Goal: Task Accomplishment & Management: Complete application form

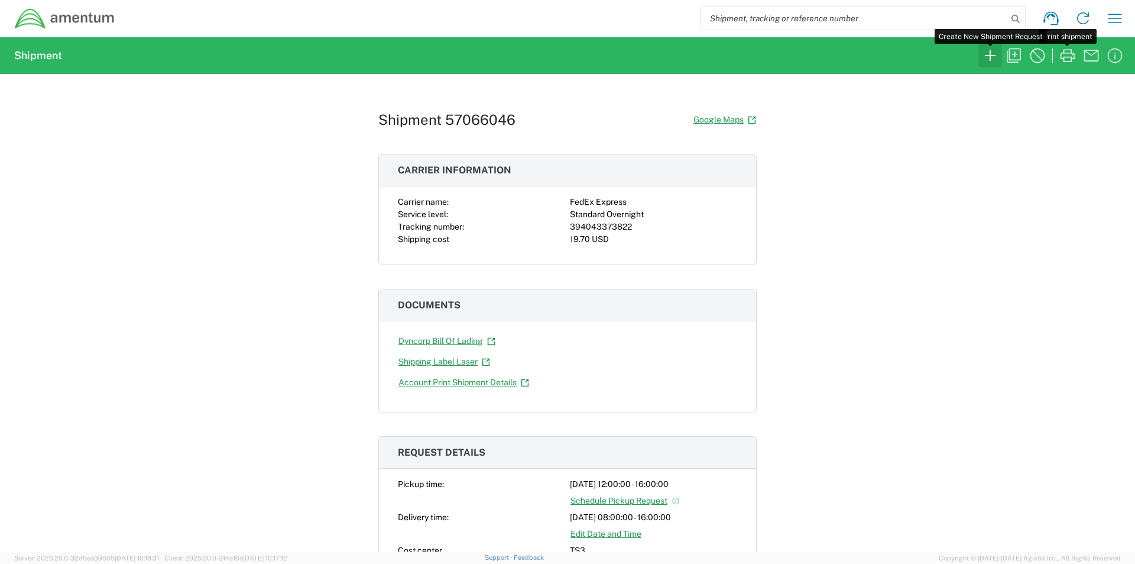
click at [984, 51] on icon "button" at bounding box center [990, 55] width 19 height 19
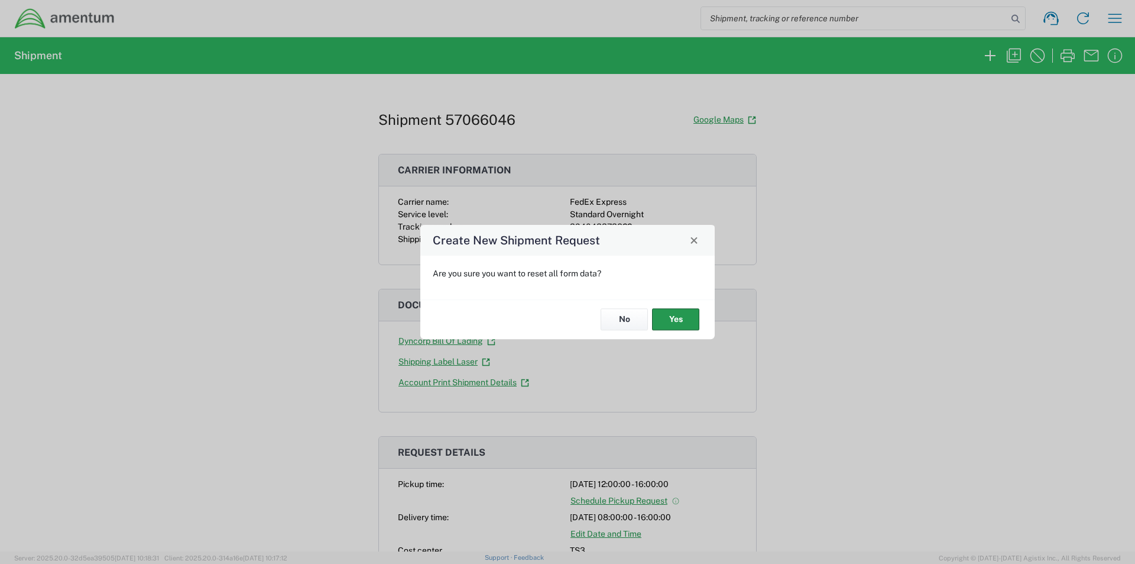
click at [671, 316] on button "Yes" at bounding box center [675, 320] width 47 height 22
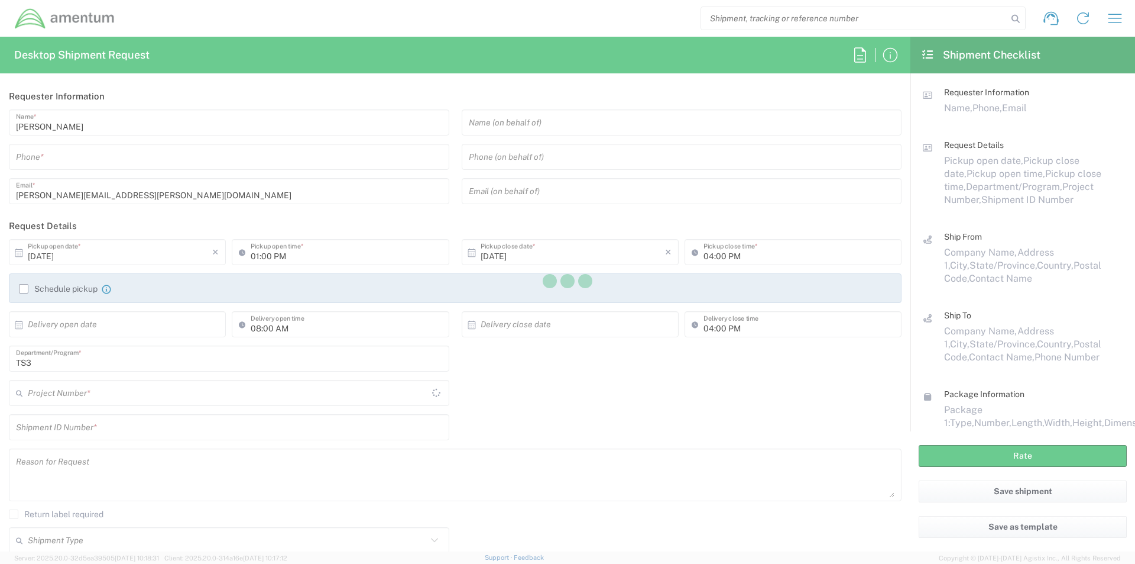
type input "TS3"
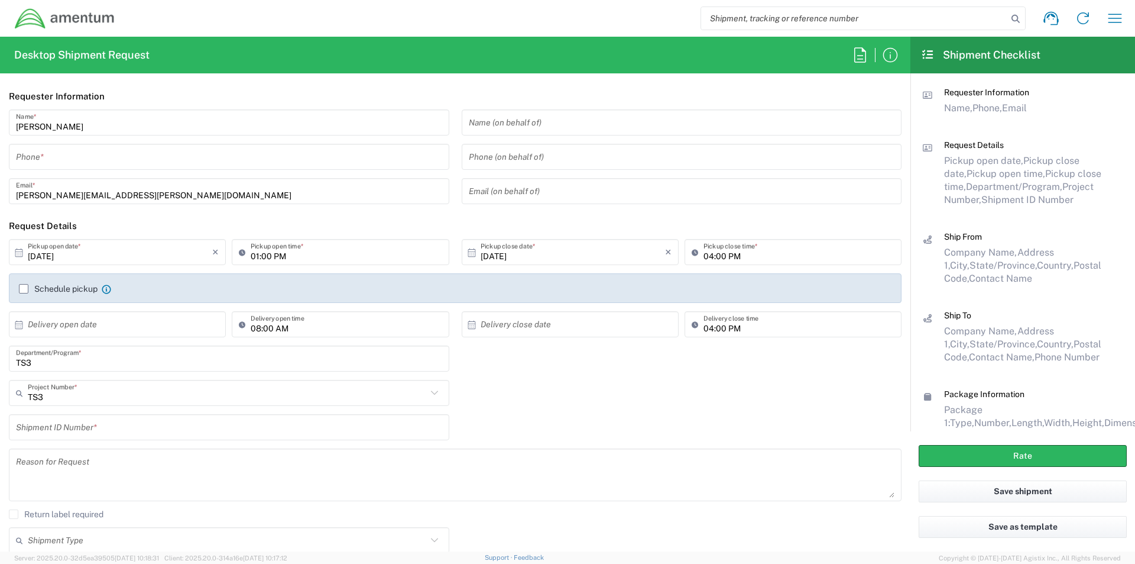
click at [39, 160] on input "tel" at bounding box center [229, 157] width 426 height 21
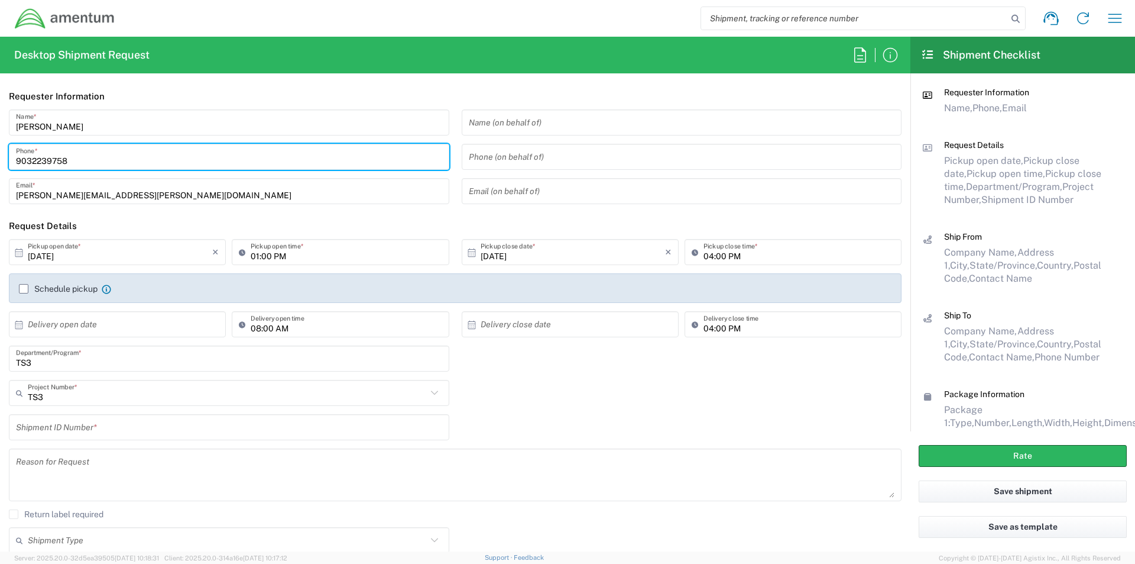
type input "9032239758"
click at [127, 319] on input "text" at bounding box center [120, 324] width 184 height 21
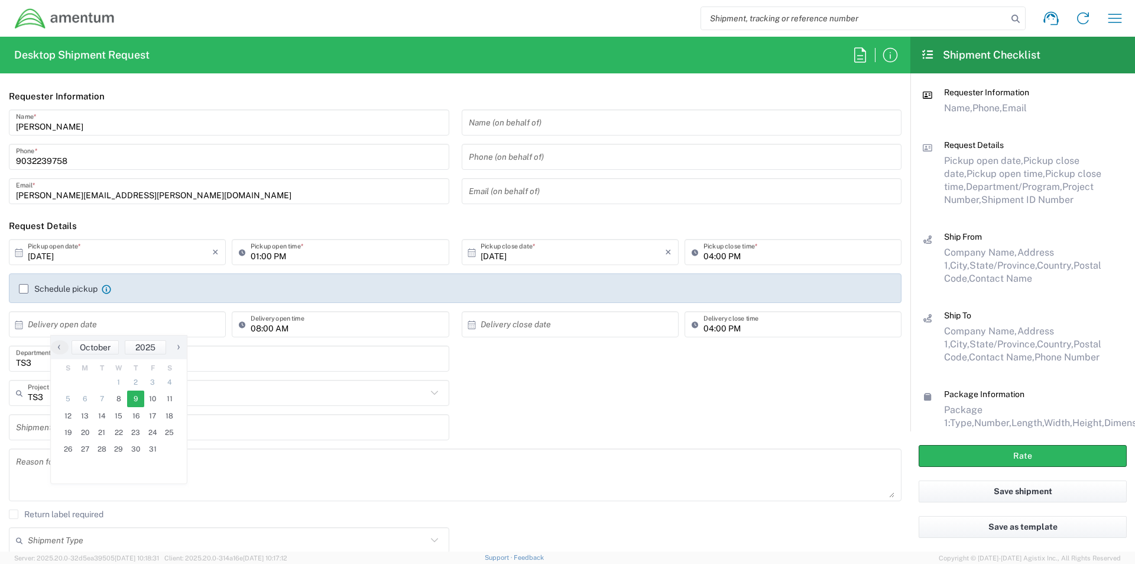
click at [136, 400] on span "9" at bounding box center [135, 398] width 17 height 17
type input "[DATE]"
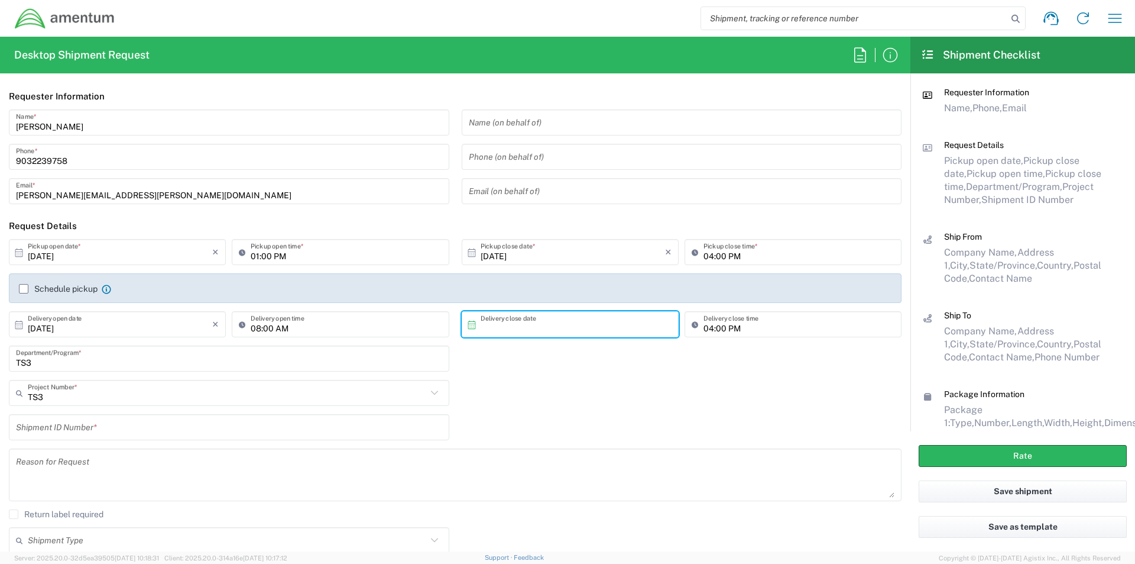
click at [487, 332] on input "text" at bounding box center [573, 324] width 184 height 21
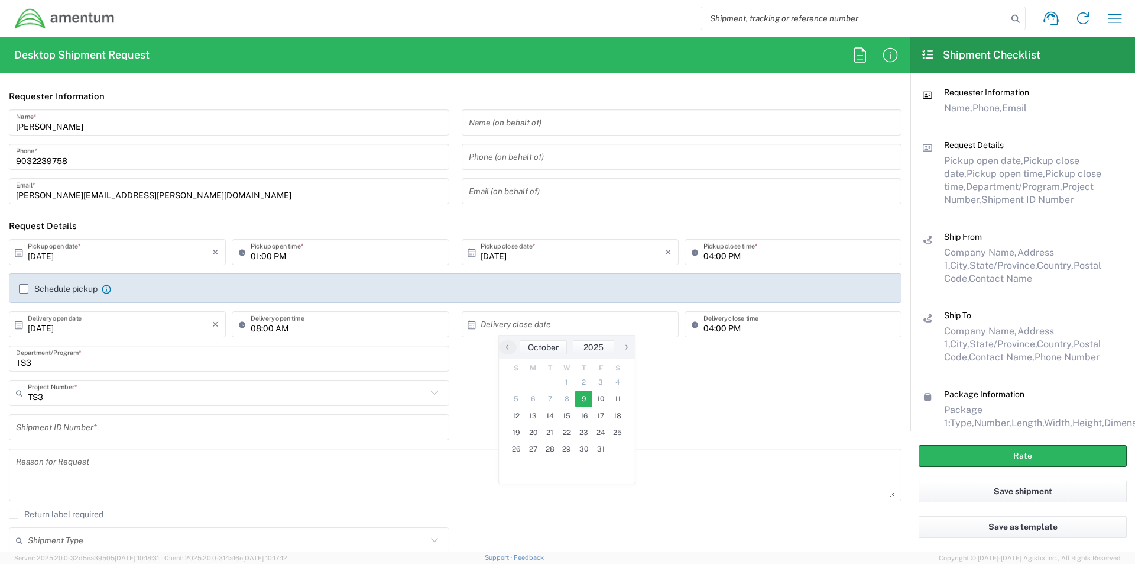
click at [583, 399] on span "9" at bounding box center [583, 398] width 17 height 17
type input "[DATE]"
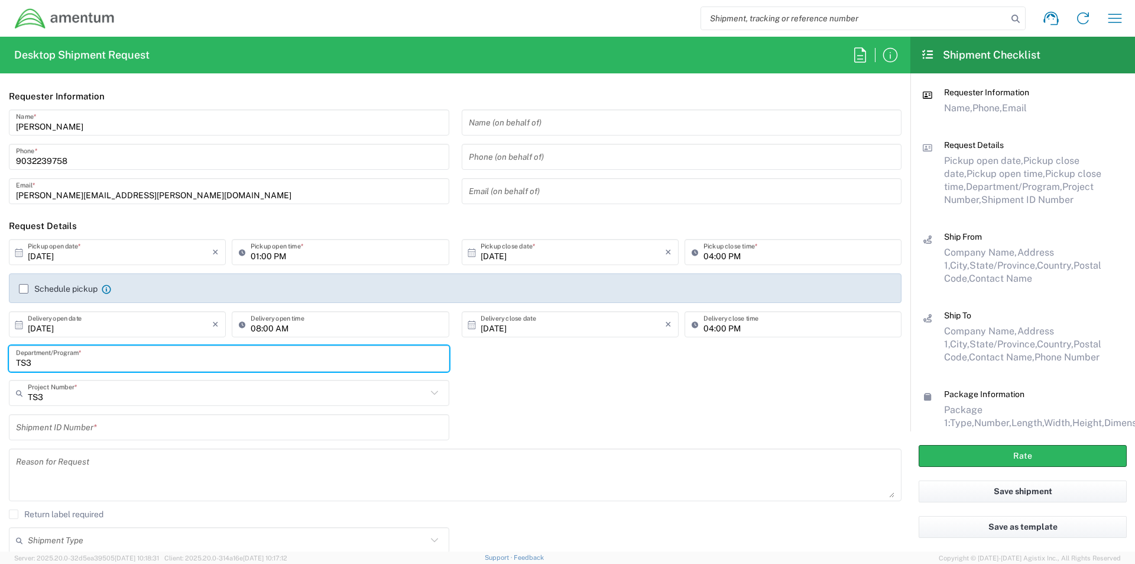
click at [58, 362] on input "TS3" at bounding box center [229, 358] width 426 height 21
type input "TS3-OIB"
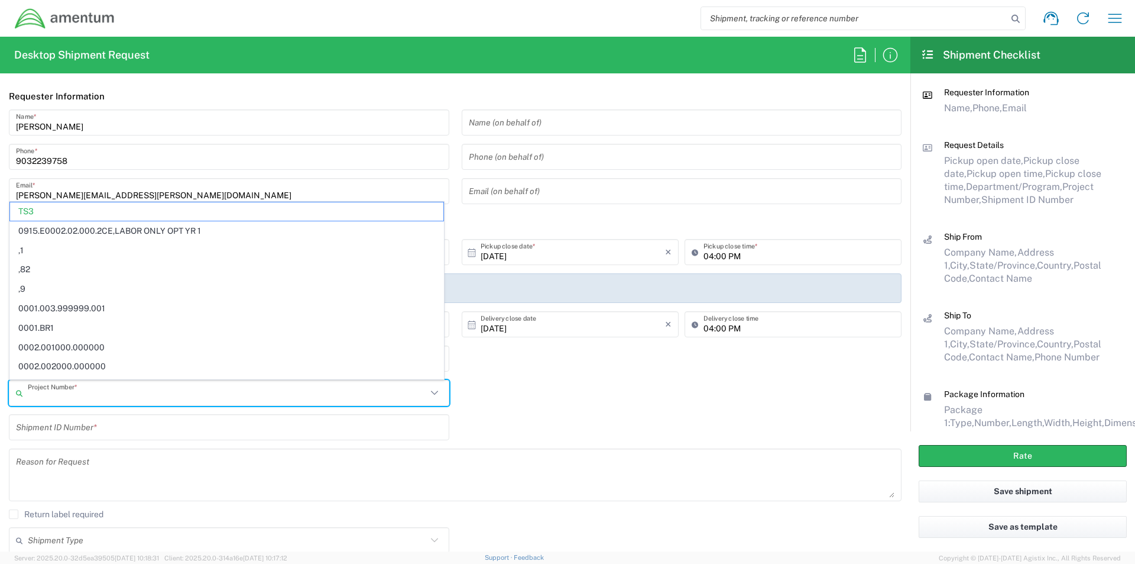
drag, startPoint x: 58, startPoint y: 397, endPoint x: -138, endPoint y: 397, distance: 196.3
click at [0, 397] on html "Shipment request Shipment tracking Shipment estimator Desktop shipment request …" at bounding box center [567, 282] width 1135 height 564
type input "T"
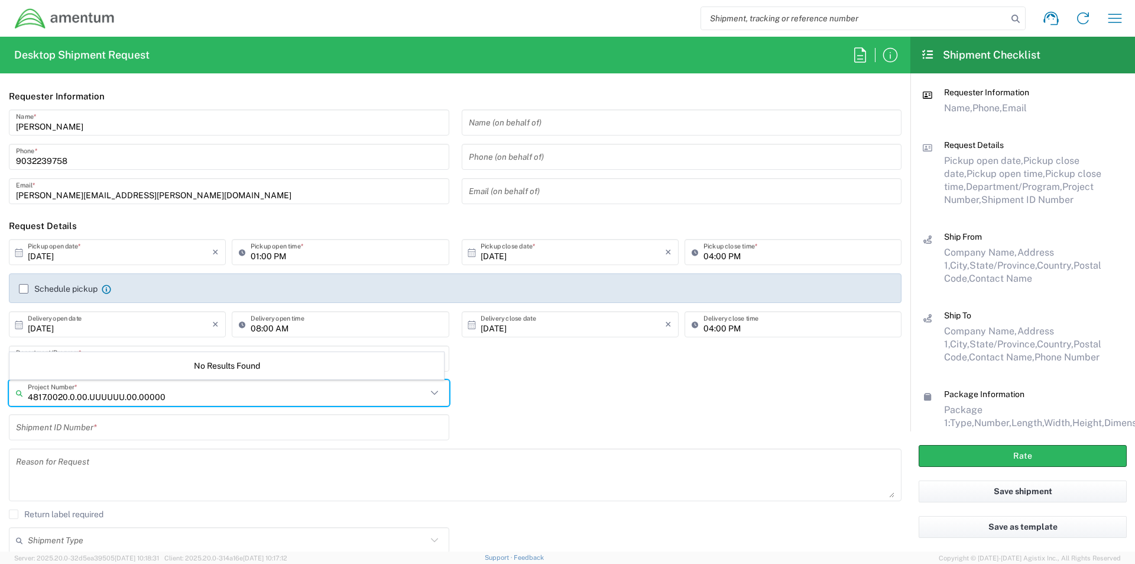
type input "4817.0020.0.00.UUUUUU.00.00000"
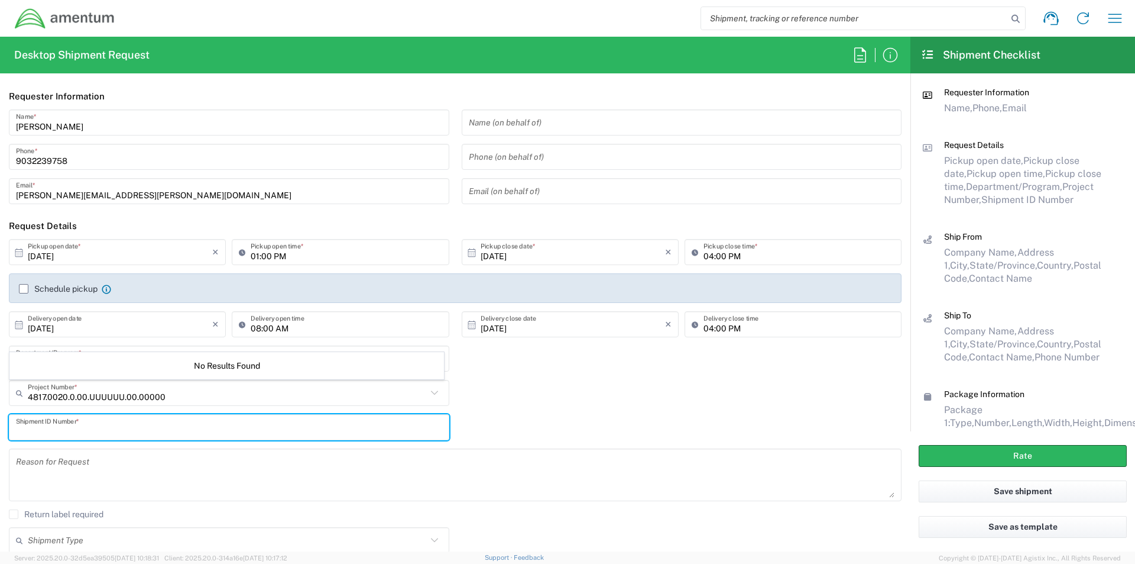
click at [131, 433] on input "text" at bounding box center [229, 427] width 426 height 21
click at [70, 409] on div "Project Number * No Results Found" at bounding box center [229, 397] width 453 height 34
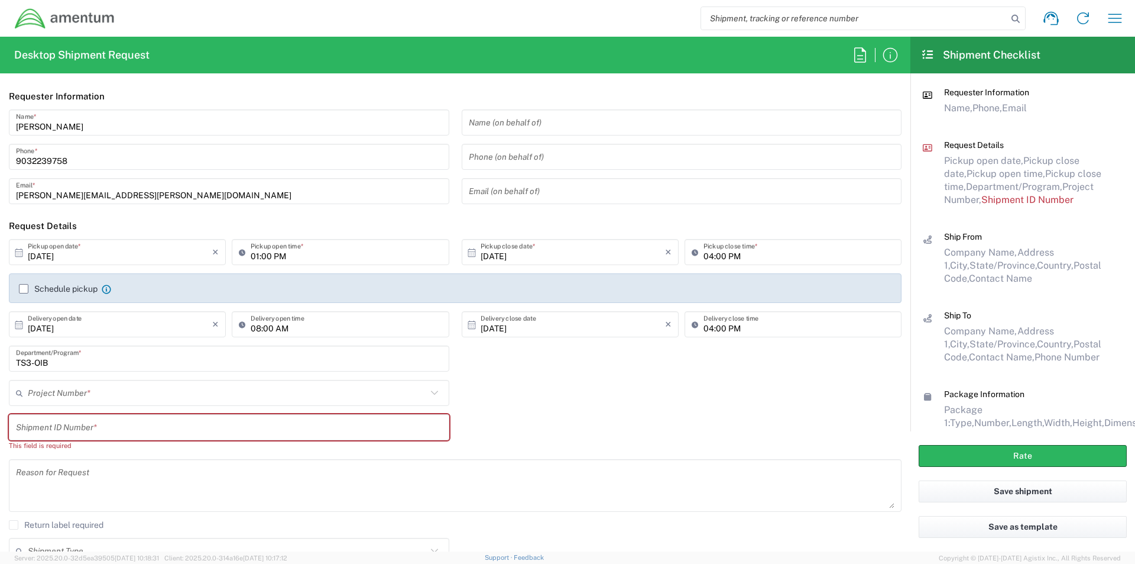
click at [75, 396] on input "text" at bounding box center [227, 393] width 399 height 21
click at [433, 397] on icon at bounding box center [434, 392] width 15 height 15
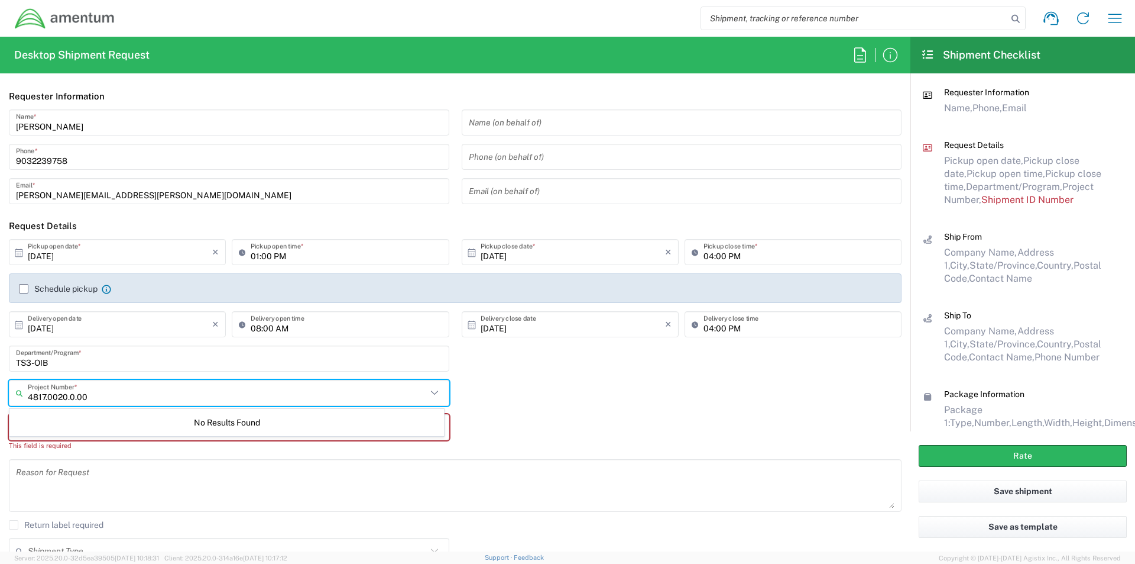
click at [433, 393] on icon at bounding box center [434, 392] width 15 height 15
click at [213, 399] on input "4817.0020.0.00.UUUUUU.00.00000" at bounding box center [227, 393] width 399 height 21
type input "4817.0020.0.00.UUUUUU.00.00000"
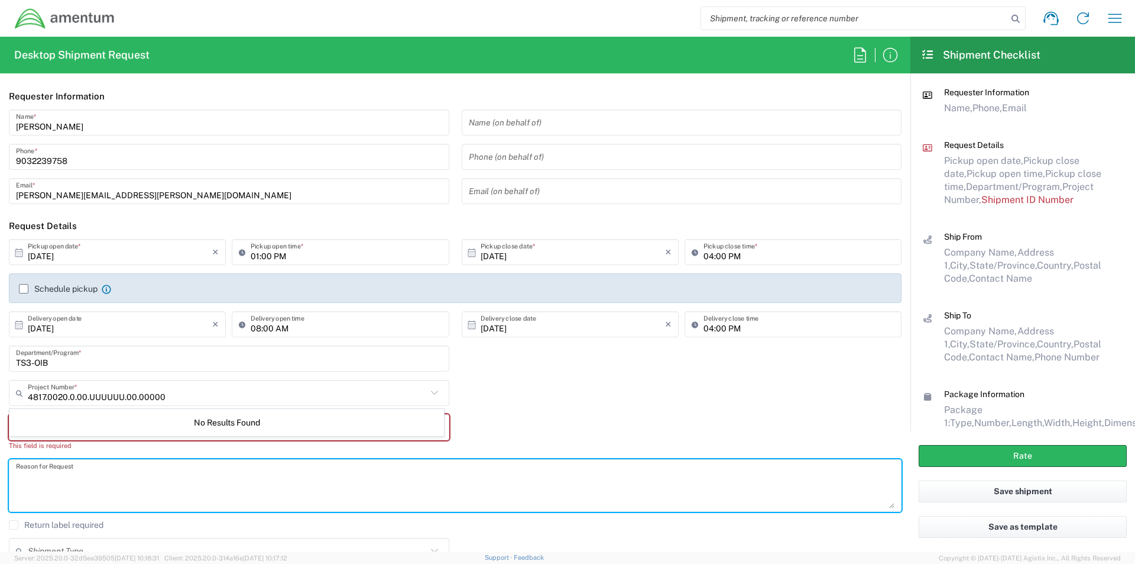
click at [218, 504] on textarea at bounding box center [455, 485] width 879 height 46
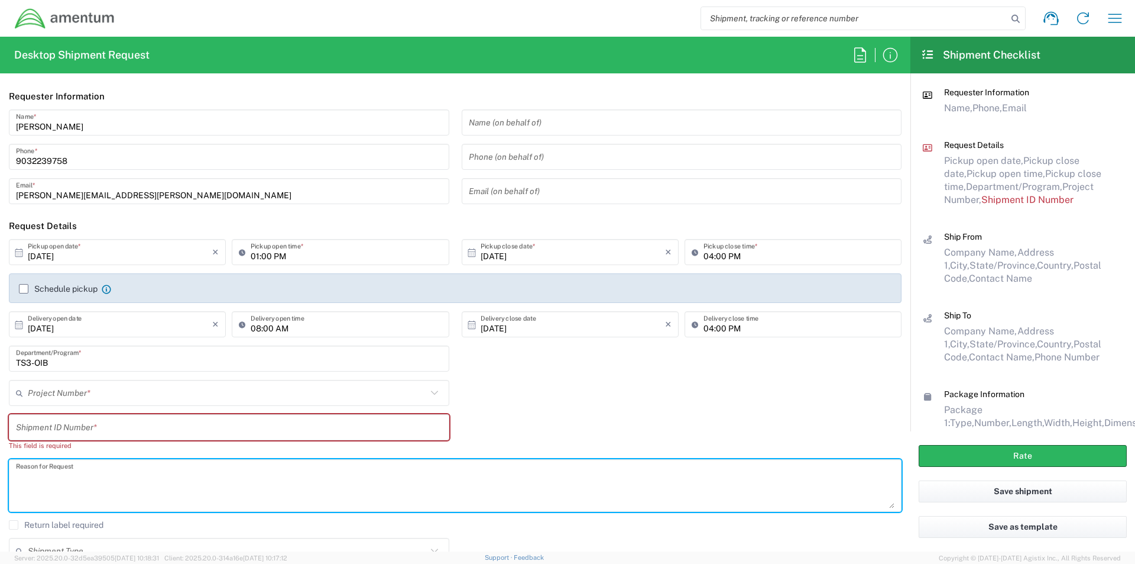
click at [121, 394] on input "text" at bounding box center [227, 393] width 399 height 21
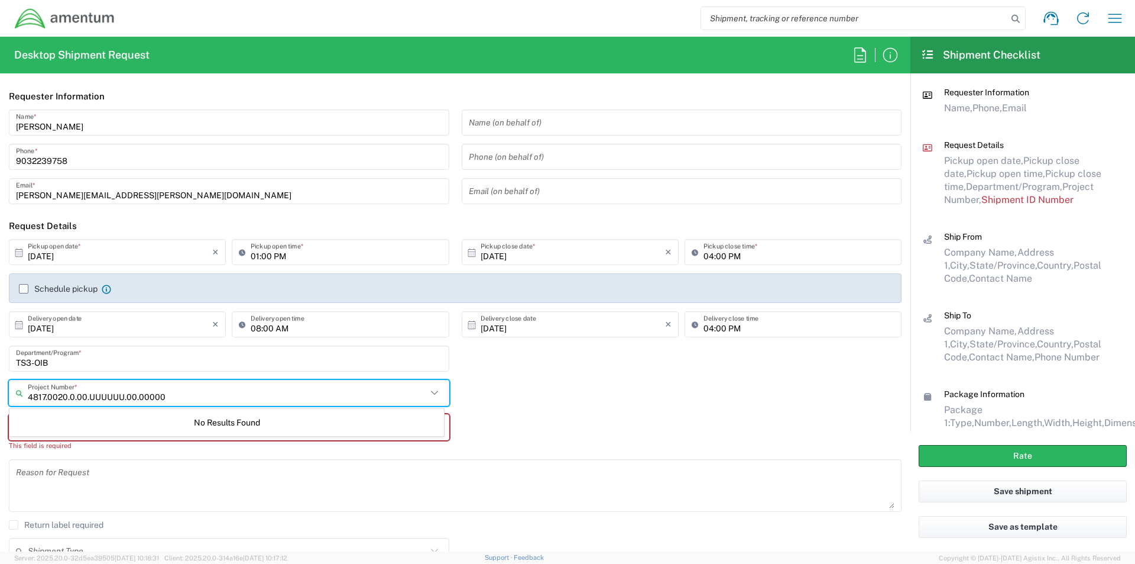
click at [255, 396] on input "4817.0020.0.00.UUUUUU.00.00000" at bounding box center [227, 393] width 399 height 21
click at [250, 400] on input "4817.0020.0.00.UUUUUU.00.00000" at bounding box center [227, 393] width 399 height 21
type input "4817.0020.0.00.UUUUUU.00.00000"
click at [323, 506] on textarea at bounding box center [455, 485] width 879 height 46
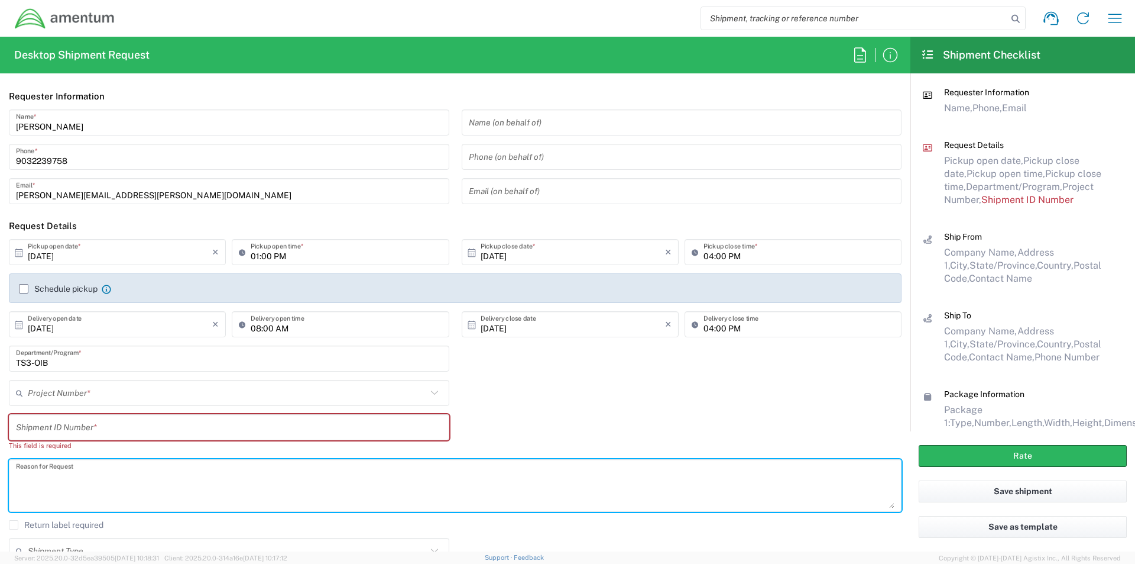
click at [86, 392] on input "text" at bounding box center [227, 393] width 399 height 21
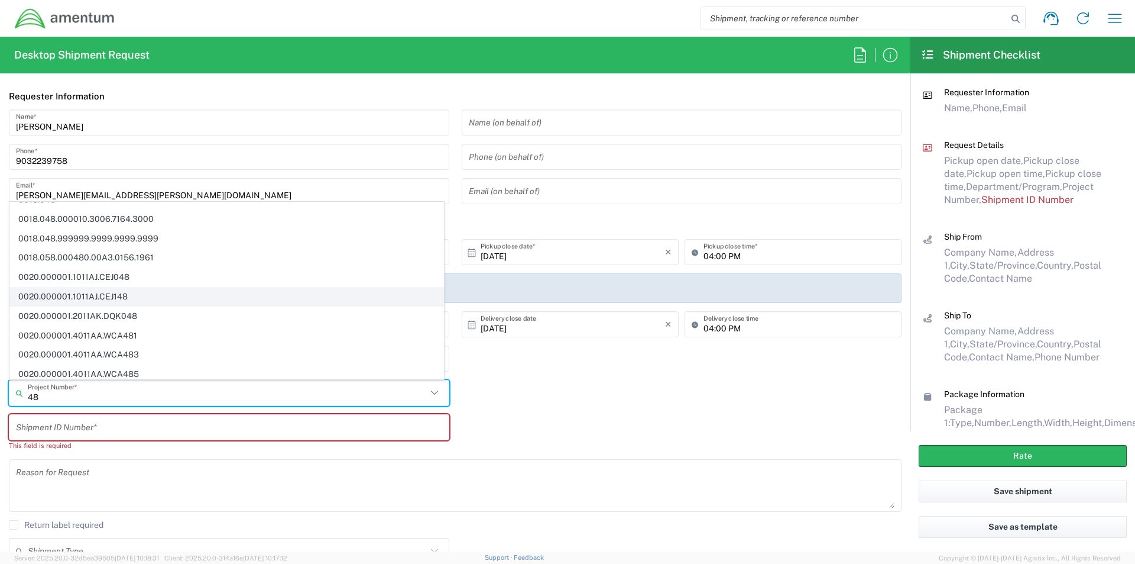
scroll to position [497, 0]
click at [432, 388] on icon at bounding box center [434, 392] width 15 height 15
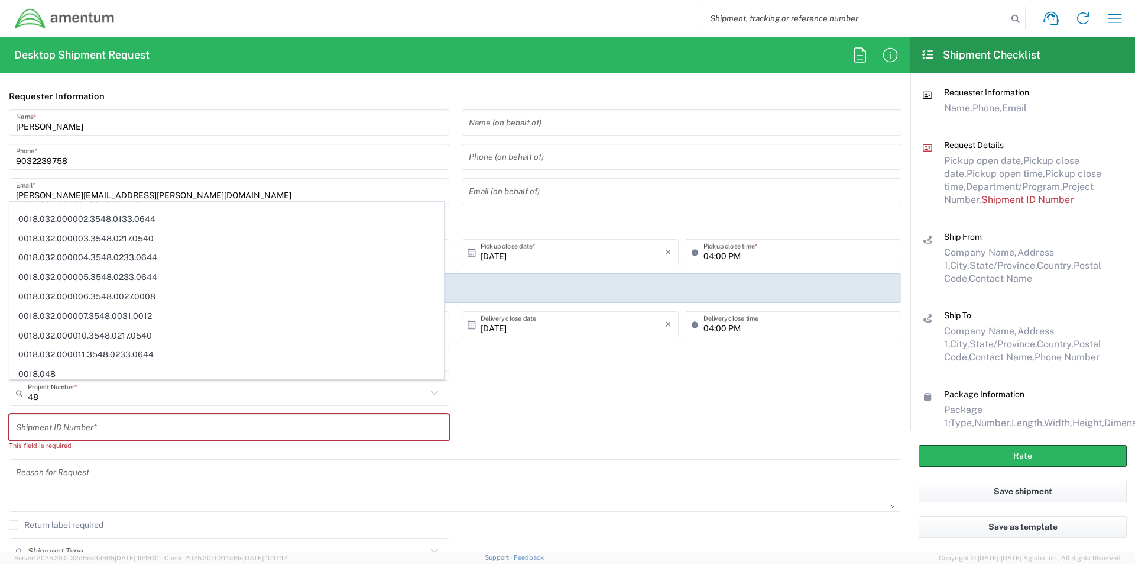
click at [432, 389] on icon at bounding box center [434, 392] width 15 height 15
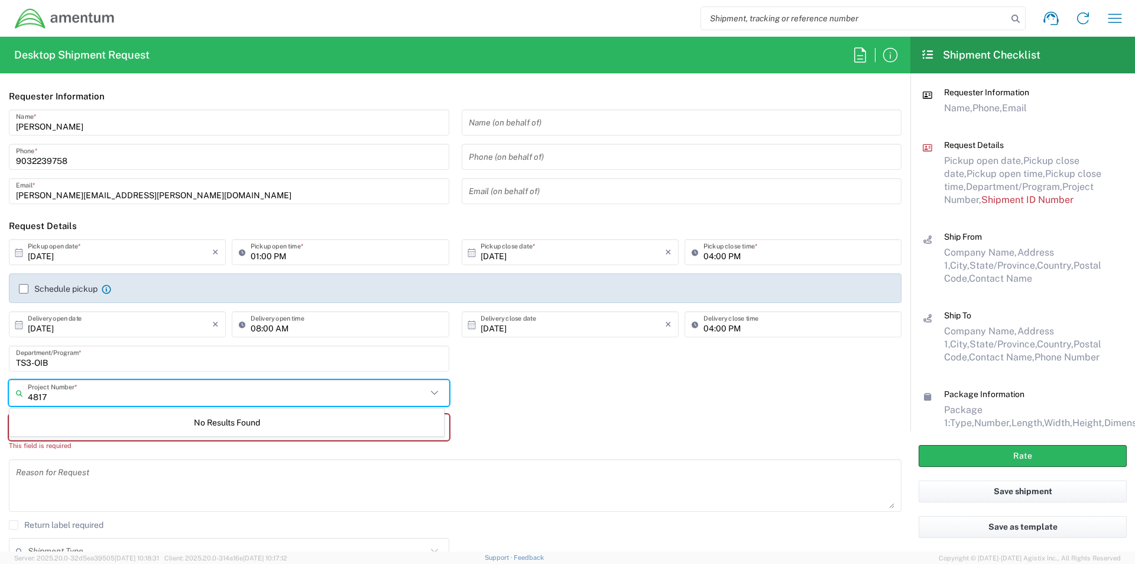
click at [93, 396] on input "4817" at bounding box center [227, 393] width 399 height 21
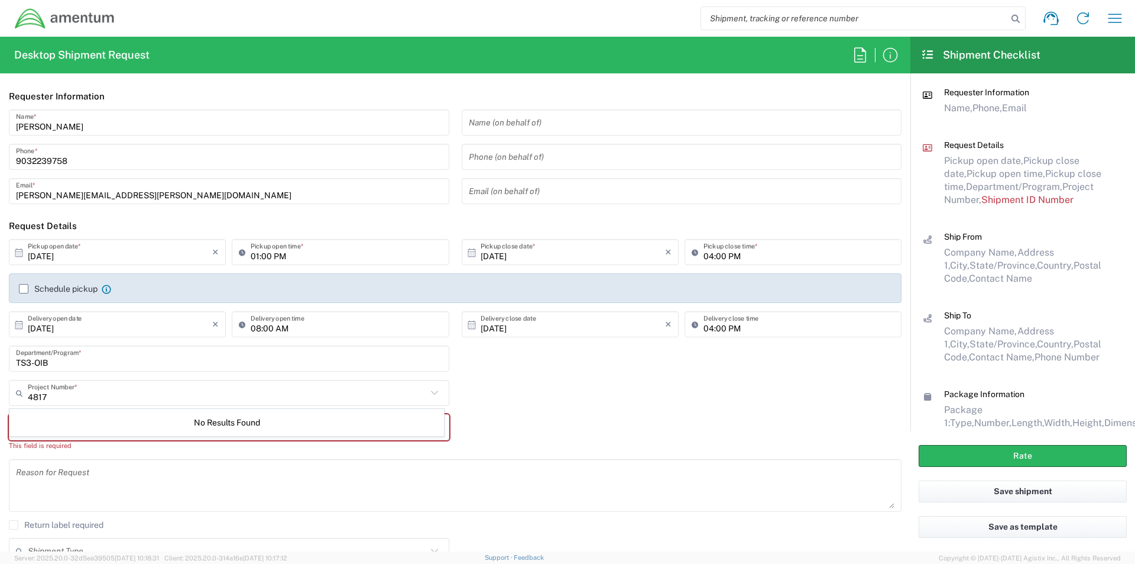
click at [427, 392] on icon at bounding box center [434, 392] width 15 height 15
click at [427, 393] on icon at bounding box center [434, 392] width 15 height 15
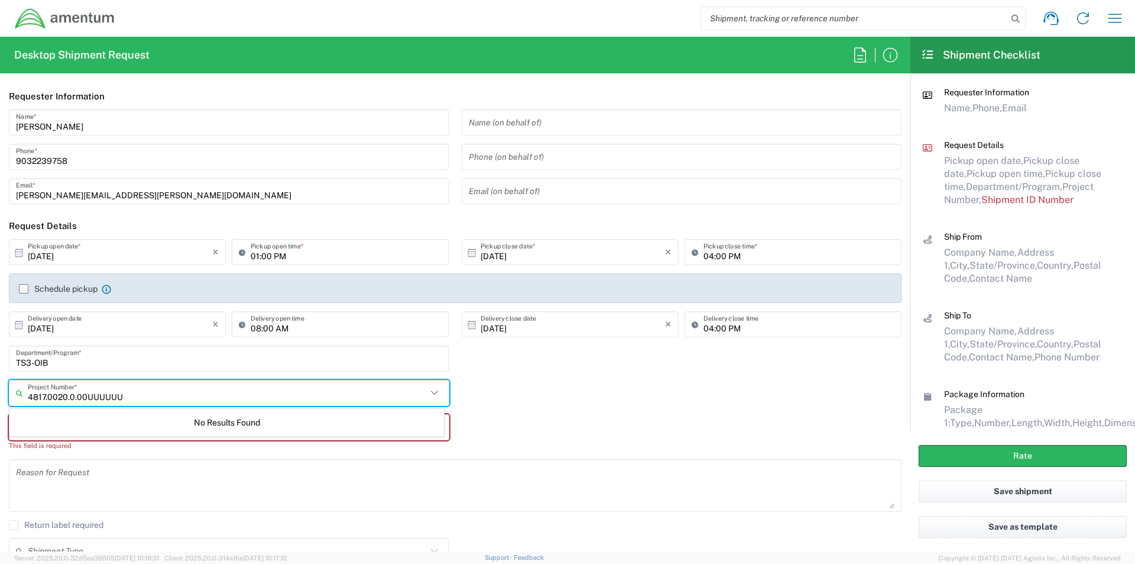
click at [89, 393] on input "4817.0020.0.00UUUUUU" at bounding box center [227, 393] width 399 height 21
click at [125, 396] on input "4817.0020.0.00.UUUUUU" at bounding box center [227, 393] width 399 height 21
type input "4817.0020.0.00.UUUUUU.00.00000"
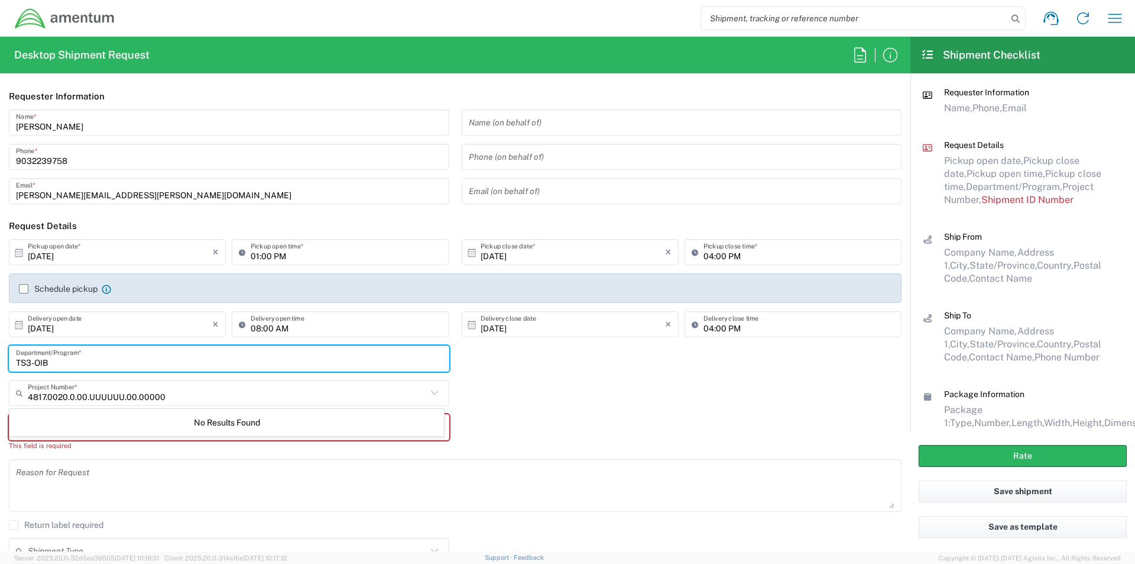
click at [129, 363] on input "TS3-OIB" at bounding box center [229, 358] width 426 height 21
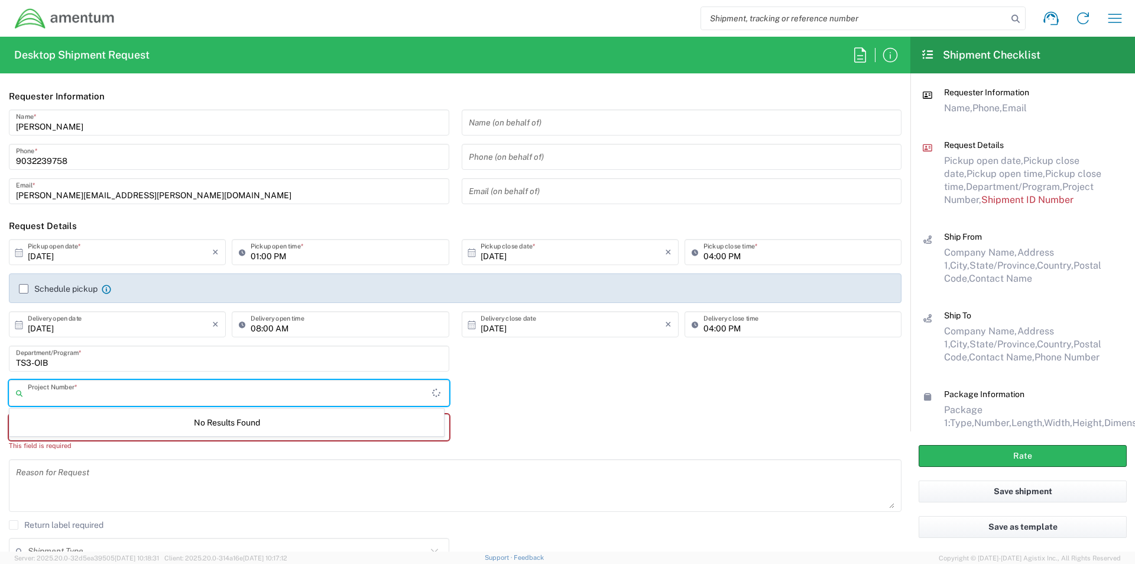
click at [125, 392] on input "text" at bounding box center [230, 393] width 404 height 21
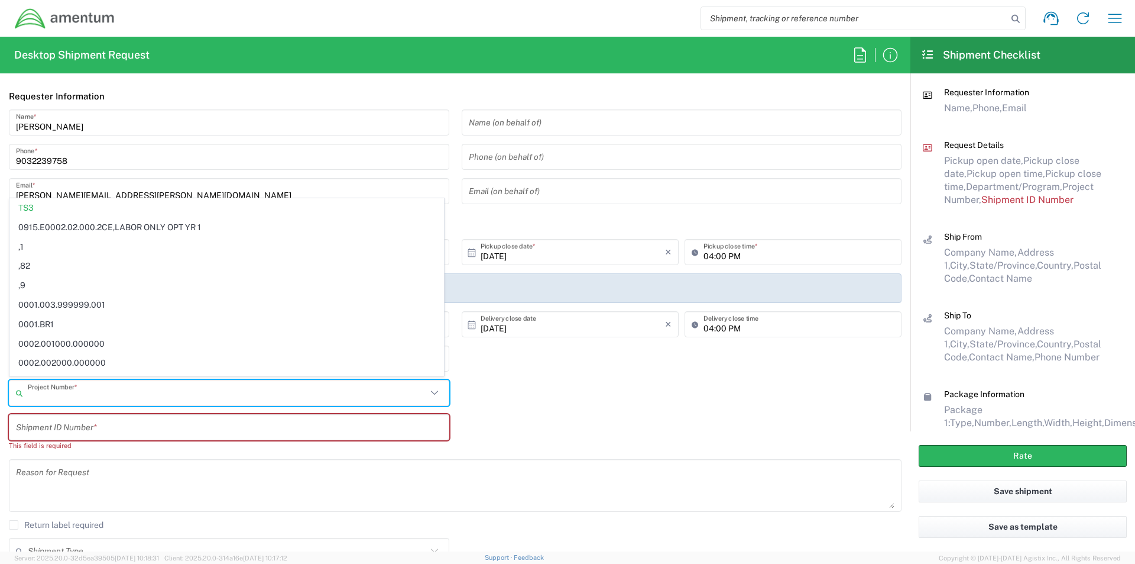
scroll to position [237, 0]
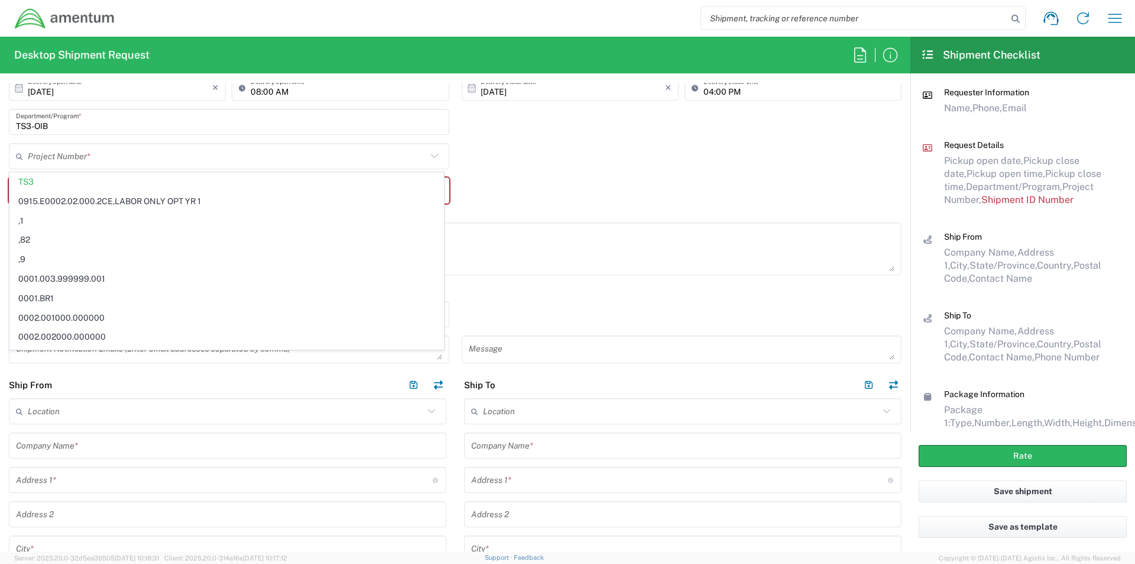
click at [147, 371] on header "Ship From" at bounding box center [227, 384] width 455 height 27
type input "TS3"
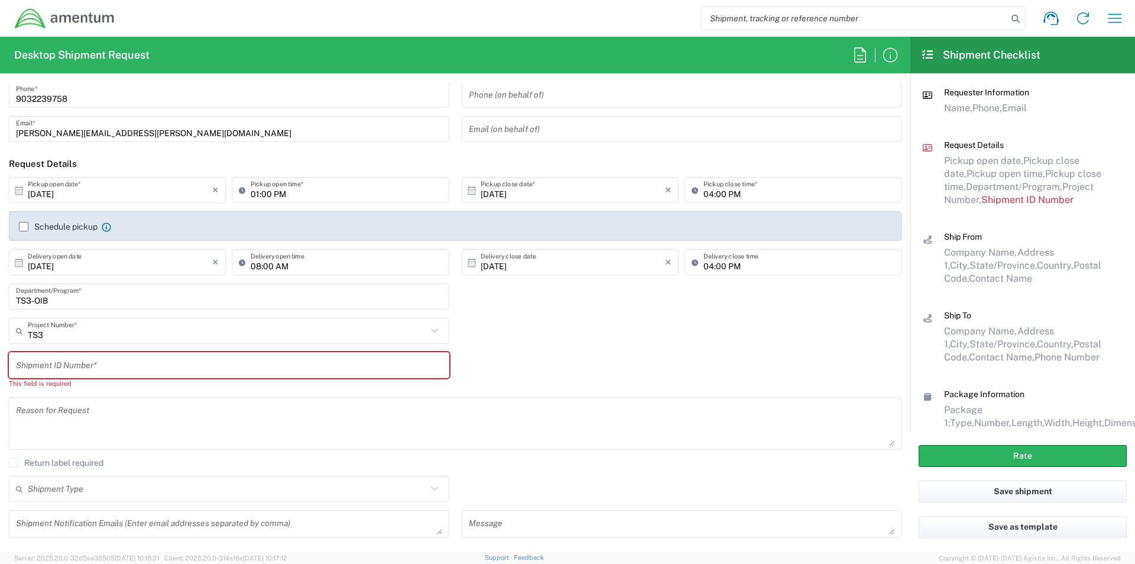
scroll to position [59, 0]
click at [60, 358] on input "text" at bounding box center [229, 368] width 426 height 21
click at [60, 367] on input "text" at bounding box center [229, 368] width 426 height 21
click at [51, 338] on input "text" at bounding box center [227, 333] width 399 height 21
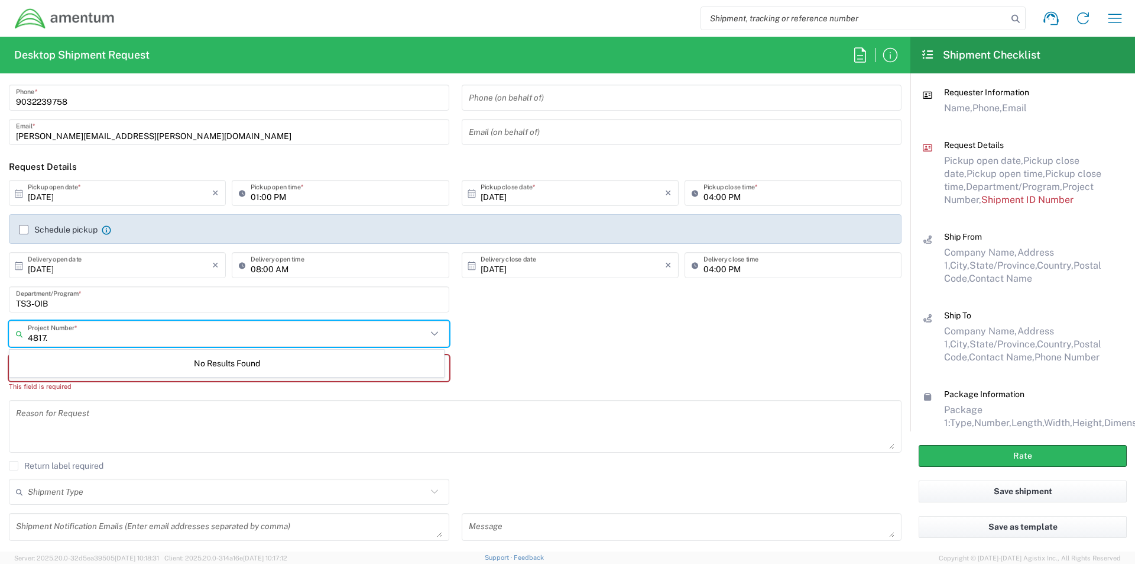
click at [428, 329] on icon at bounding box center [434, 333] width 15 height 15
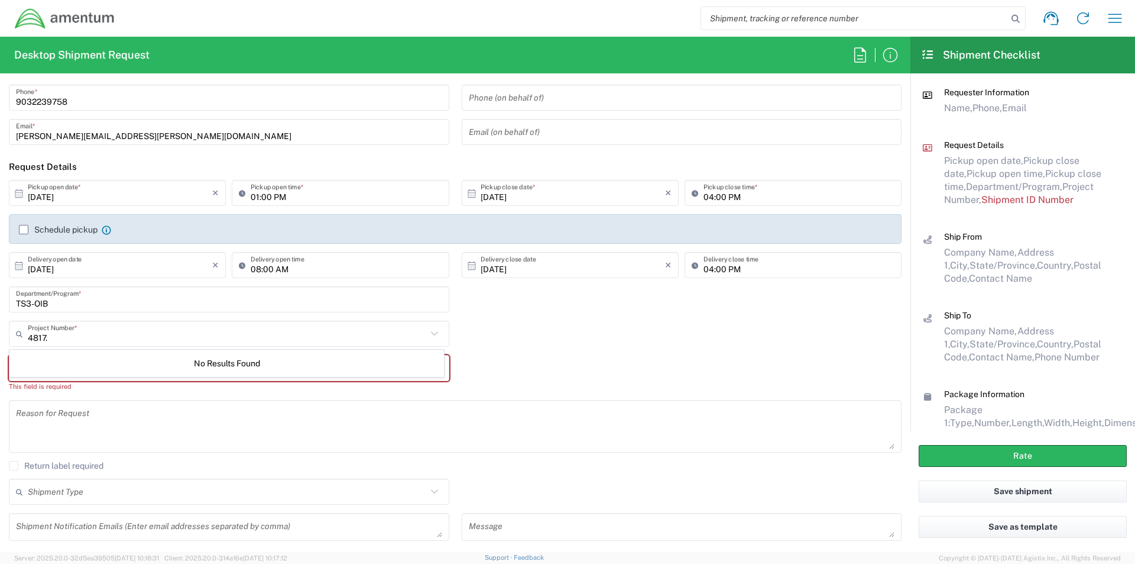
click at [430, 333] on icon at bounding box center [433, 333] width 7 height 4
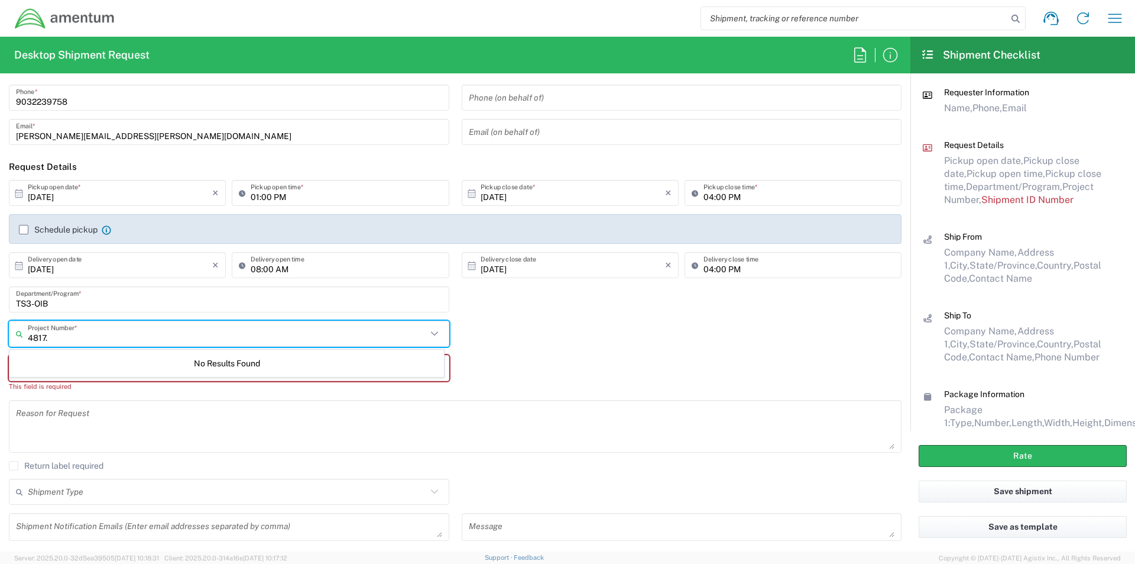
click at [118, 338] on input "4817." at bounding box center [227, 333] width 399 height 21
click at [207, 332] on input "4817.0020.0.00.UUUUUU.00.00000" at bounding box center [227, 333] width 399 height 21
type input "4817.0020.0.00.UUUUUU.00.00000"
click at [250, 306] on input "TS3-OIB" at bounding box center [229, 299] width 426 height 21
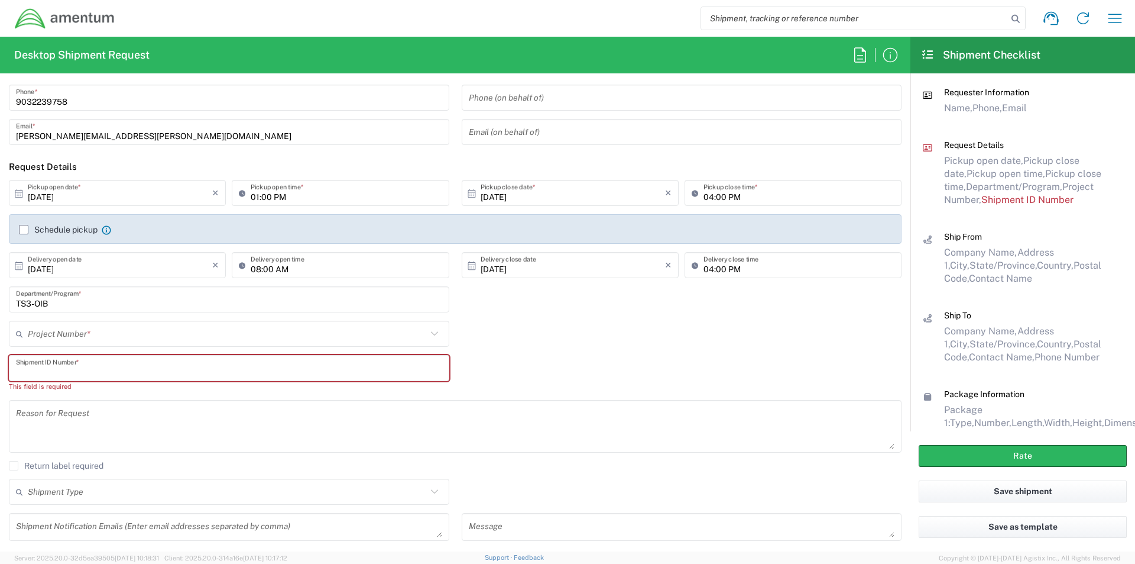
click at [205, 373] on input "text" at bounding box center [229, 368] width 426 height 21
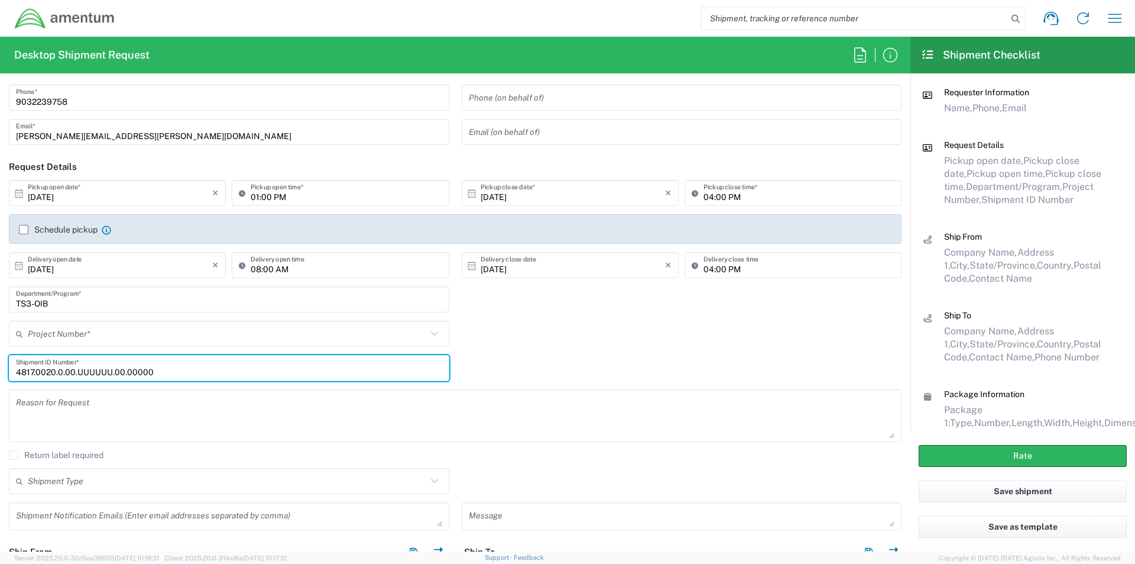
type input "4817.0020.0.00.UUUUUU.00.00000"
click at [184, 393] on div "Reason for Request" at bounding box center [455, 415] width 893 height 53
drag, startPoint x: 189, startPoint y: 374, endPoint x: -86, endPoint y: 378, distance: 274.4
click at [0, 378] on html "Shipment request Shipment tracking Shipment estimator Desktop shipment request …" at bounding box center [567, 282] width 1135 height 564
click at [44, 338] on input "text" at bounding box center [227, 333] width 399 height 21
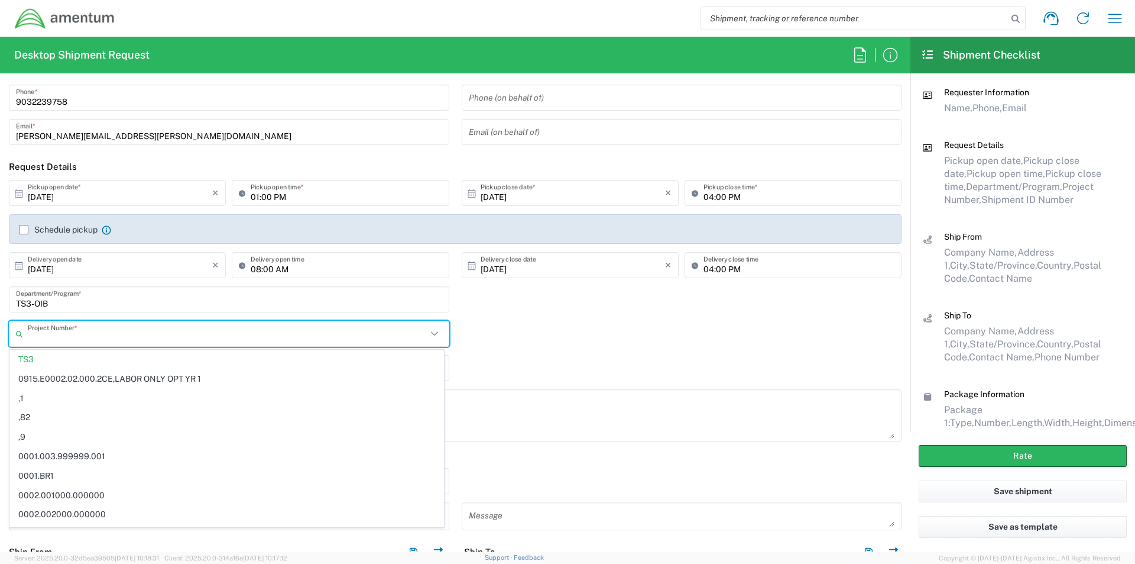
paste input "4817.0020.0.00.UUUUUU.00.00000"
click at [558, 406] on textarea at bounding box center [455, 416] width 879 height 46
type input "TS3"
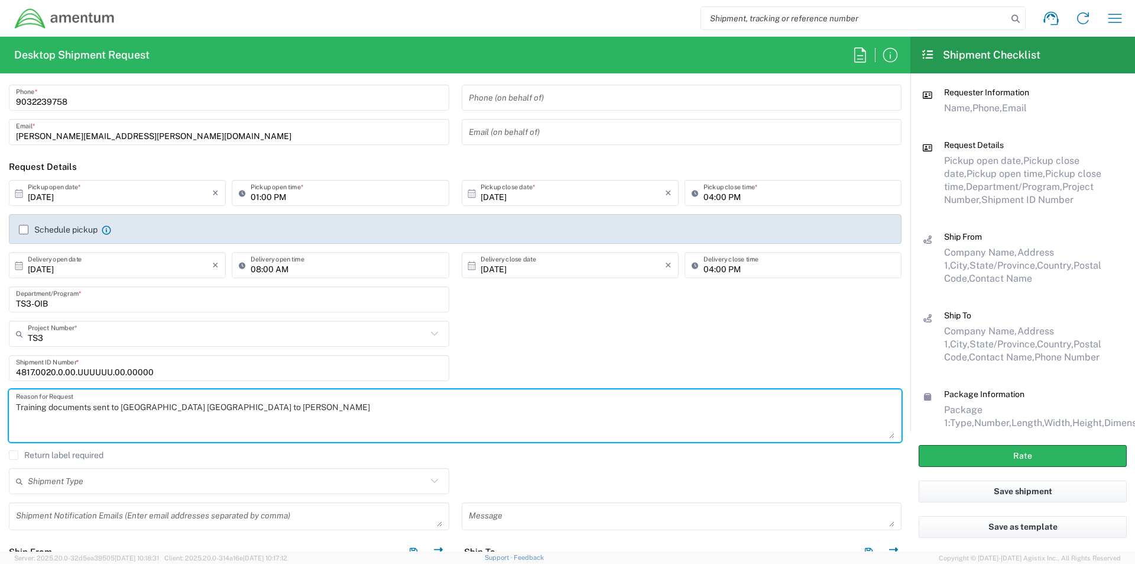
type textarea "Training documents sent to Lon Beach CA to Randolph Franklin"
click at [182, 472] on input "text" at bounding box center [227, 481] width 399 height 21
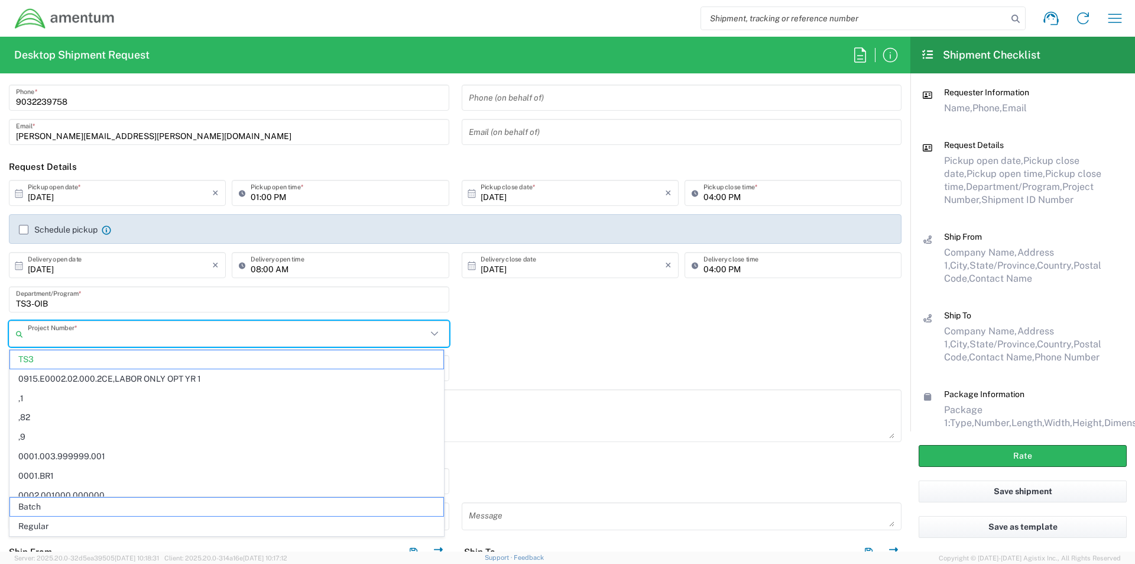
click at [129, 328] on input "text" at bounding box center [227, 333] width 399 height 21
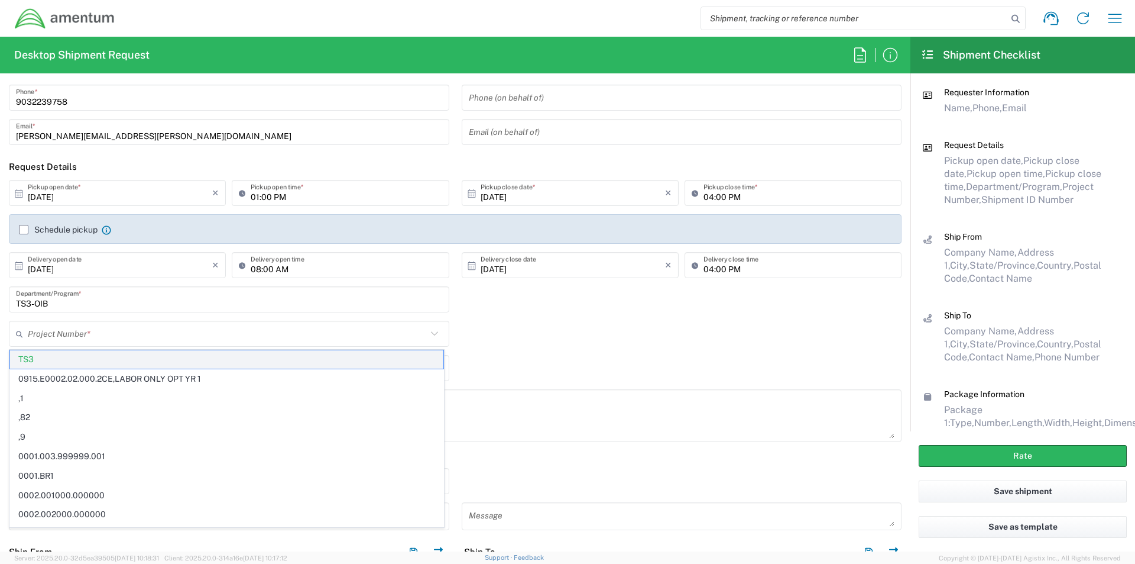
click at [33, 355] on span "TS3" at bounding box center [226, 359] width 433 height 18
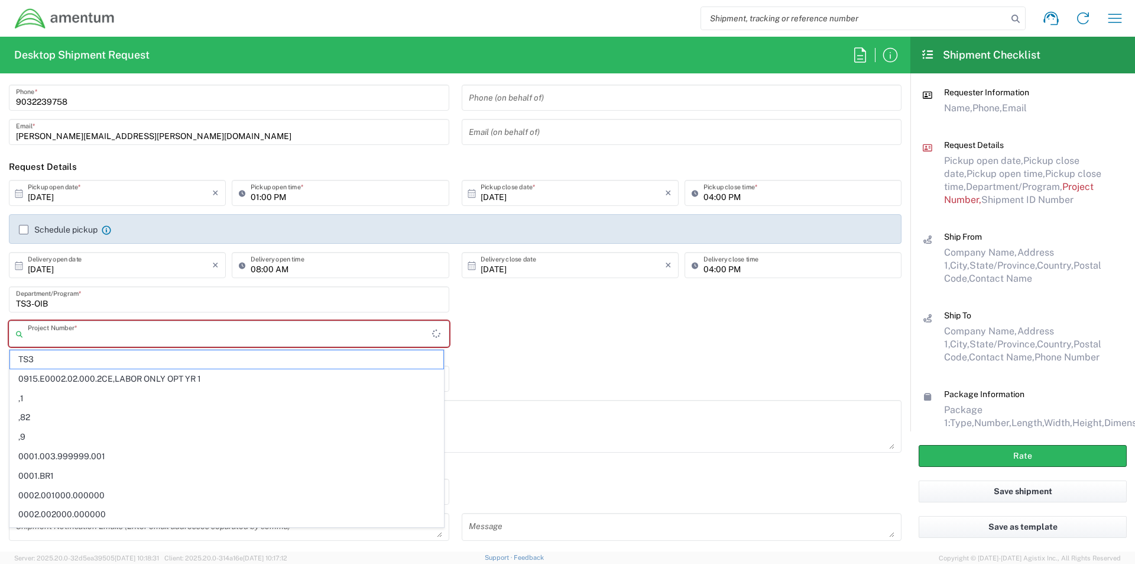
click at [41, 330] on input "text" at bounding box center [230, 333] width 404 height 21
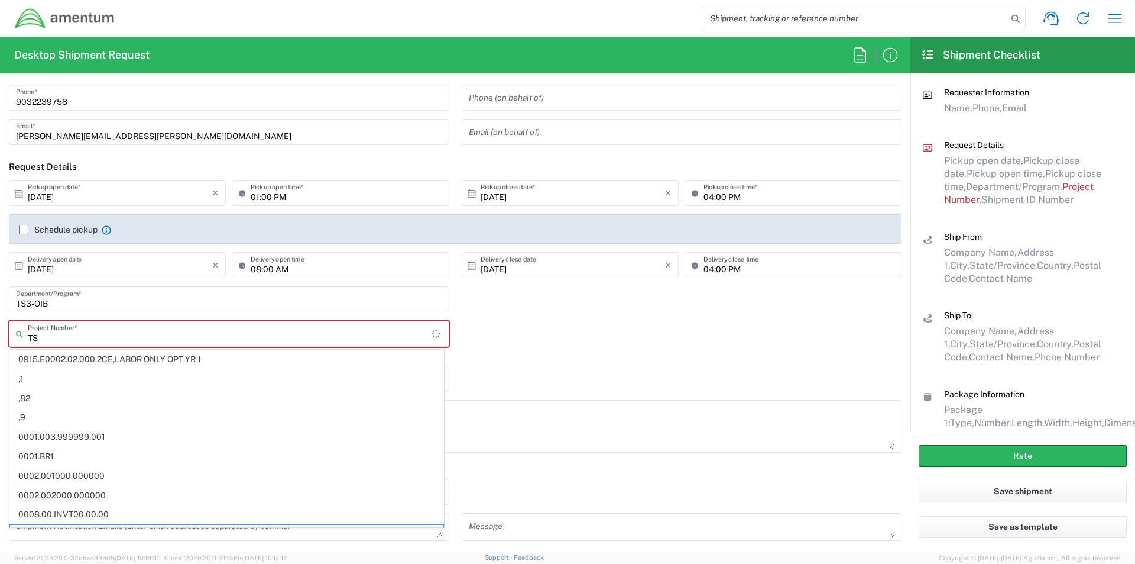
scroll to position [17, 0]
click at [43, 341] on input "TS" at bounding box center [230, 333] width 404 height 21
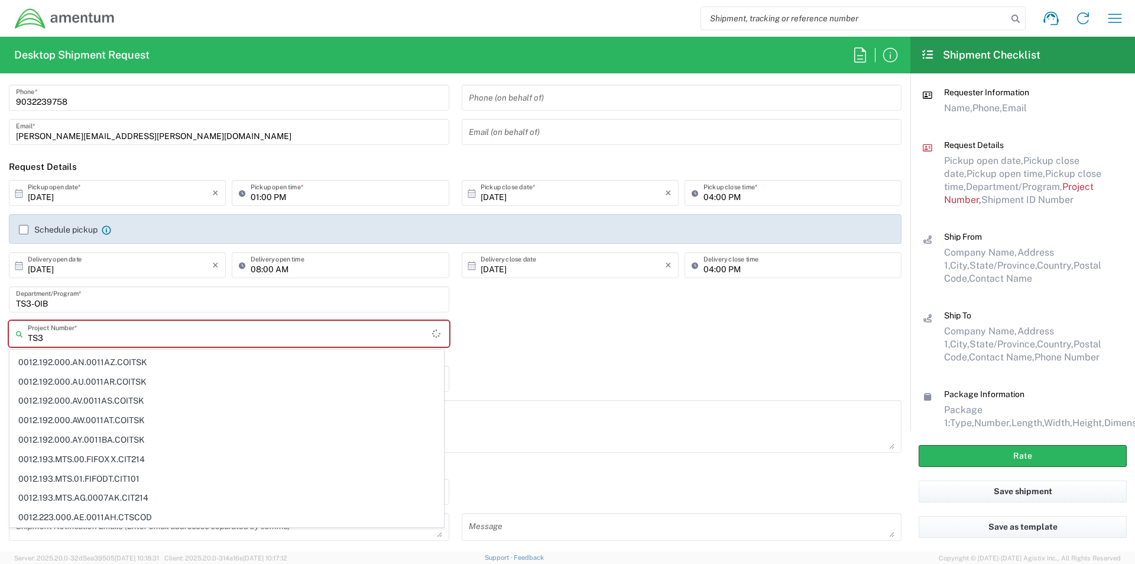
scroll to position [0, 0]
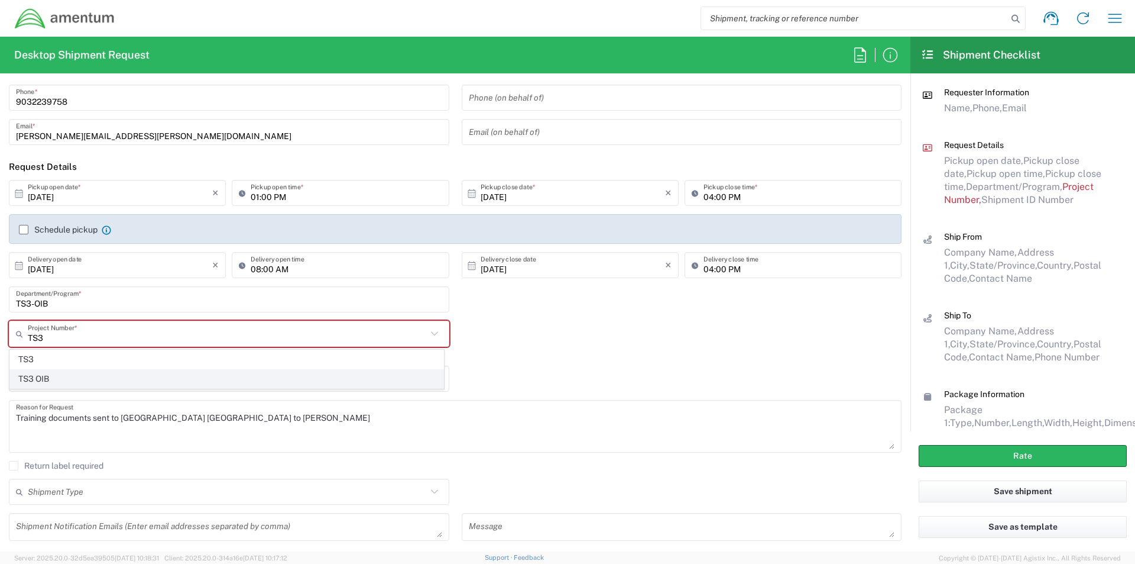
click at [32, 382] on span "TS3 OIB" at bounding box center [226, 379] width 433 height 18
type input "TS3 OIB"
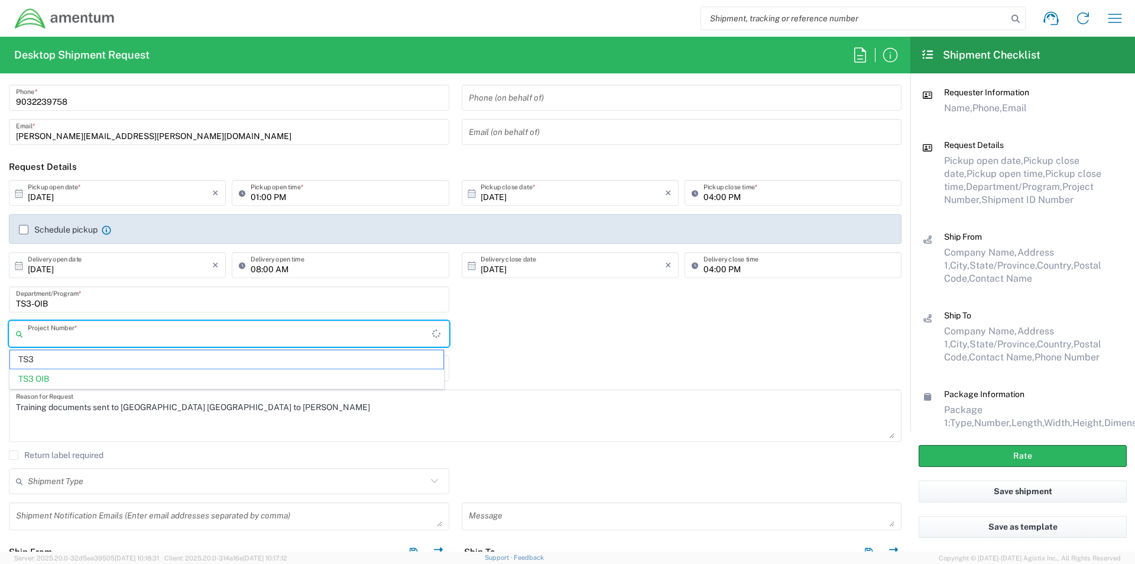
drag, startPoint x: 76, startPoint y: 338, endPoint x: -10, endPoint y: 338, distance: 85.7
click at [0, 338] on html "Shipment request Shipment tracking Shipment estimator Desktop shipment request …" at bounding box center [567, 282] width 1135 height 564
drag, startPoint x: 80, startPoint y: 335, endPoint x: -37, endPoint y: 341, distance: 117.2
click at [0, 341] on html "Shipment request Shipment tracking Shipment estimator Desktop shipment request …" at bounding box center [567, 282] width 1135 height 564
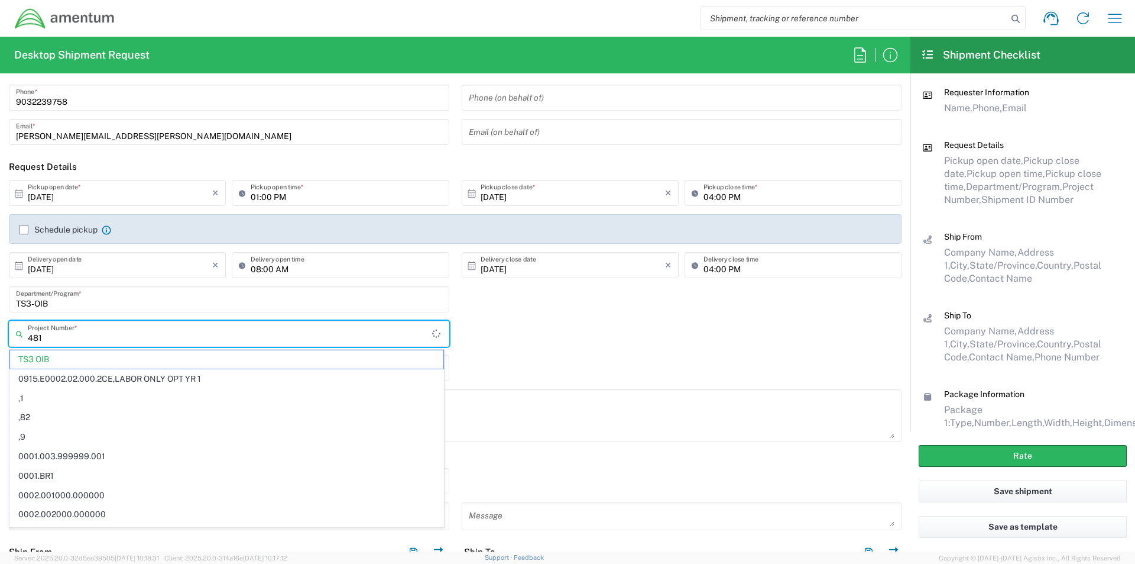
type input "4817"
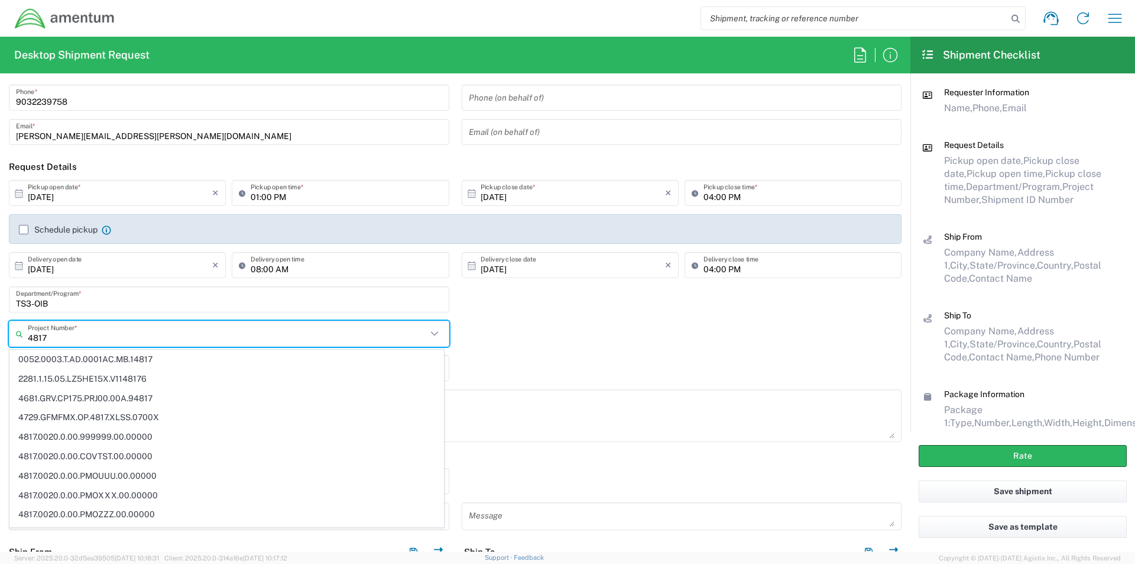
drag, startPoint x: 52, startPoint y: 336, endPoint x: -119, endPoint y: 342, distance: 171.0
click at [0, 342] on html "Shipment request Shipment tracking Shipment estimator Desktop shipment request …" at bounding box center [567, 282] width 1135 height 564
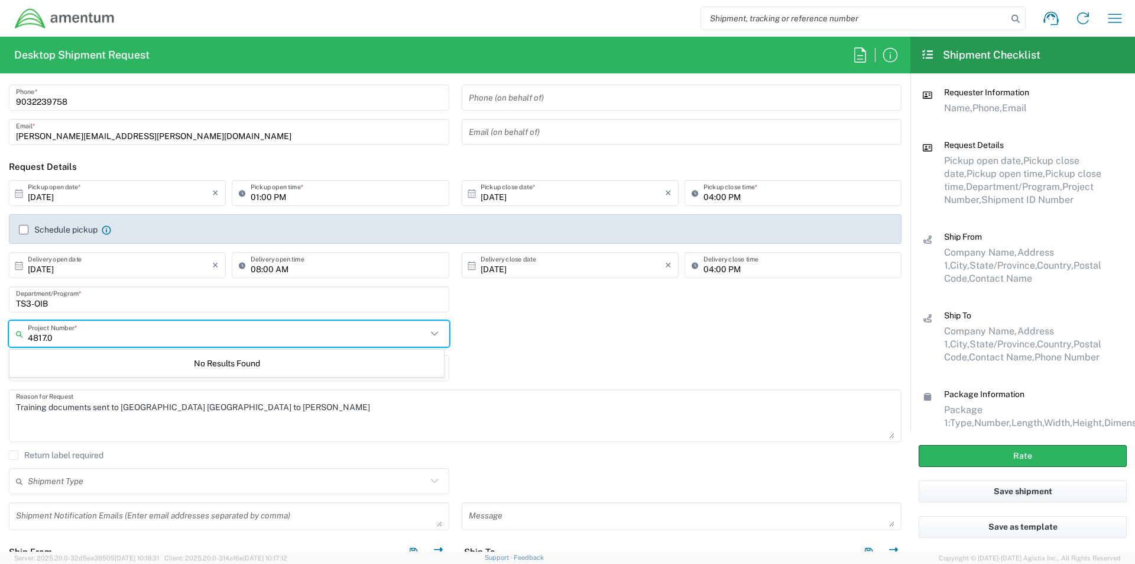
type input "4817.00"
drag, startPoint x: 63, startPoint y: 335, endPoint x: -106, endPoint y: 379, distance: 175.4
click at [0, 379] on html "Shipment request Shipment tracking Shipment estimator Desktop shipment request …" at bounding box center [567, 282] width 1135 height 564
paste input "4817.0020.0.00.UUUUUU.00.00000"
type input "4817.0020.0.00.UUUUUU.00.00000"
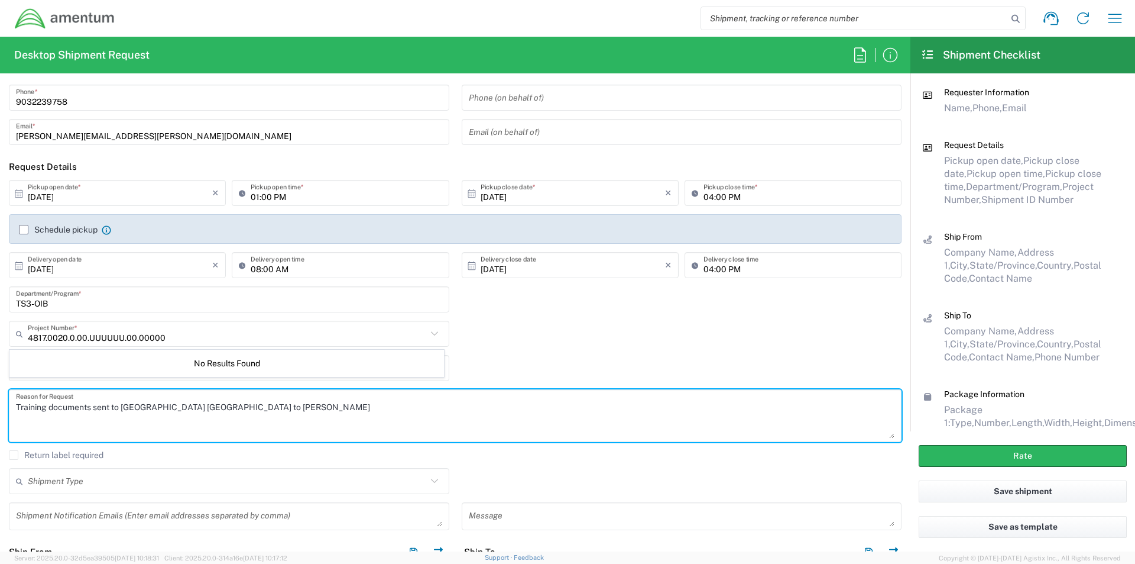
click at [488, 438] on textarea "Training documents sent to Lon Beach CA to Randolph Franklin" at bounding box center [455, 416] width 879 height 46
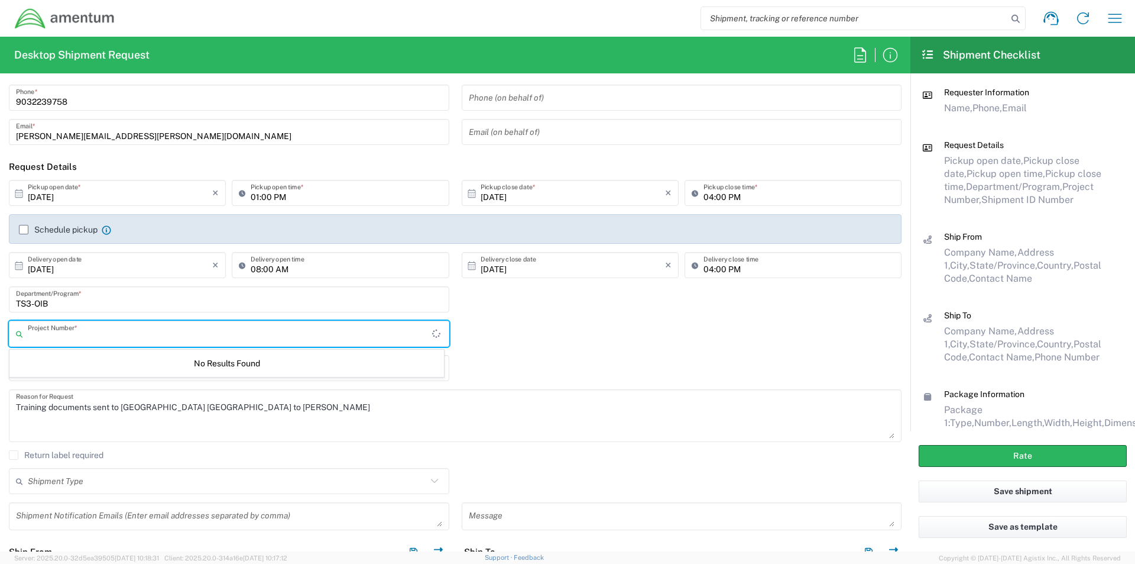
click at [178, 337] on input "text" at bounding box center [230, 333] width 404 height 21
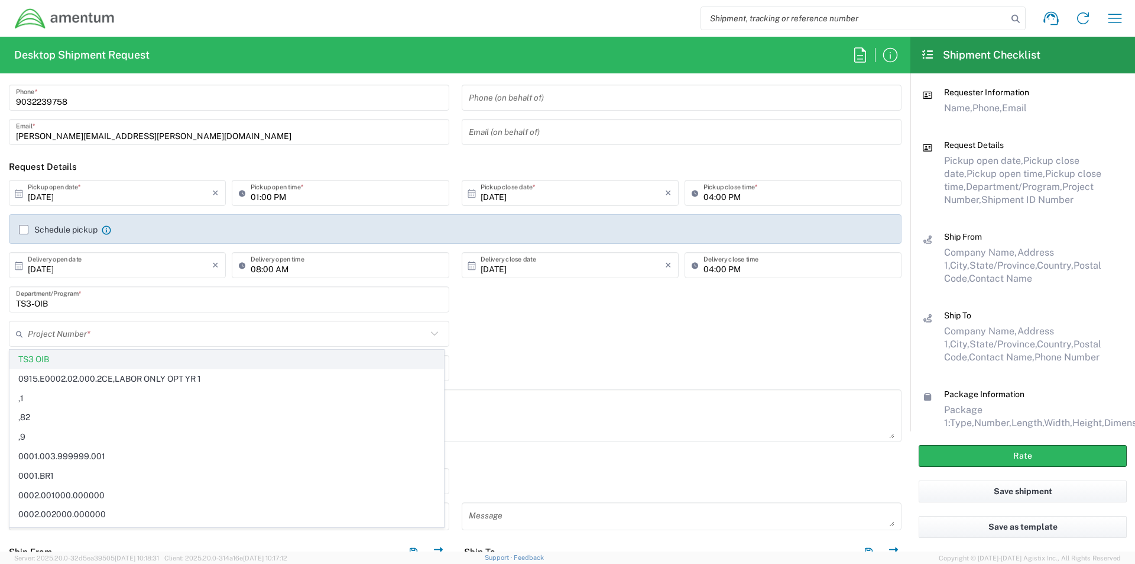
click at [39, 360] on span "TS3 OIB" at bounding box center [226, 359] width 433 height 18
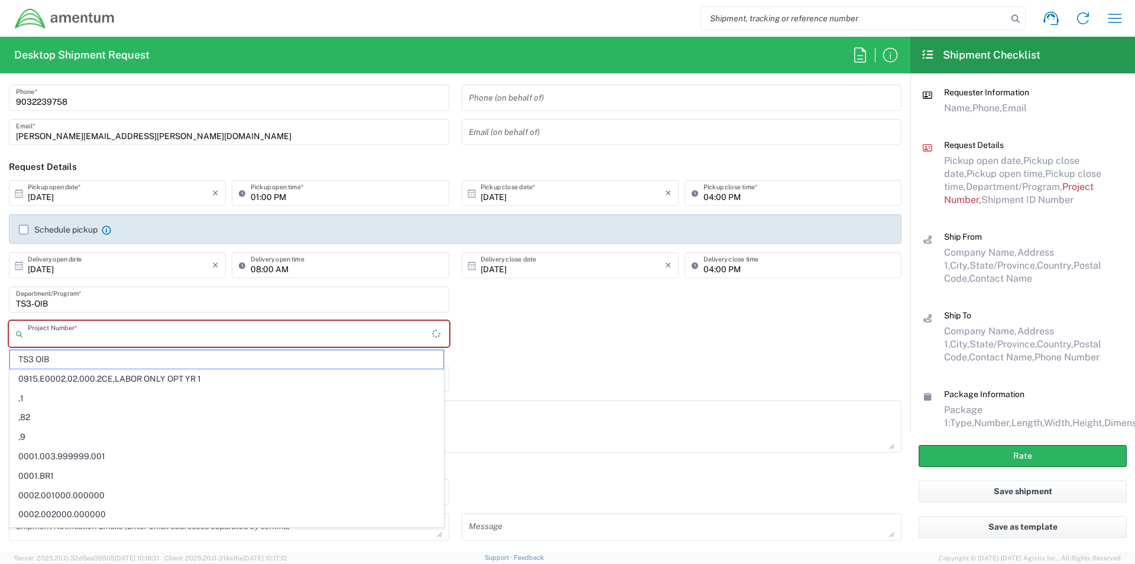
click at [118, 339] on input "text" at bounding box center [230, 333] width 404 height 21
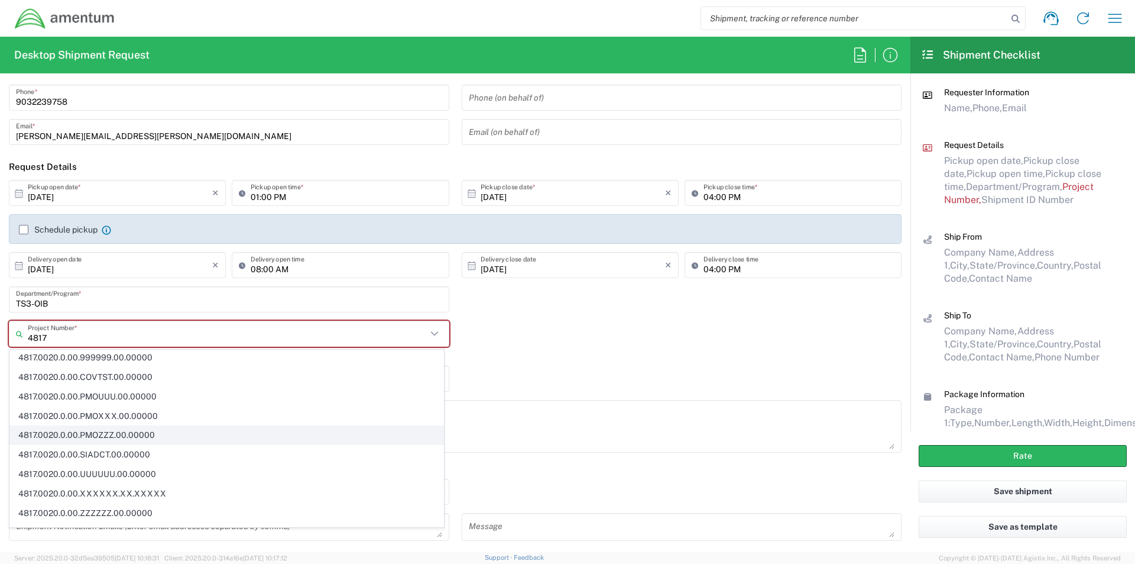
scroll to position [118, 0]
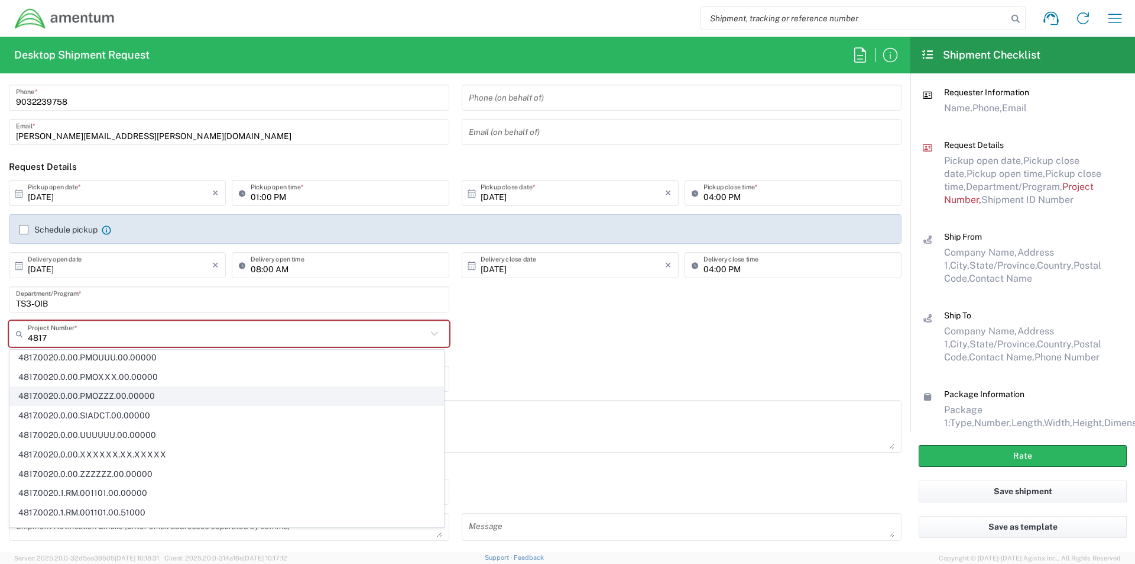
click at [101, 436] on span "4817.0020.0.00.UUUUUU.00.00000" at bounding box center [226, 435] width 433 height 18
type input "4817.0020.0.00.UUUUUU.00.00000"
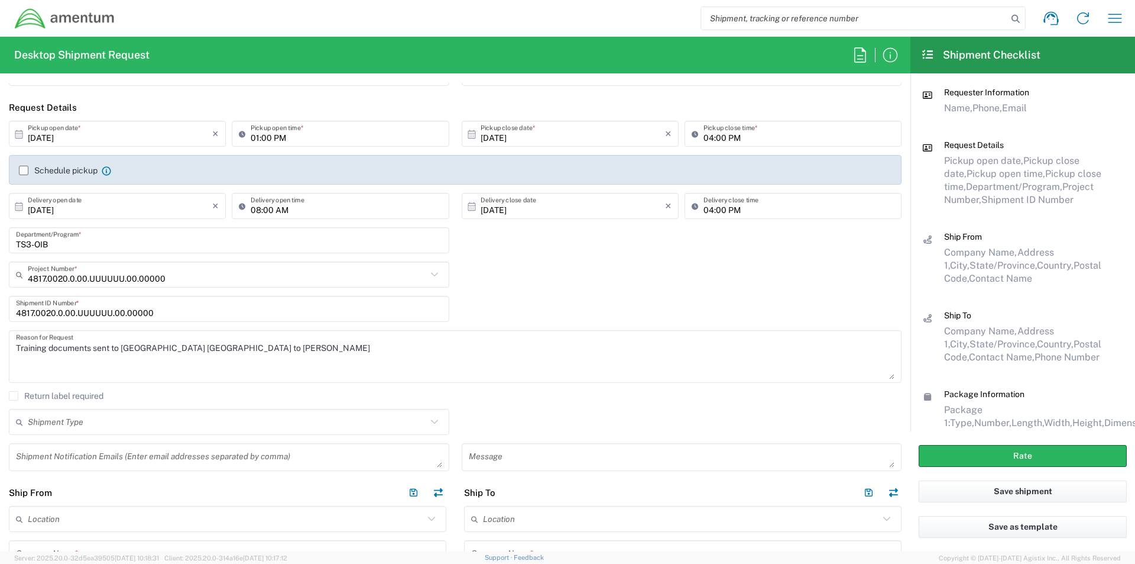
click at [69, 423] on input "text" at bounding box center [227, 422] width 399 height 21
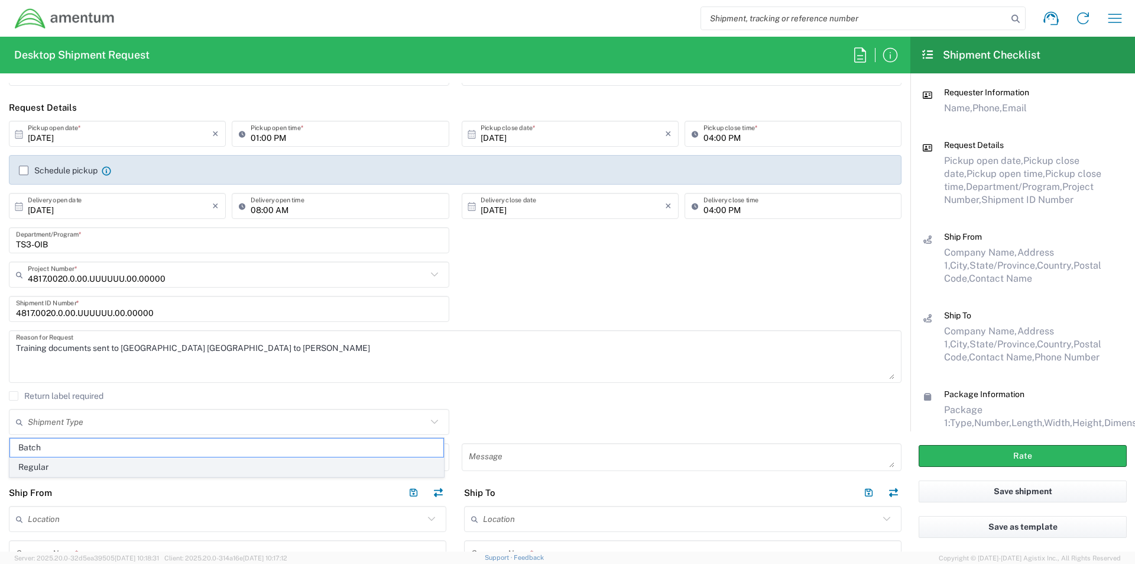
click at [44, 467] on span "Regular" at bounding box center [226, 467] width 433 height 18
type input "Regular"
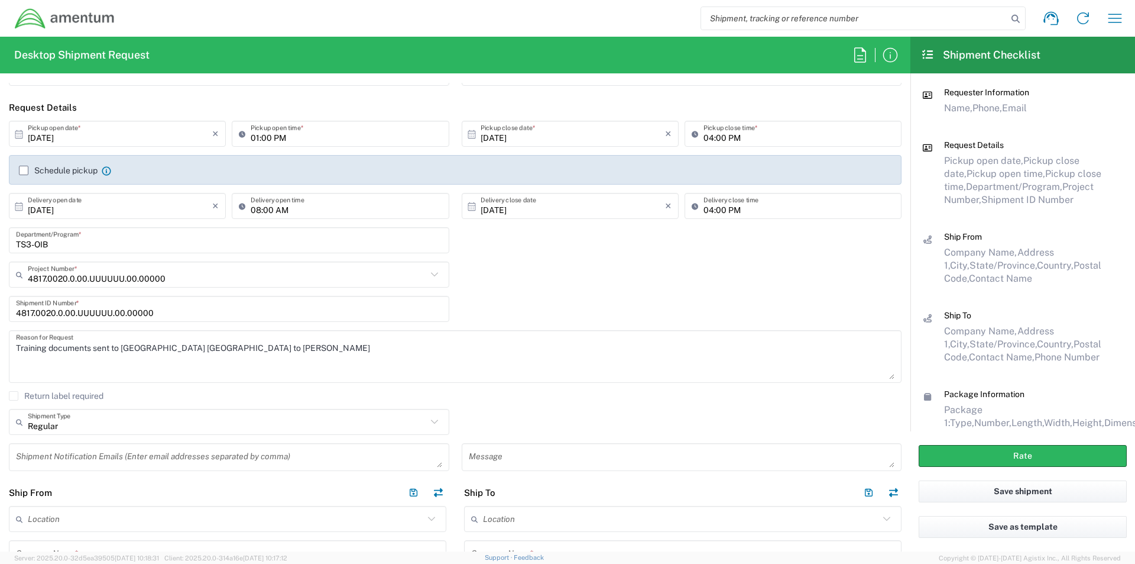
scroll to position [0, 0]
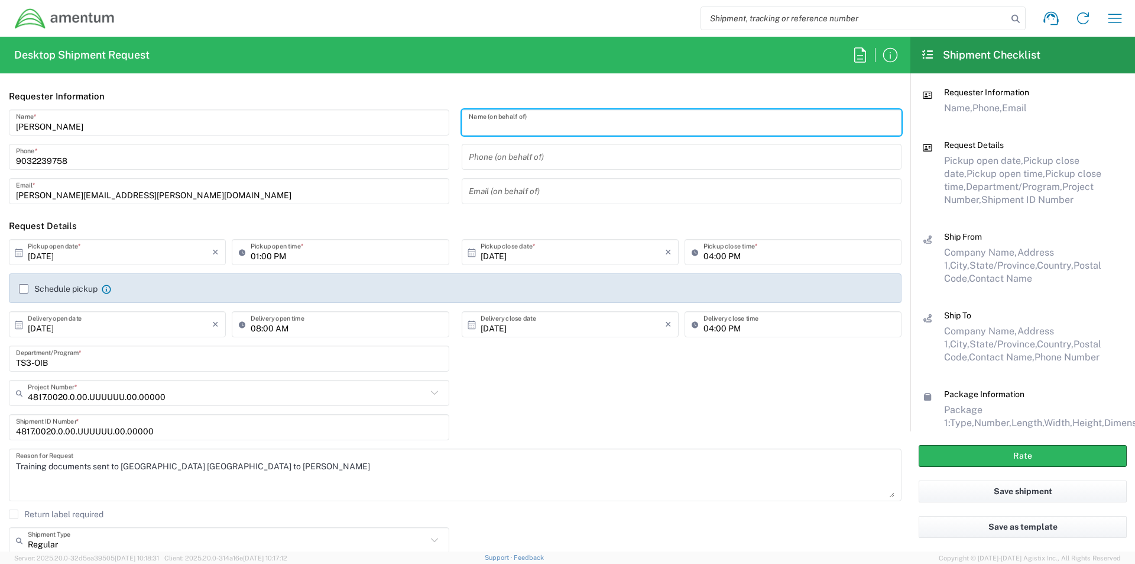
click at [521, 123] on input "text" at bounding box center [682, 122] width 426 height 21
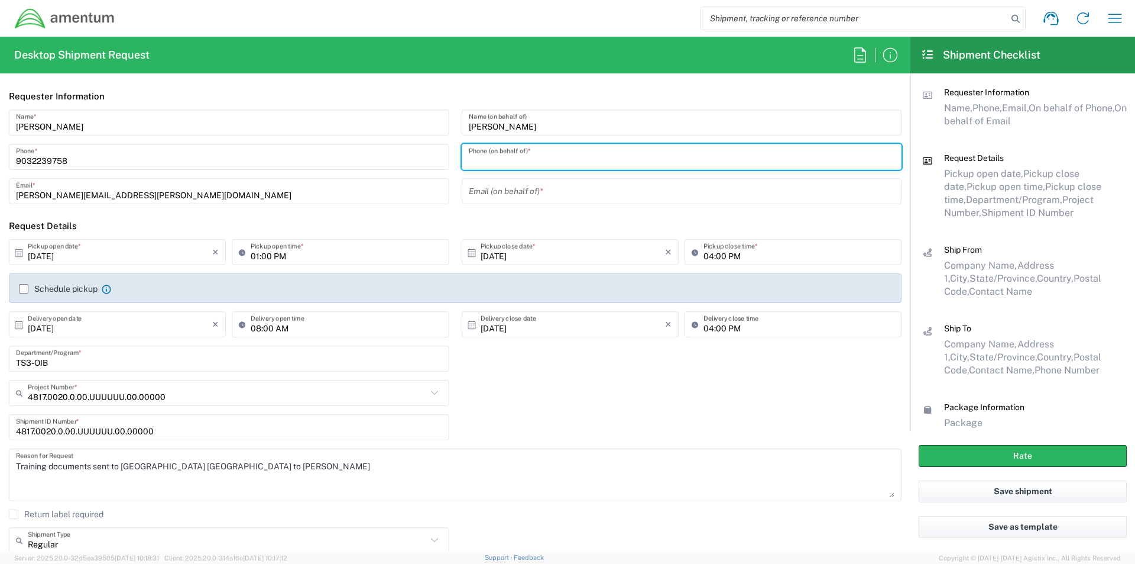
click at [542, 157] on input "tel" at bounding box center [682, 157] width 426 height 21
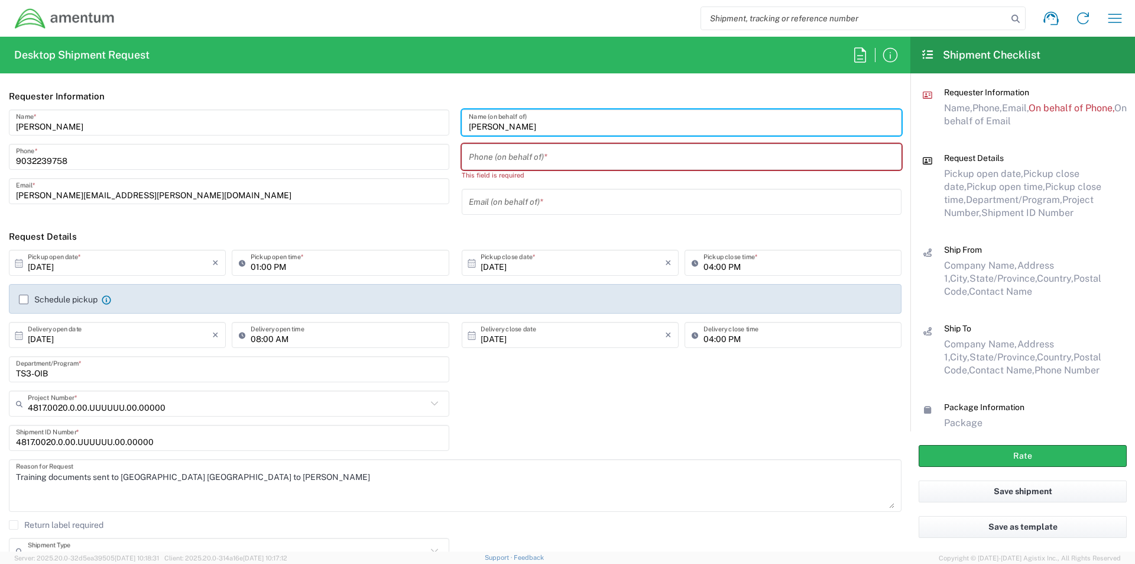
drag, startPoint x: 487, startPoint y: 129, endPoint x: 340, endPoint y: 144, distance: 147.4
click at [341, 144] on div "Tina Meyers Name * 9032239758 Phone * tina.meyers@amentum.com Email * Jason Tol…" at bounding box center [455, 166] width 905 height 114
type input "Safety Department"
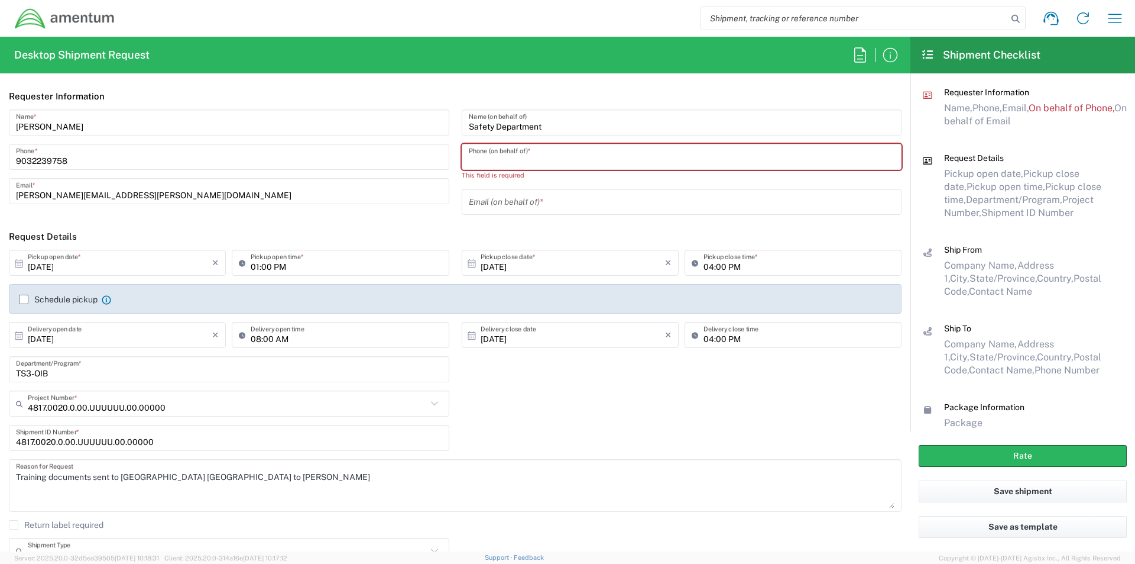
click at [507, 166] on input "tel" at bounding box center [682, 157] width 426 height 21
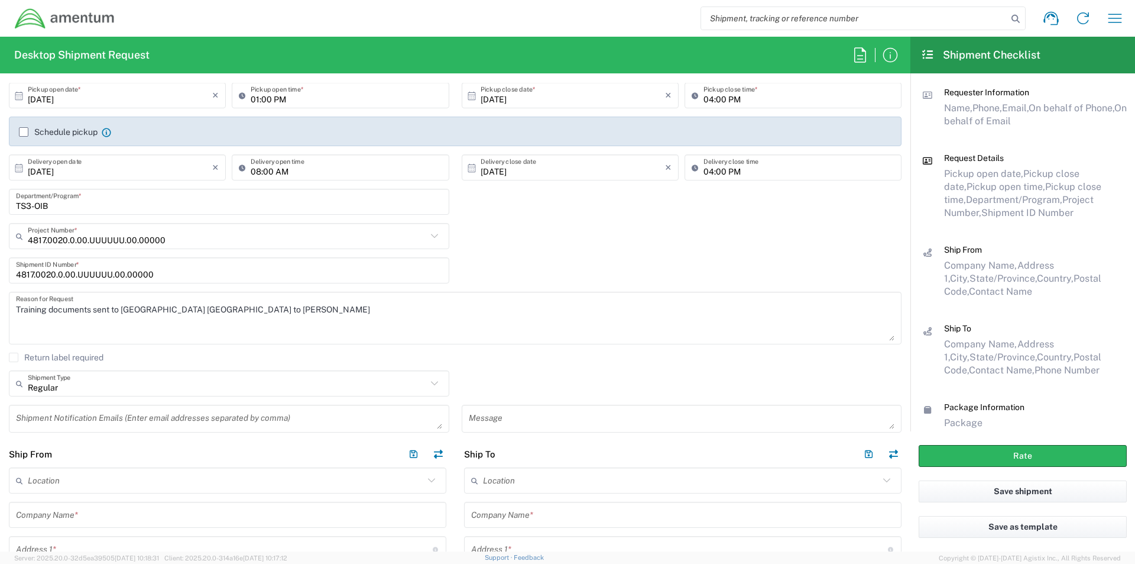
scroll to position [177, 0]
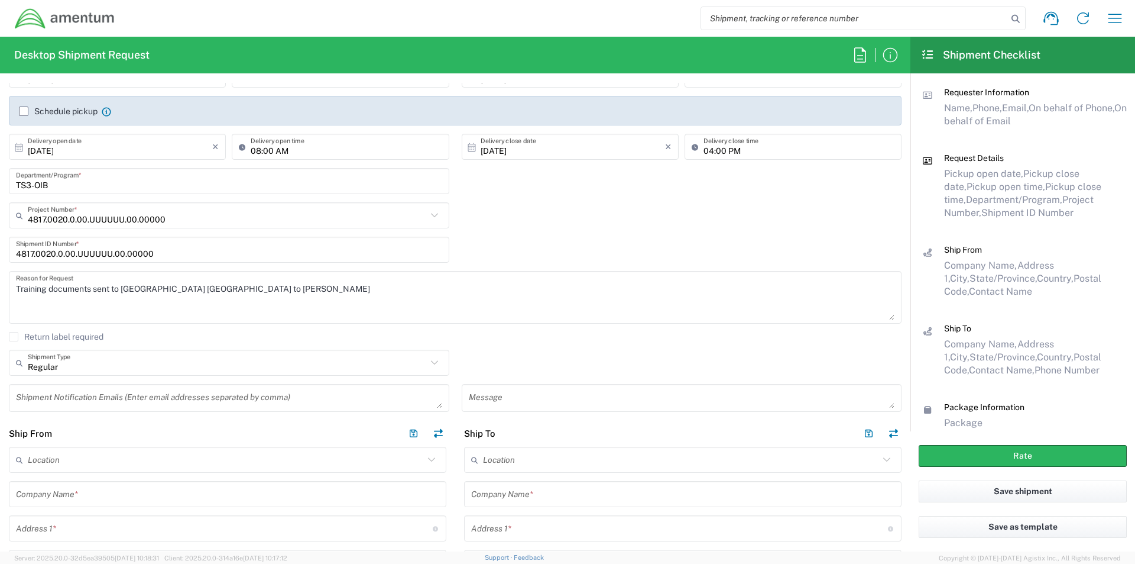
type input "903-223-9758"
click at [51, 494] on input "text" at bounding box center [227, 494] width 423 height 21
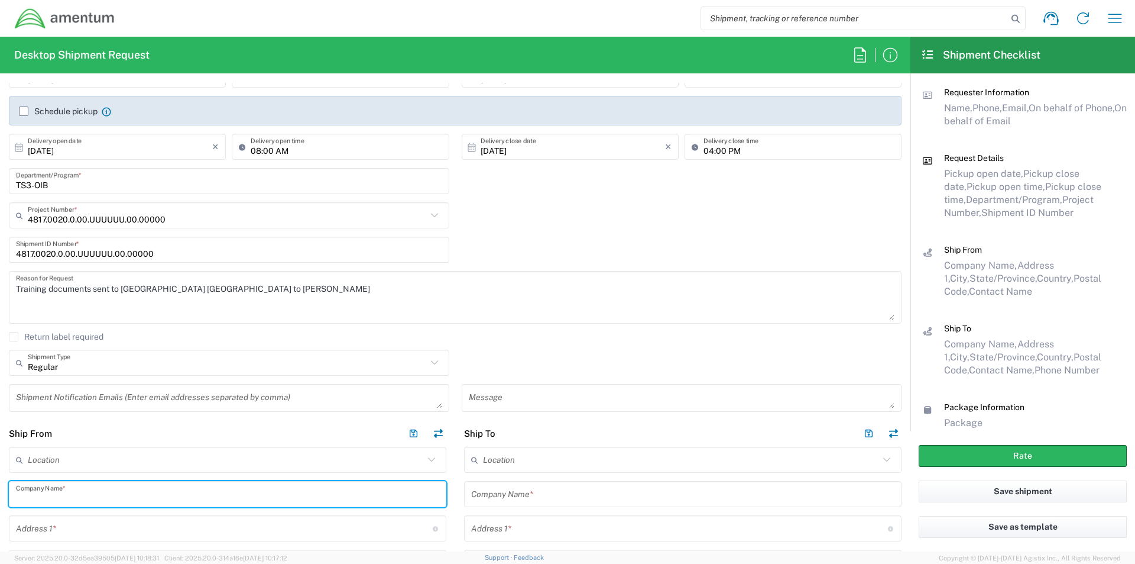
type input "Amentum"
type input "[PERSON_NAME][EMAIL_ADDRESS][PERSON_NAME][DOMAIN_NAME]"
type input "[STREET_ADDRESS]"
type input "[GEOGRAPHIC_DATA]"
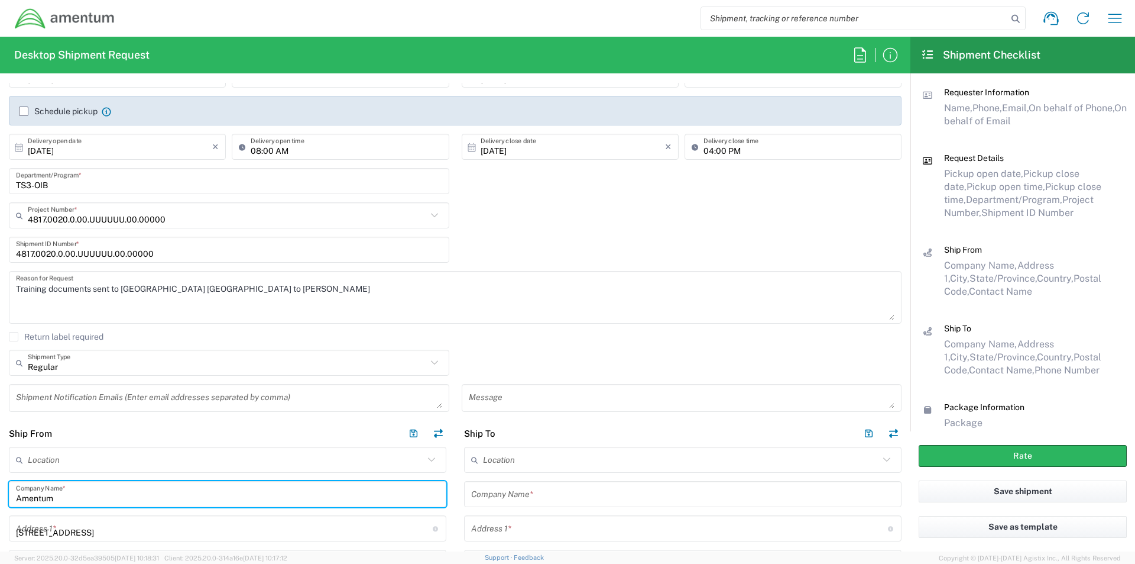
type input "75570"
type input "9035564476"
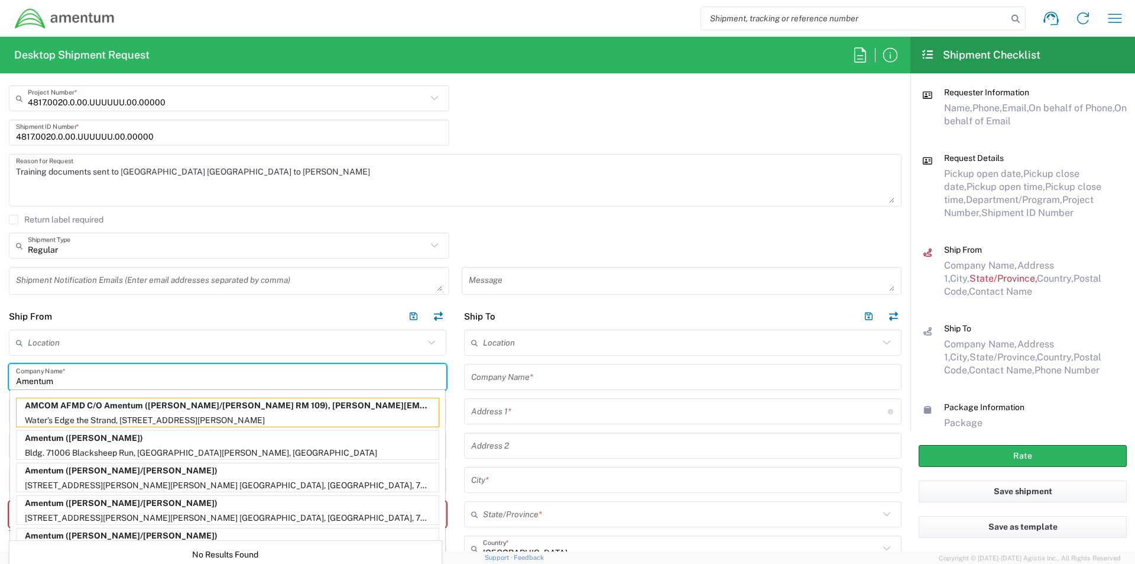
scroll to position [296, 0]
click at [352, 315] on header "Ship From" at bounding box center [227, 315] width 455 height 27
click at [90, 372] on input "Amentum" at bounding box center [227, 375] width 423 height 21
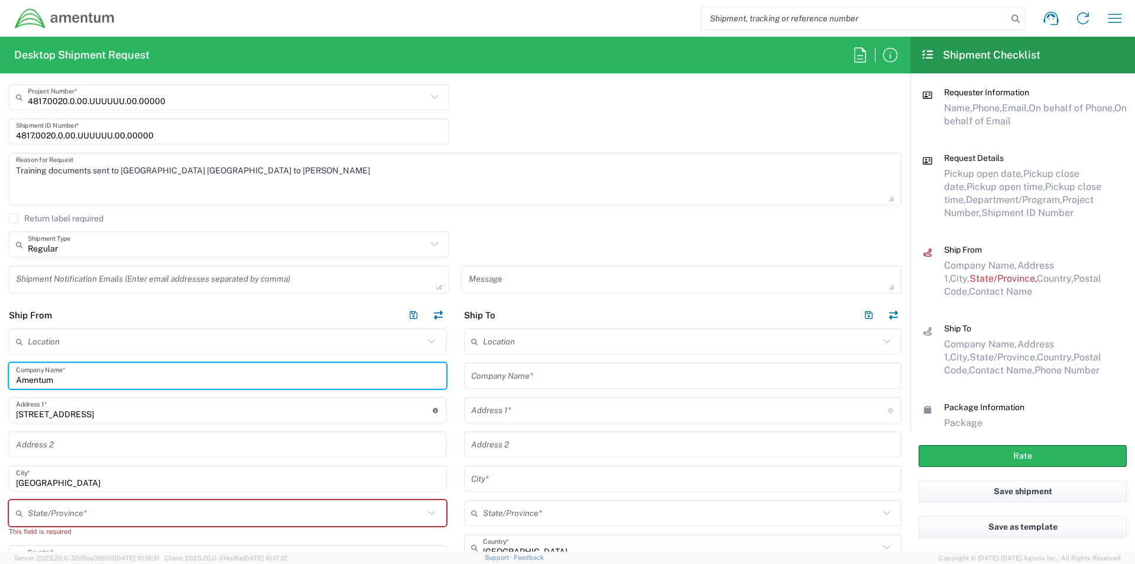
click at [42, 520] on input "text" at bounding box center [226, 513] width 396 height 21
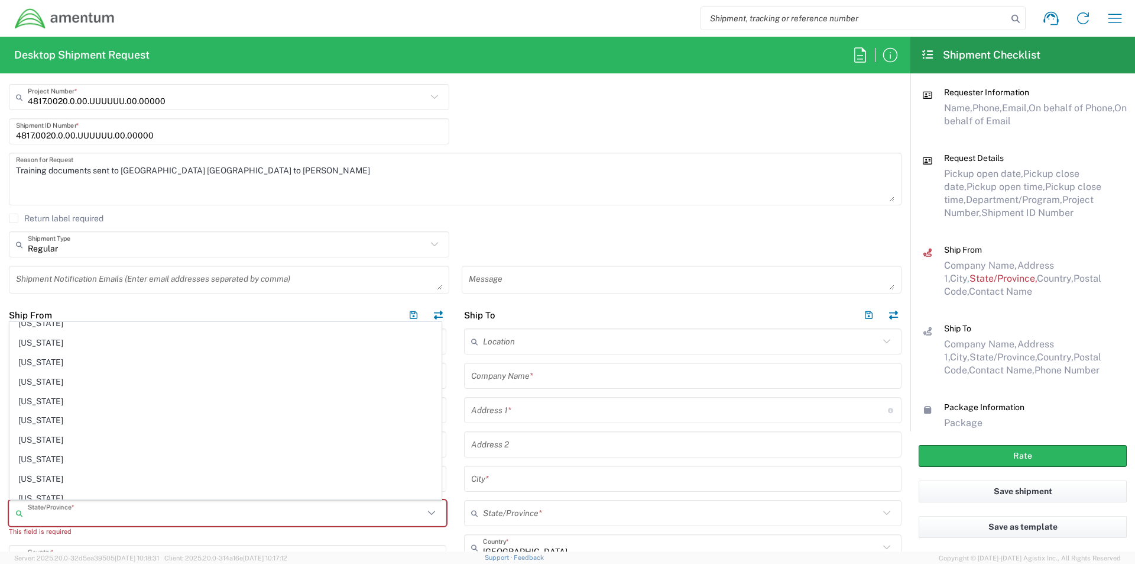
scroll to position [828, 0]
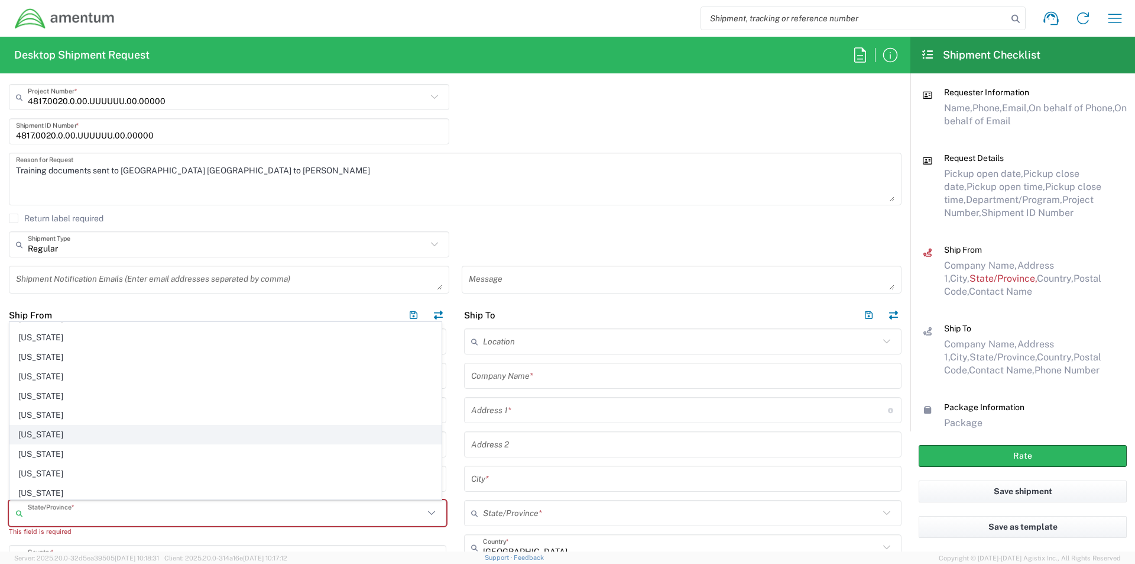
click at [37, 433] on span "[US_STATE]" at bounding box center [225, 434] width 431 height 18
type input "[US_STATE]"
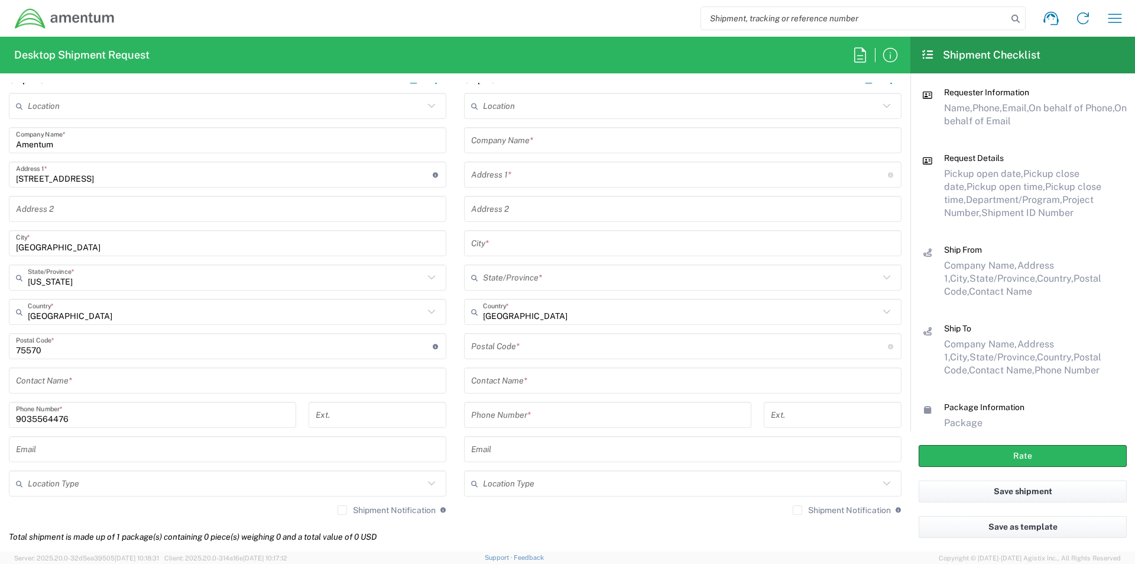
scroll to position [532, 0]
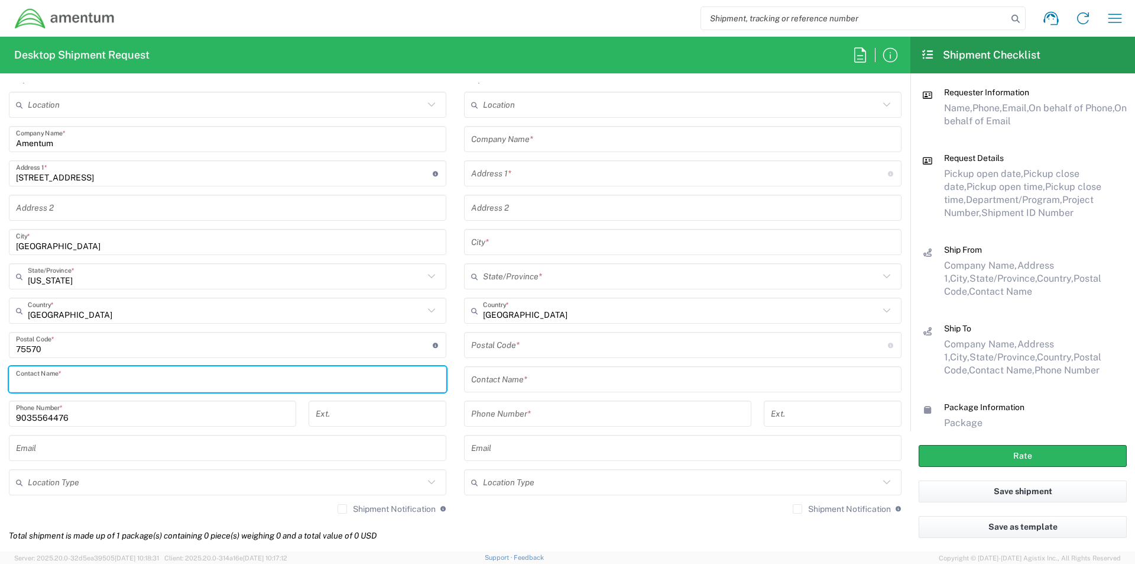
click at [34, 386] on input "text" at bounding box center [227, 379] width 423 height 21
type input "[PERSON_NAME]"
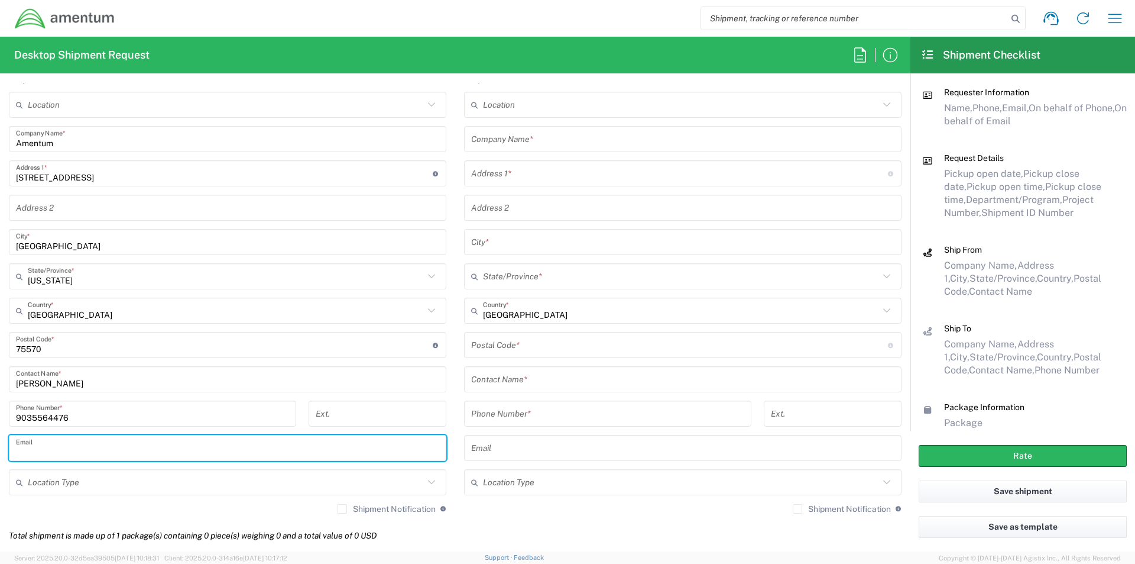
click at [56, 449] on input "text" at bounding box center [227, 448] width 423 height 21
type input "Jason.Tolbert@amentum.com"
click at [214, 369] on input "[PERSON_NAME]" at bounding box center [227, 379] width 423 height 21
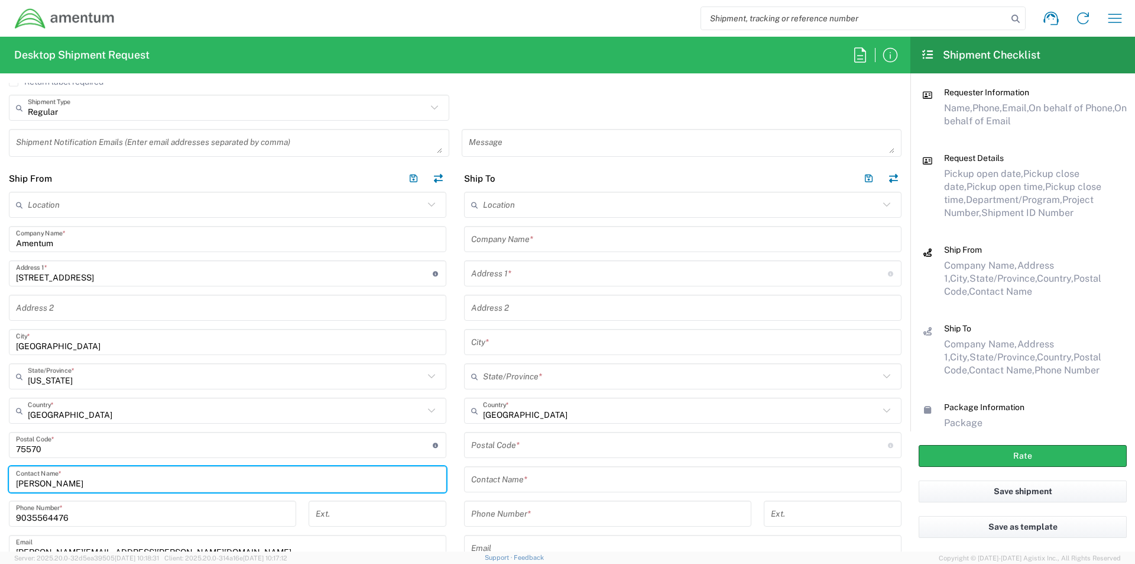
scroll to position [355, 0]
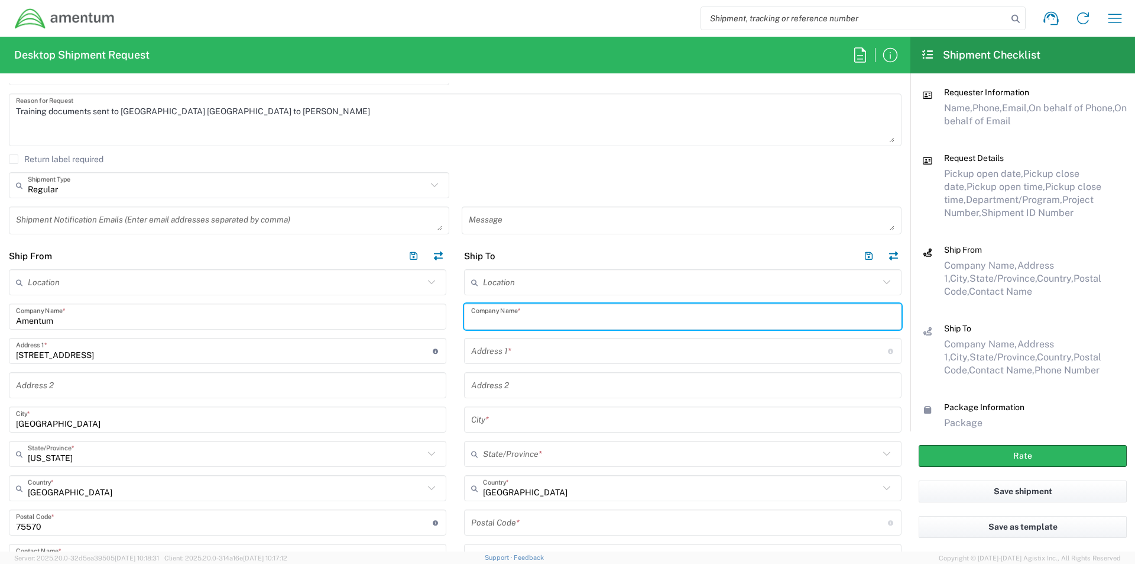
click at [496, 317] on input "text" at bounding box center [682, 316] width 423 height 21
type input "Randolph Franklin"
click at [483, 351] on input "text" at bounding box center [679, 351] width 417 height 21
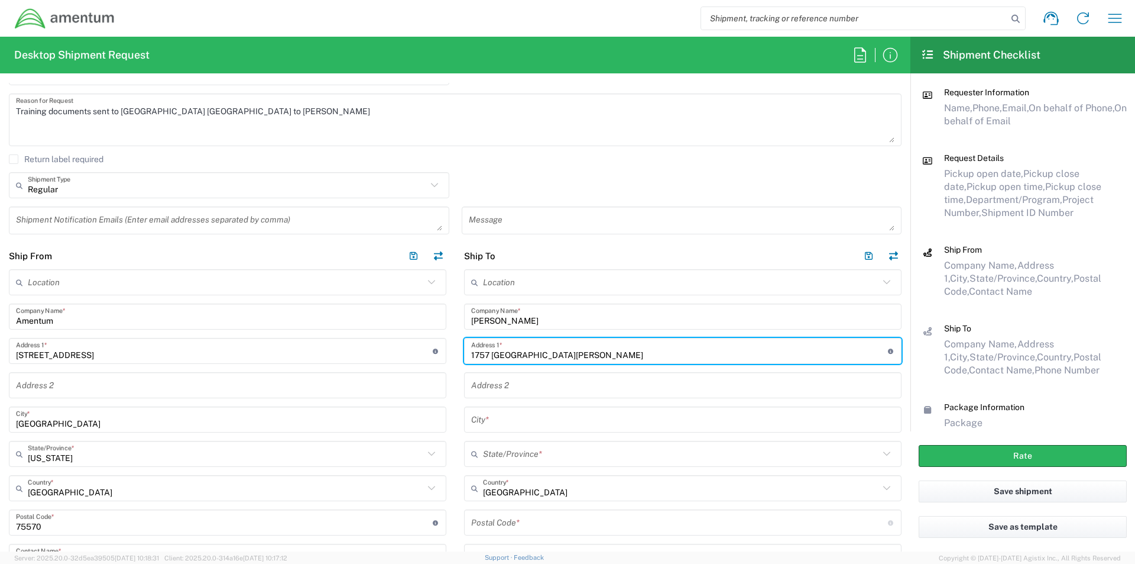
type input "1757 North Stanton Place"
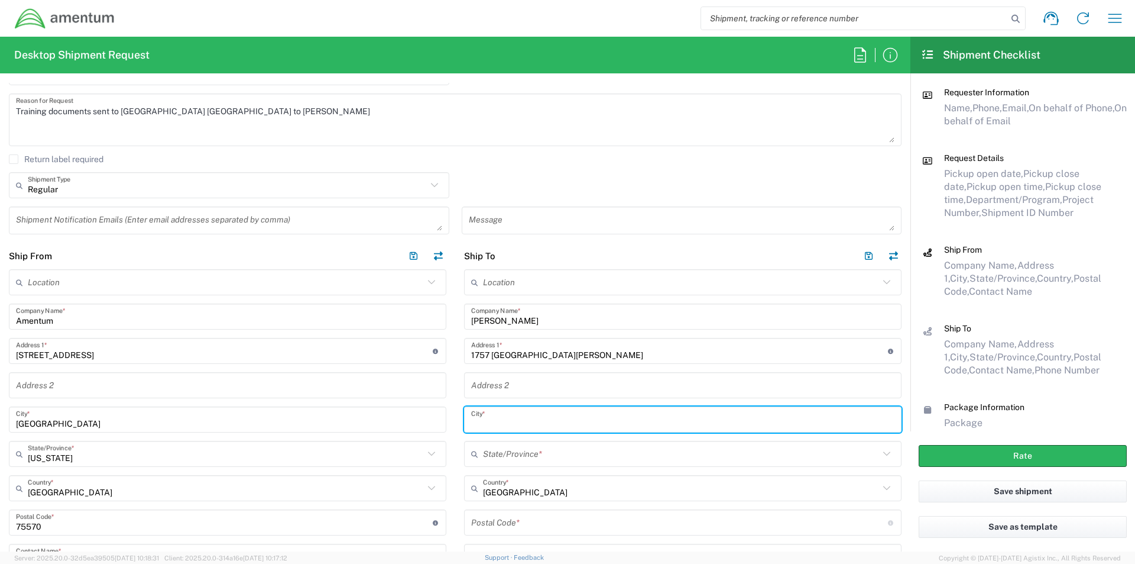
click at [471, 415] on input "text" at bounding box center [682, 419] width 423 height 21
type input "Long Beach"
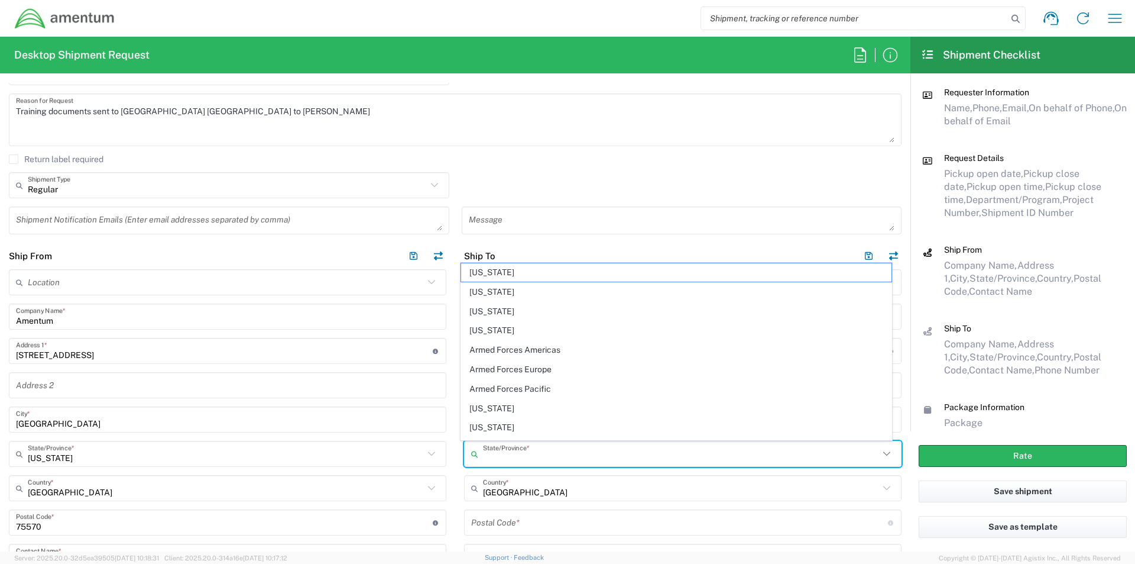
click at [490, 452] on input "text" at bounding box center [681, 453] width 396 height 21
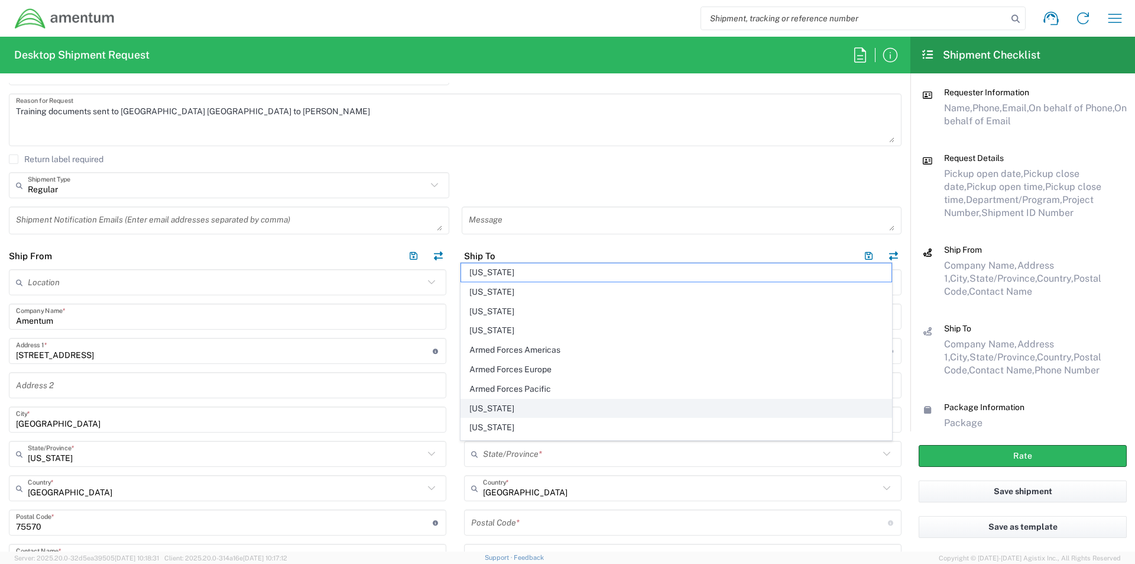
click at [497, 412] on span "[US_STATE]" at bounding box center [676, 408] width 431 height 18
type input "[US_STATE]"
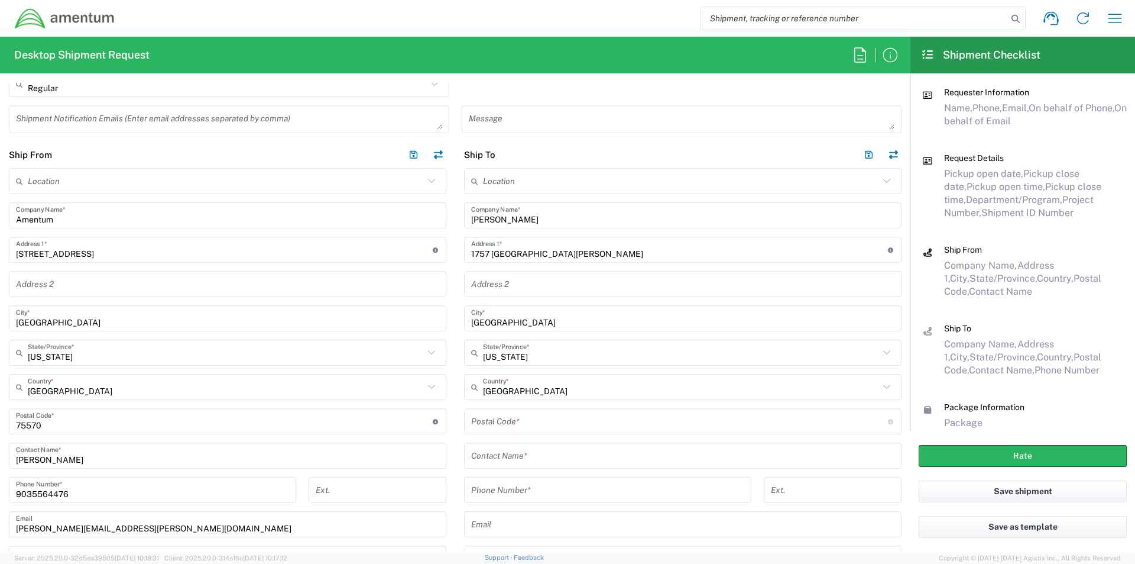
scroll to position [473, 0]
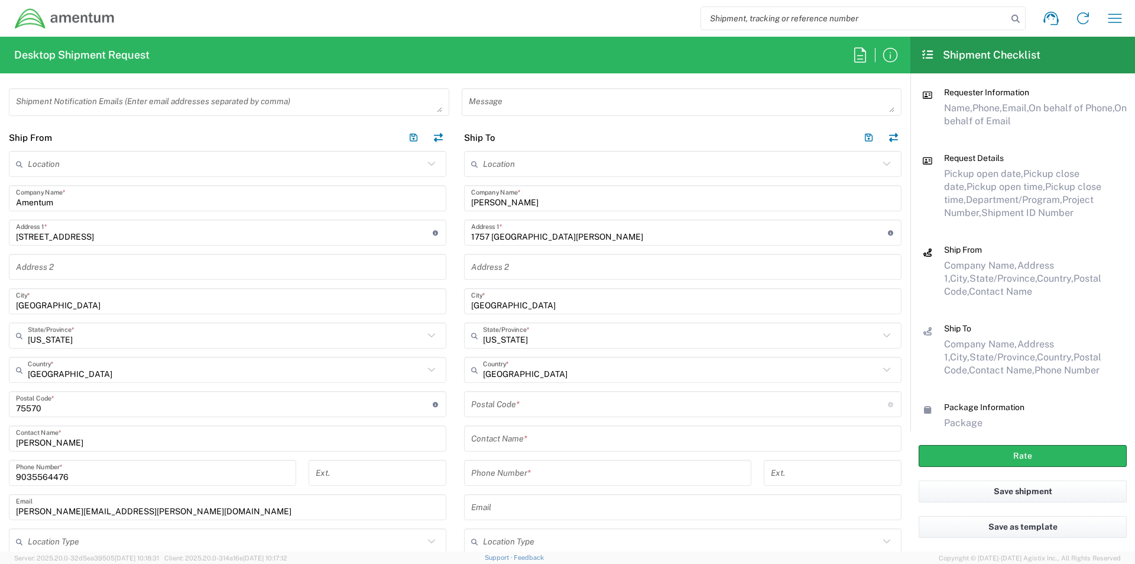
click at [503, 407] on input "undefined" at bounding box center [679, 404] width 417 height 21
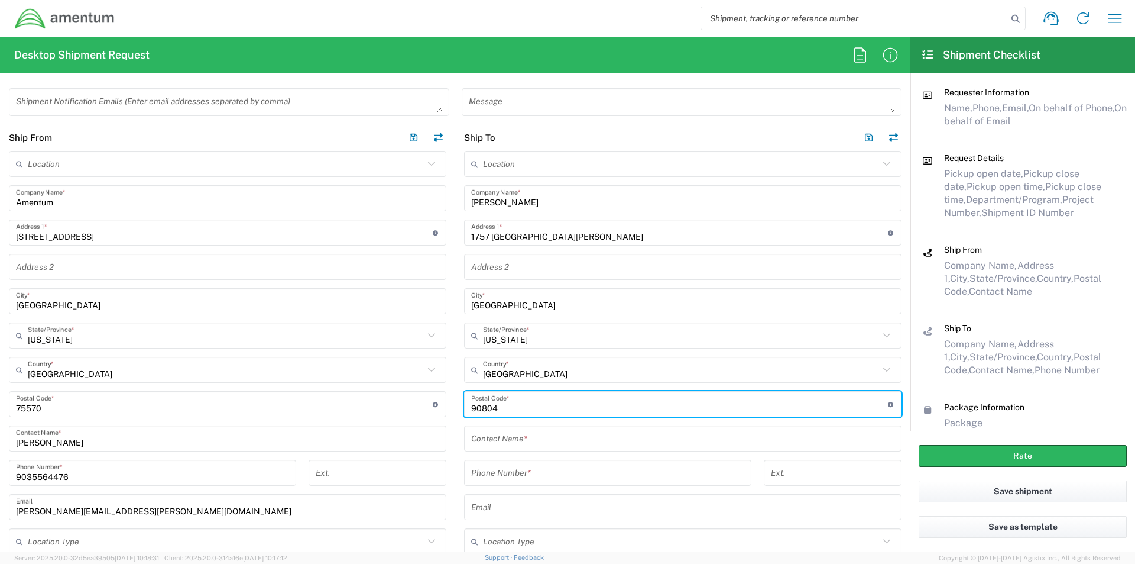
type input "90804"
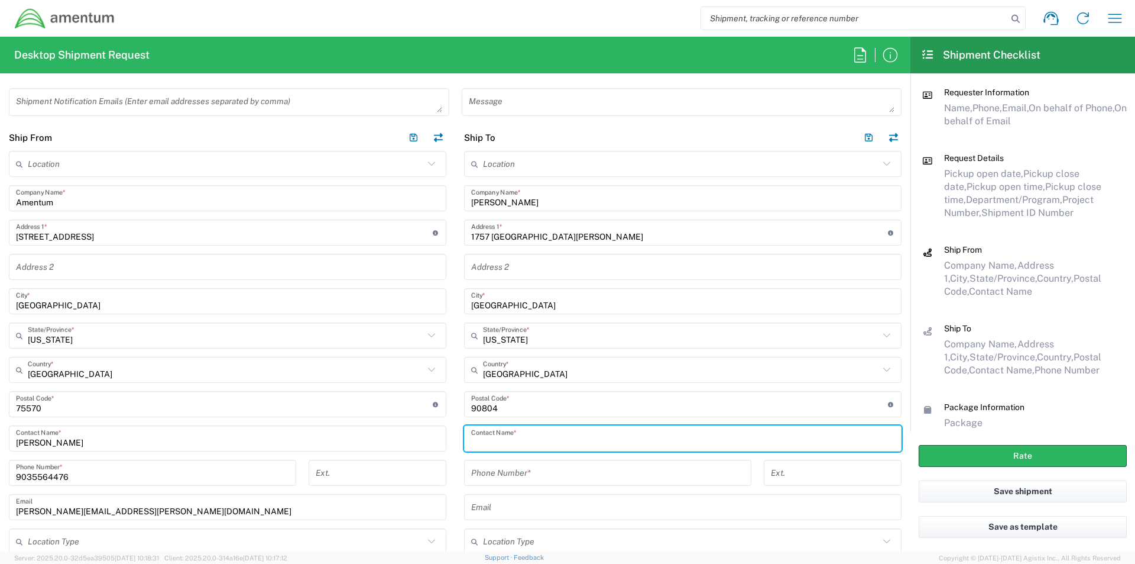
click at [483, 441] on input "text" at bounding box center [682, 438] width 423 height 21
type input "Randolph Franklin"
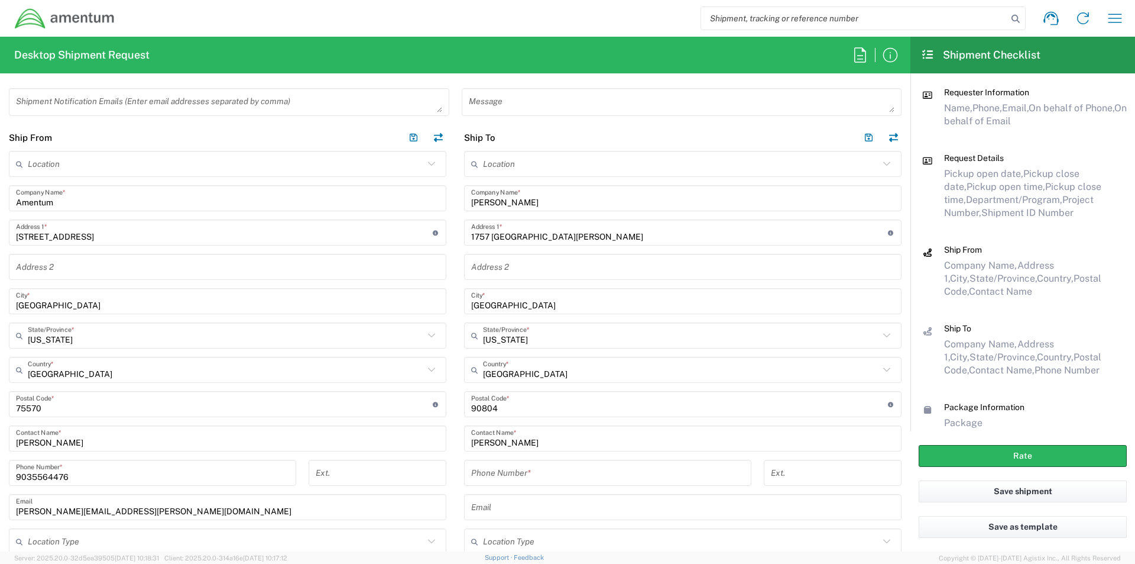
click at [480, 484] on div "Phone Number *" at bounding box center [607, 472] width 287 height 26
click at [477, 471] on input "tel" at bounding box center [607, 472] width 273 height 21
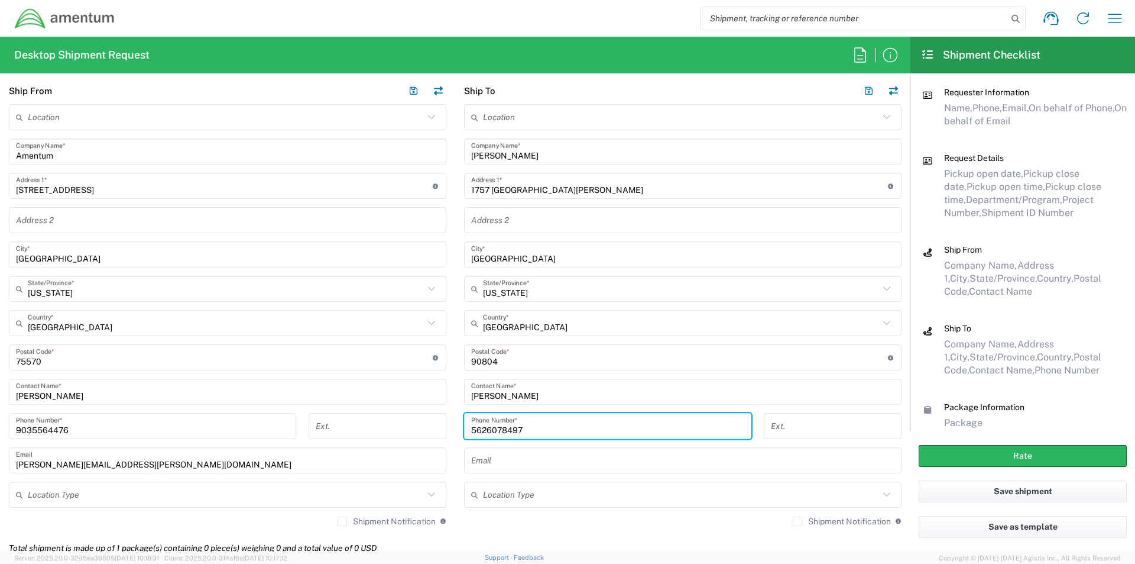
scroll to position [591, 0]
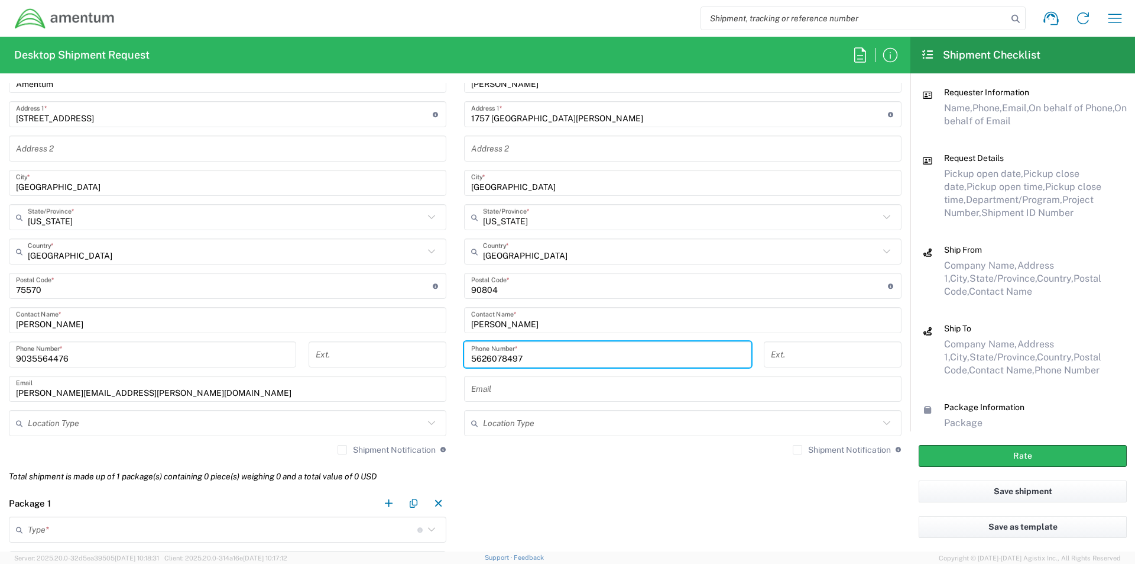
type input "5626078497"
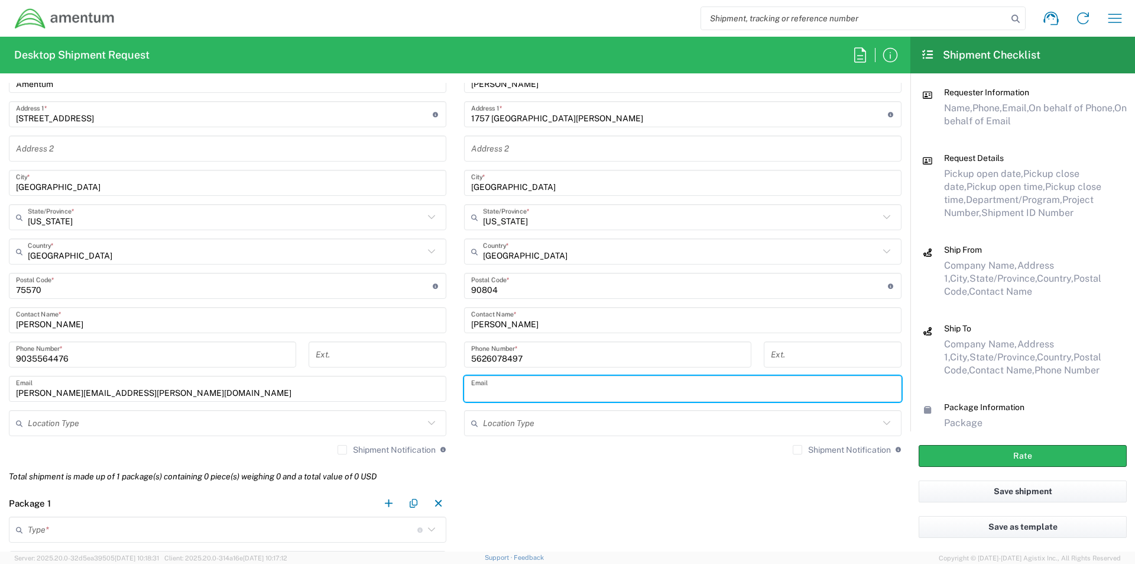
click at [482, 390] on input "text" at bounding box center [682, 388] width 423 height 21
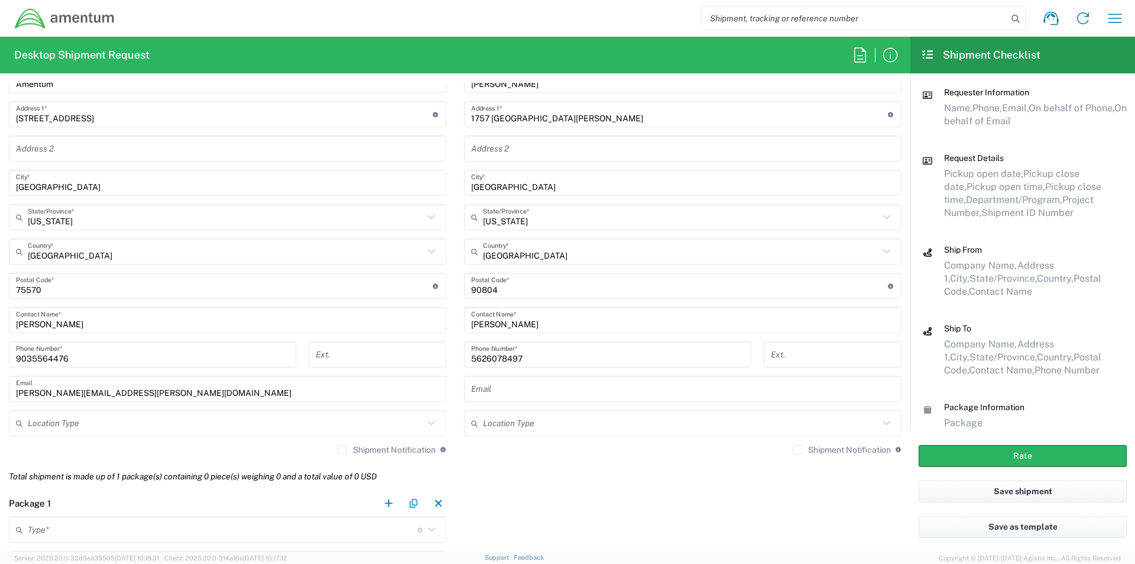
click at [491, 393] on input "text" at bounding box center [682, 388] width 423 height 21
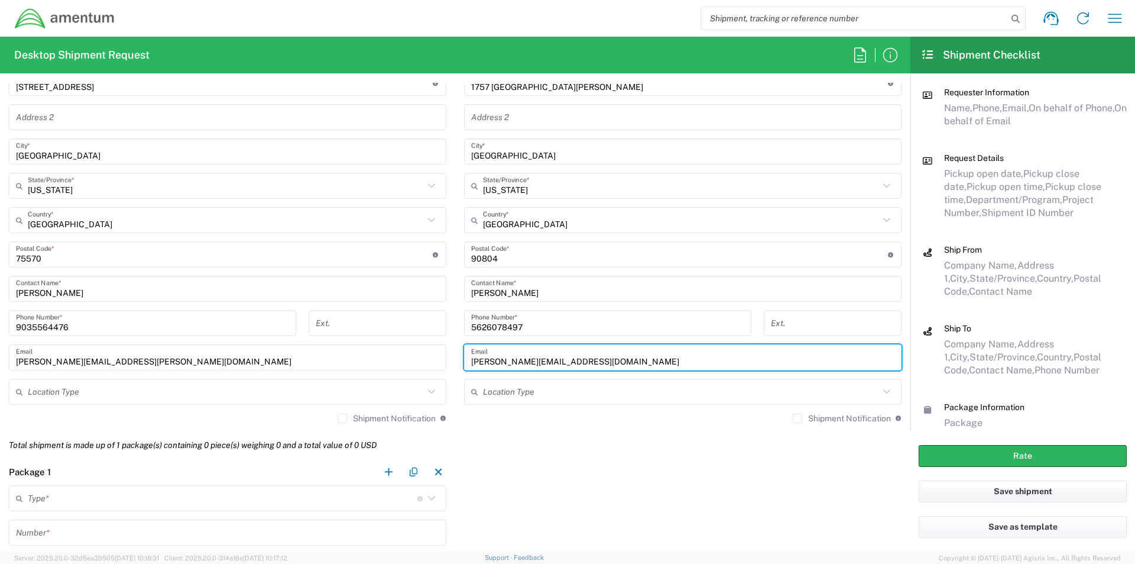
scroll to position [650, 0]
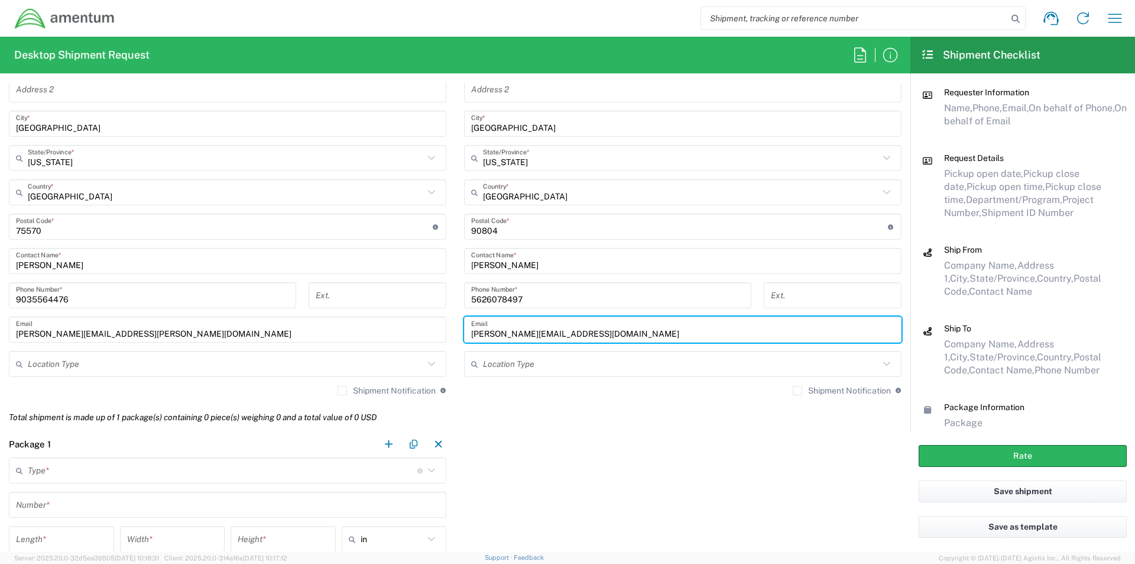
type input "randolph.a.franklin23@gmail.com"
click at [152, 464] on input "text" at bounding box center [223, 470] width 390 height 21
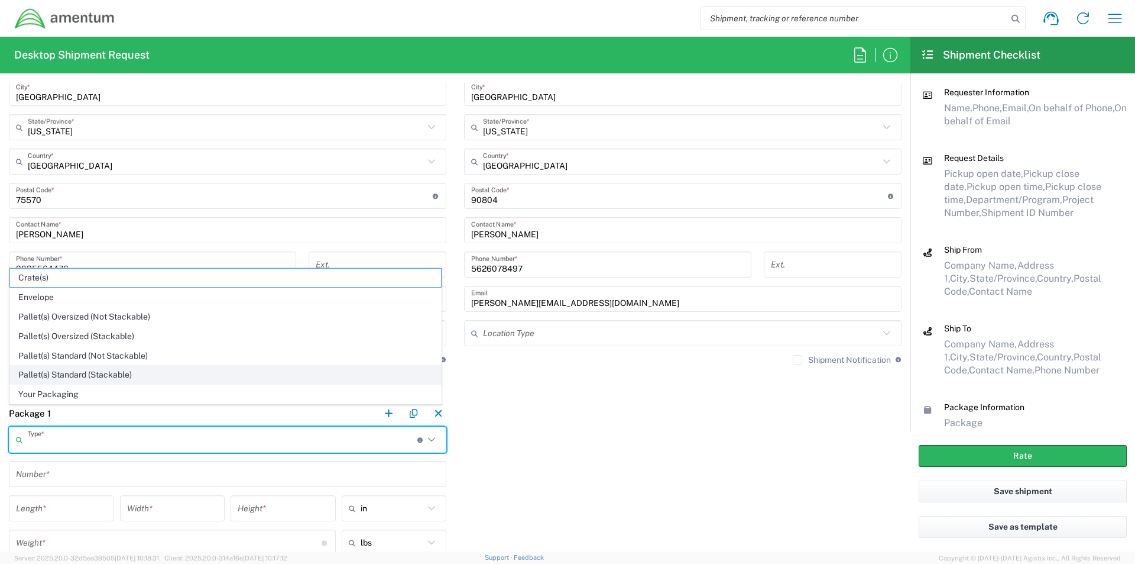
scroll to position [710, 0]
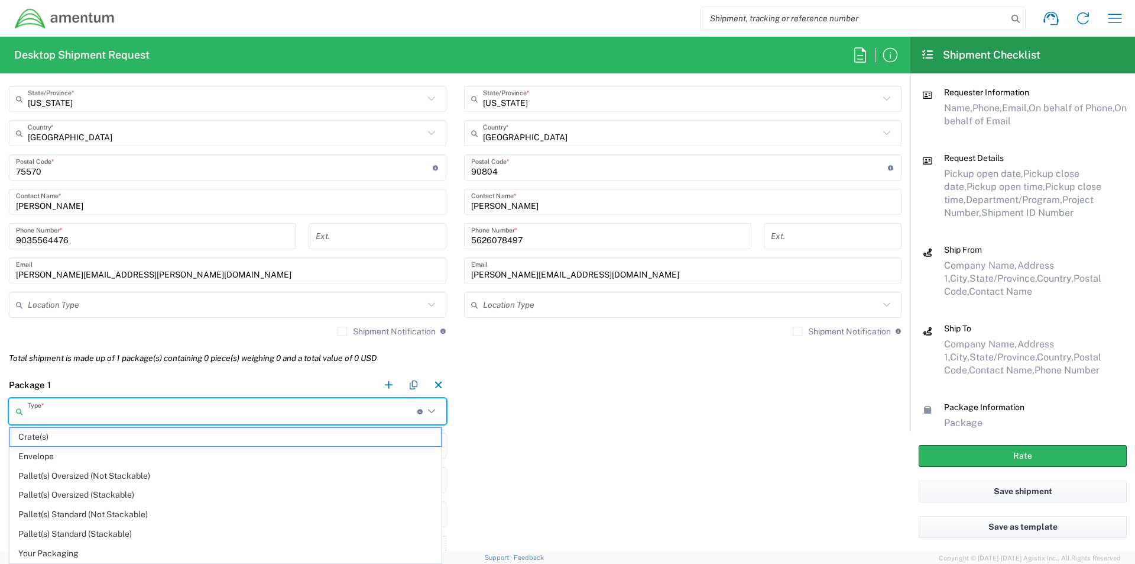
click at [51, 409] on input "text" at bounding box center [223, 411] width 390 height 21
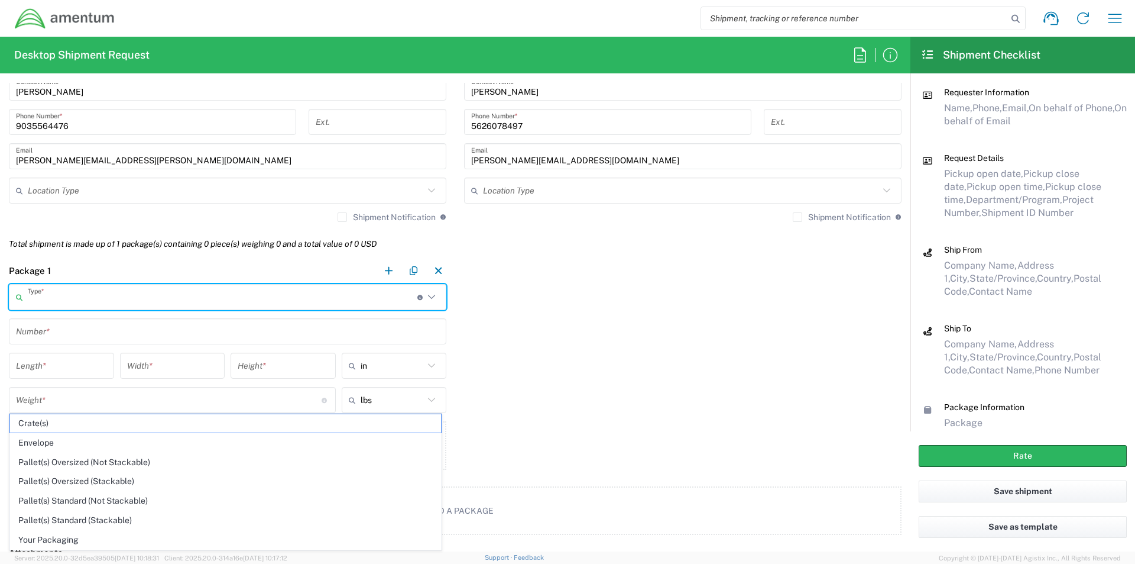
scroll to position [828, 0]
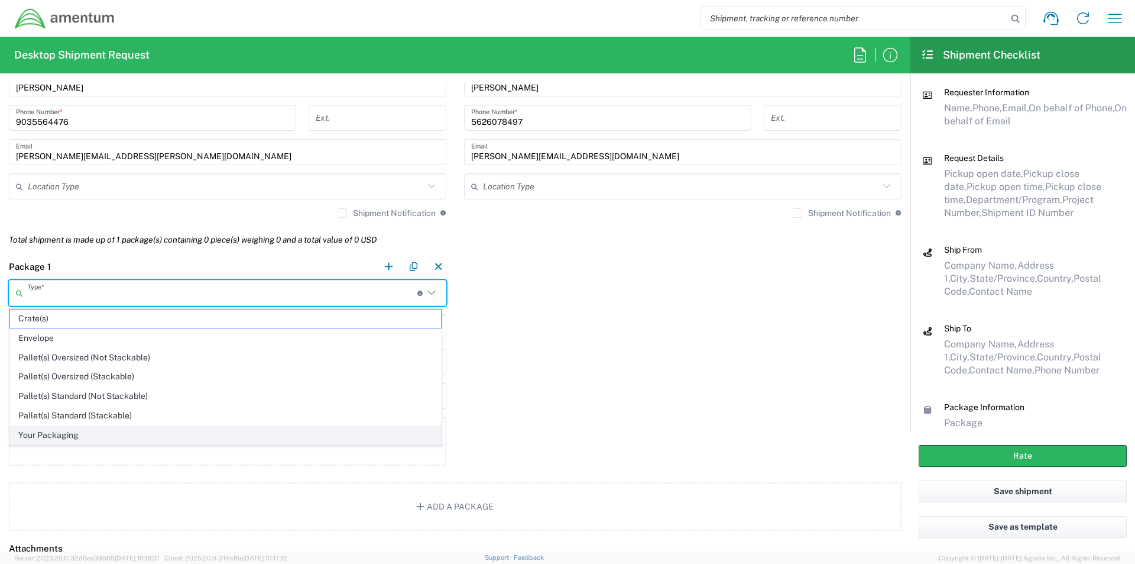
click at [55, 428] on span "Your Packaging" at bounding box center [225, 435] width 431 height 18
type input "Your Packaging"
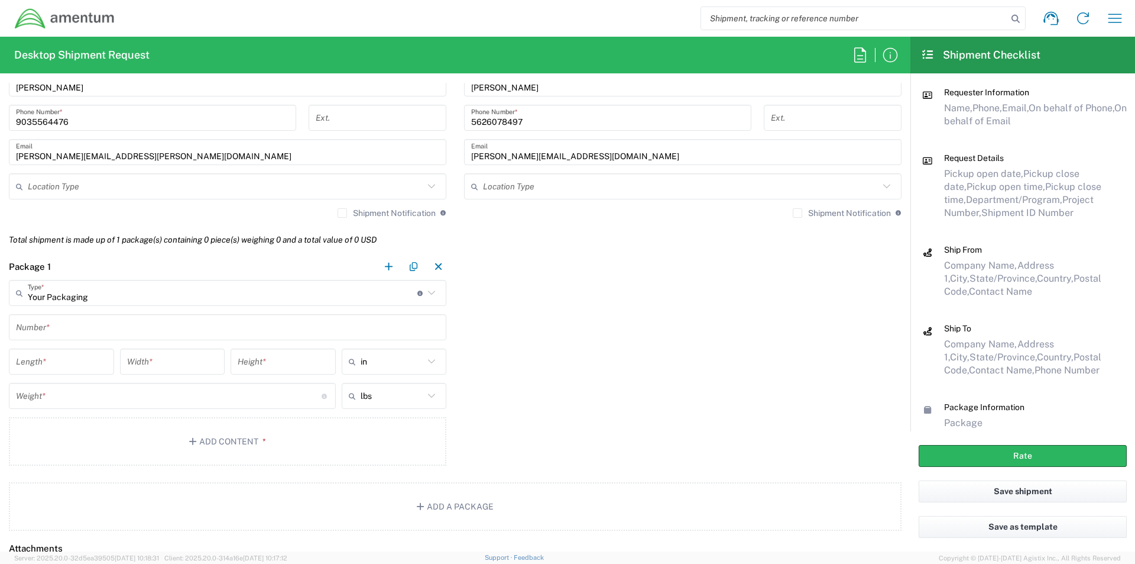
click at [54, 331] on input "text" at bounding box center [227, 327] width 423 height 21
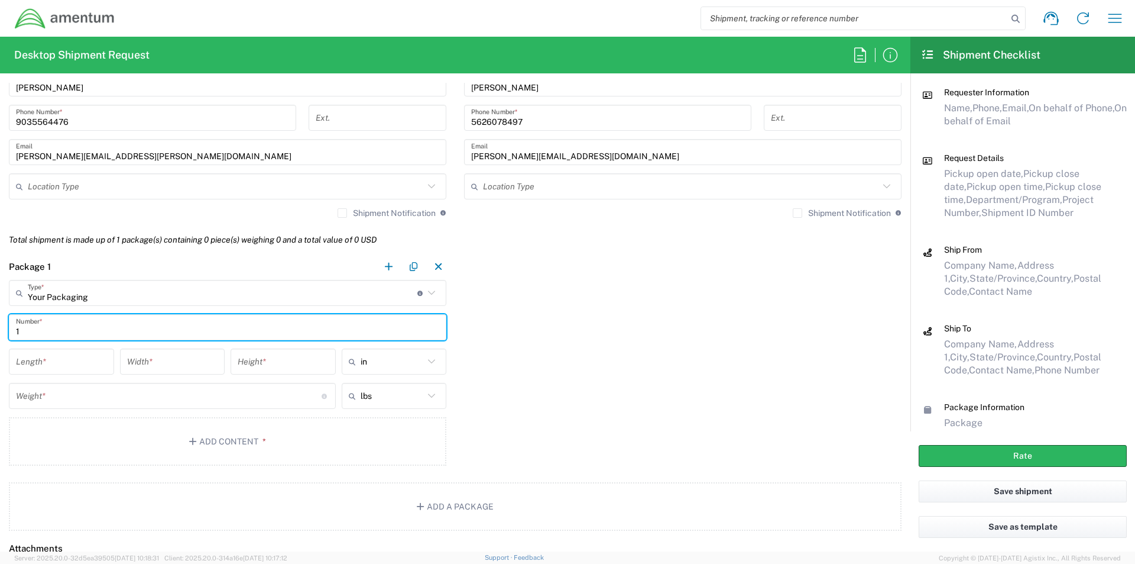
type input "1"
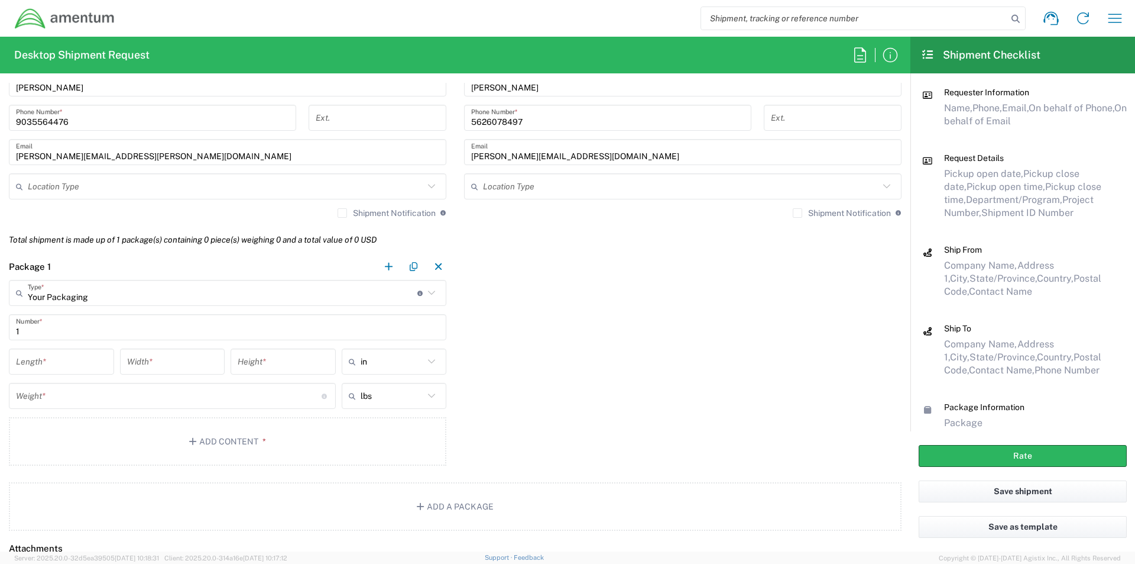
click at [77, 373] on div "Length *" at bounding box center [61, 361] width 105 height 26
type input "9"
type input "3"
type input "12"
click at [82, 397] on input "number" at bounding box center [169, 396] width 306 height 21
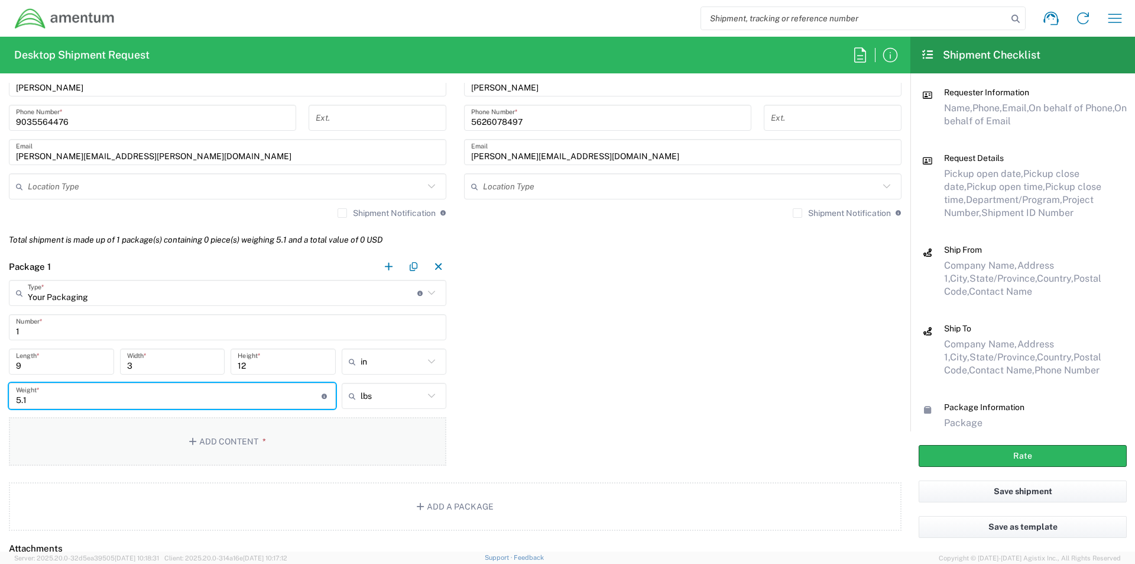
type input "5.1"
click at [121, 438] on button "Add Content *" at bounding box center [228, 441] width 438 height 48
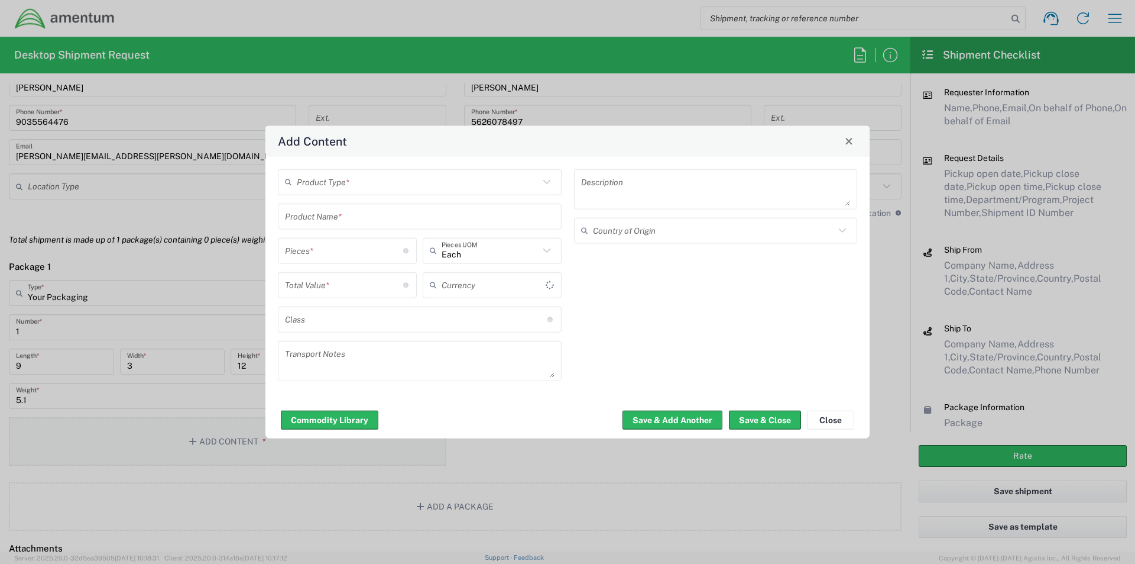
type input "US Dollar"
click at [845, 424] on button "Close" at bounding box center [830, 419] width 47 height 19
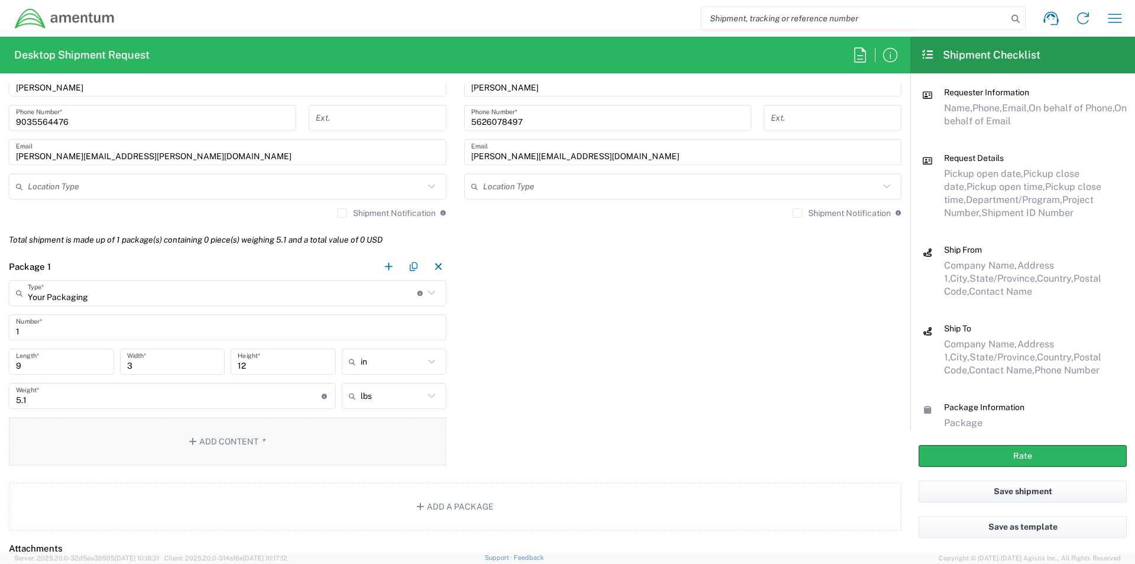
click at [231, 438] on button "Add Content *" at bounding box center [228, 441] width 438 height 48
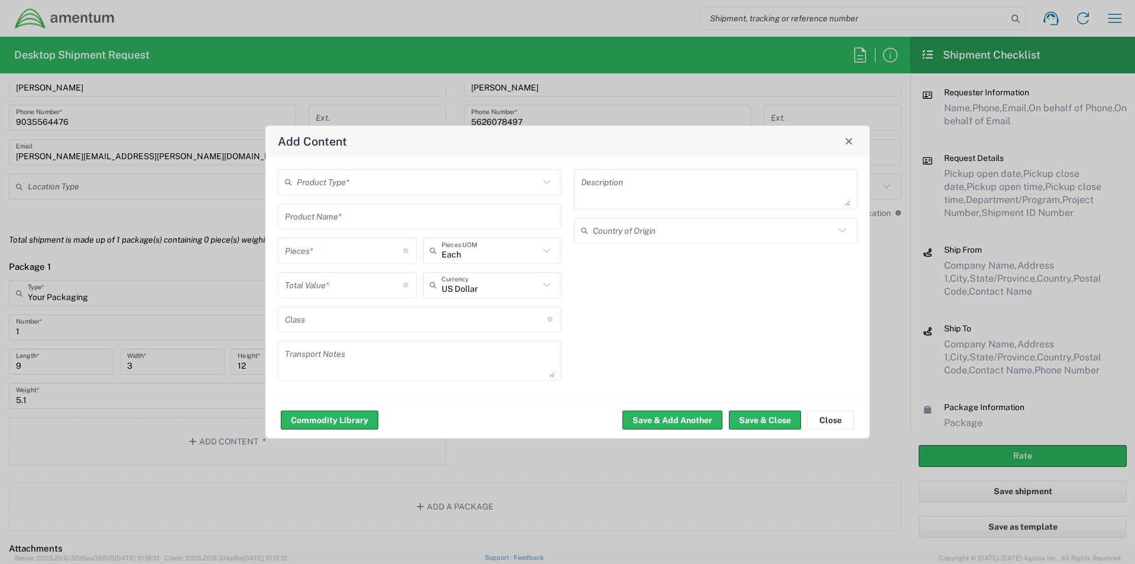
click at [545, 181] on icon at bounding box center [546, 182] width 7 height 4
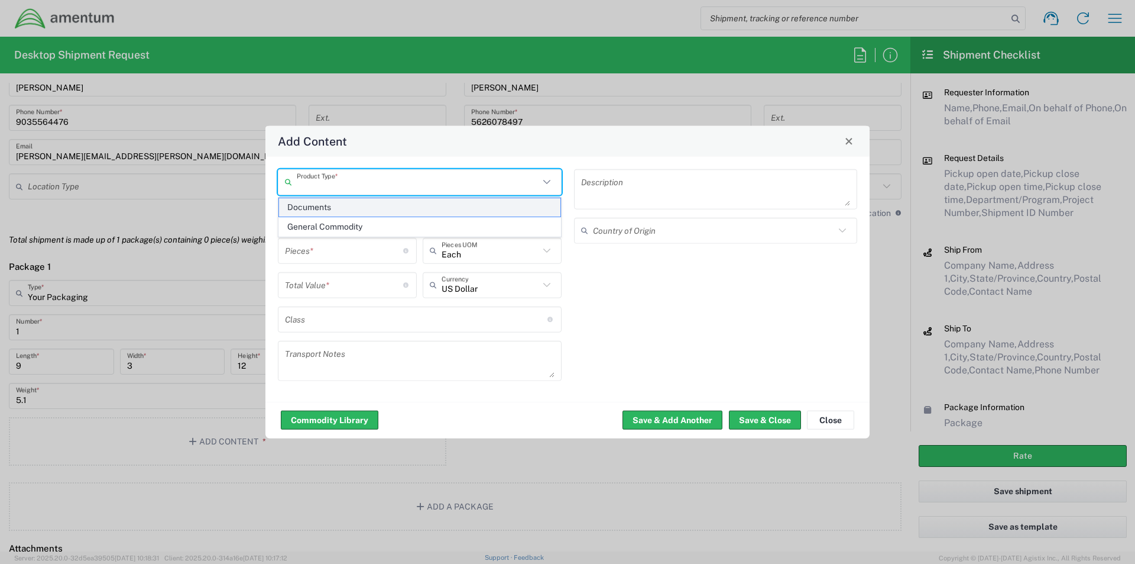
click at [348, 206] on span "Documents" at bounding box center [419, 207] width 281 height 18
type input "Documents"
type input "1"
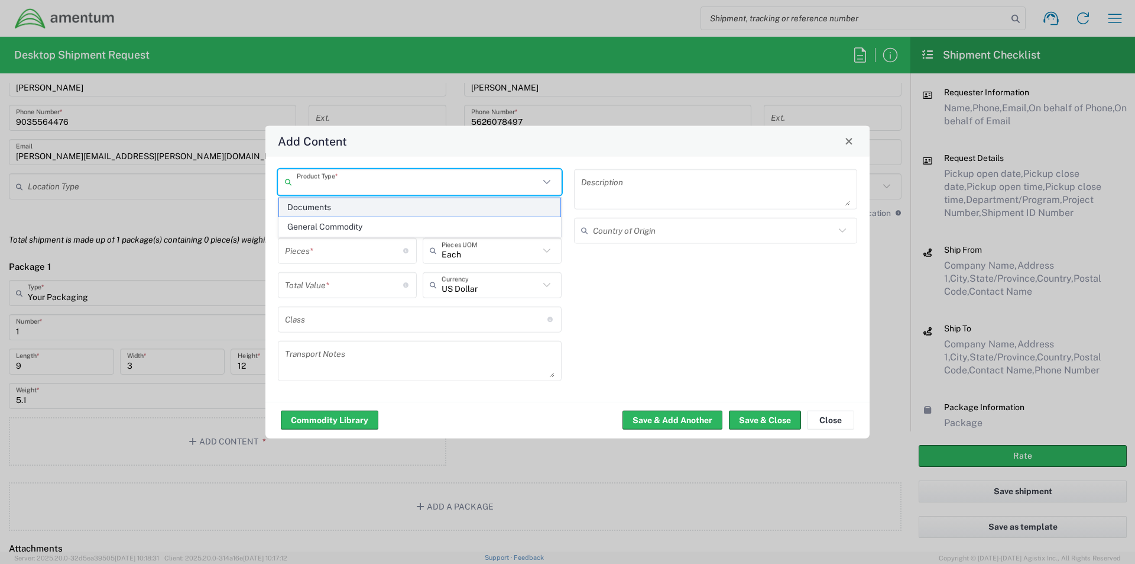
type textarea "Documents"
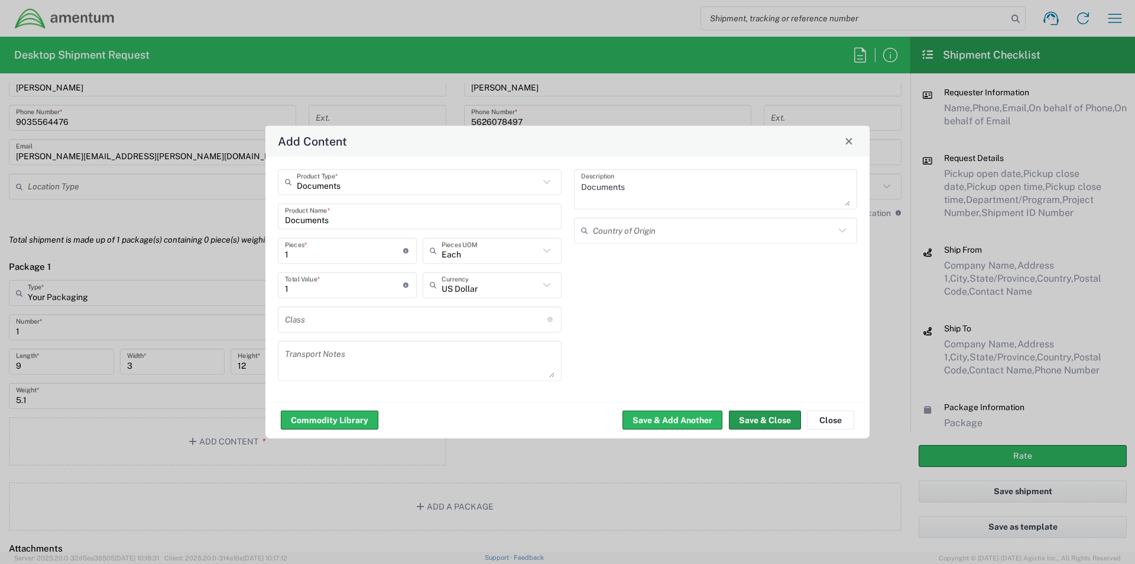
click at [753, 417] on button "Save & Close" at bounding box center [765, 419] width 72 height 19
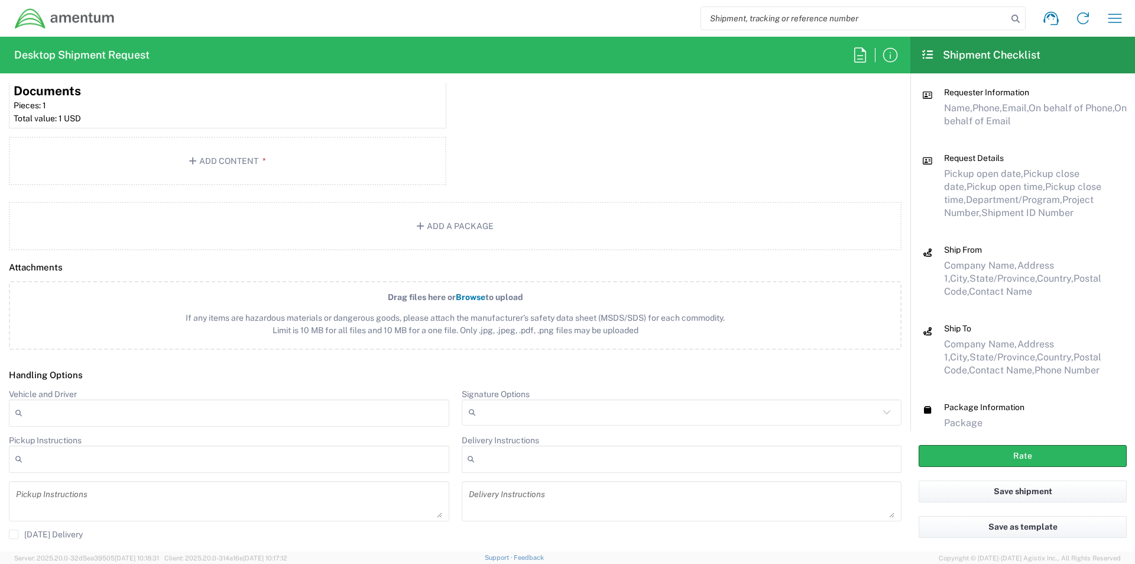
scroll to position [1183, 0]
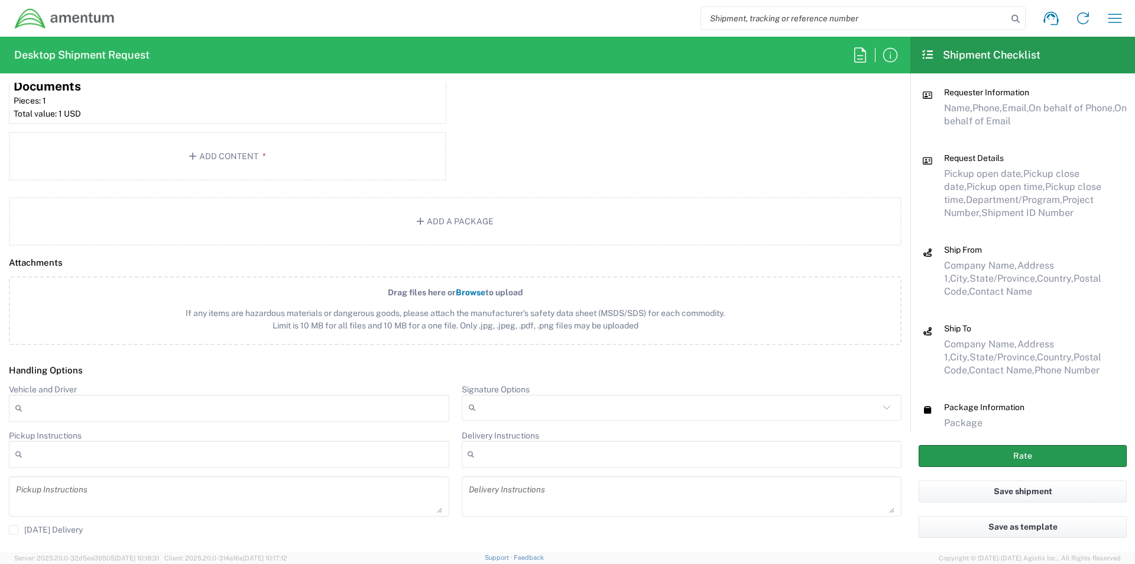
click at [1047, 462] on button "Rate" at bounding box center [1023, 456] width 208 height 22
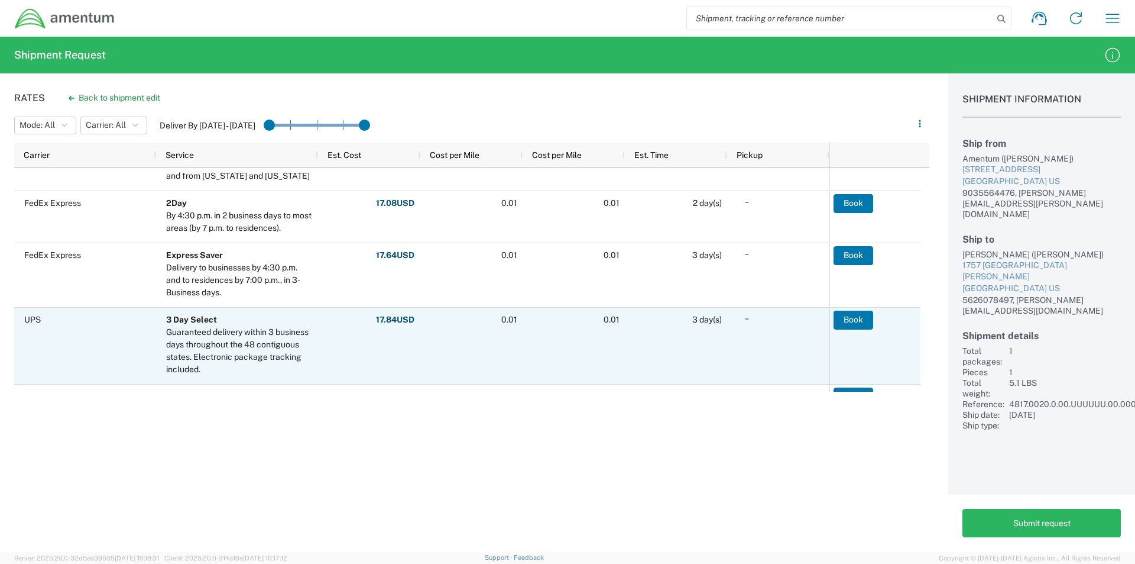
scroll to position [237, 0]
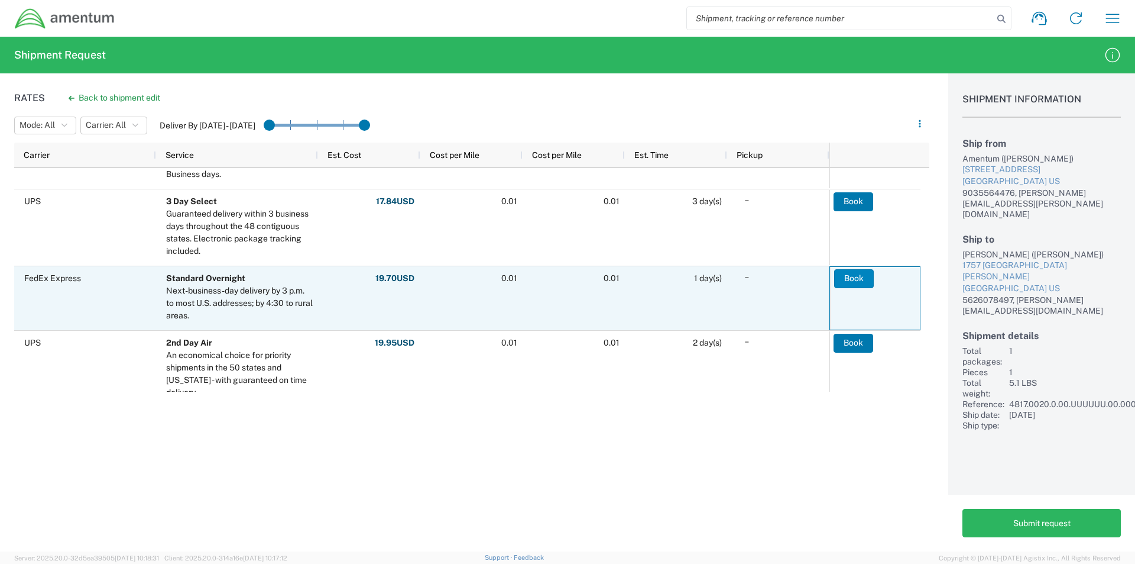
click at [861, 283] on button "Book" at bounding box center [854, 278] width 40 height 19
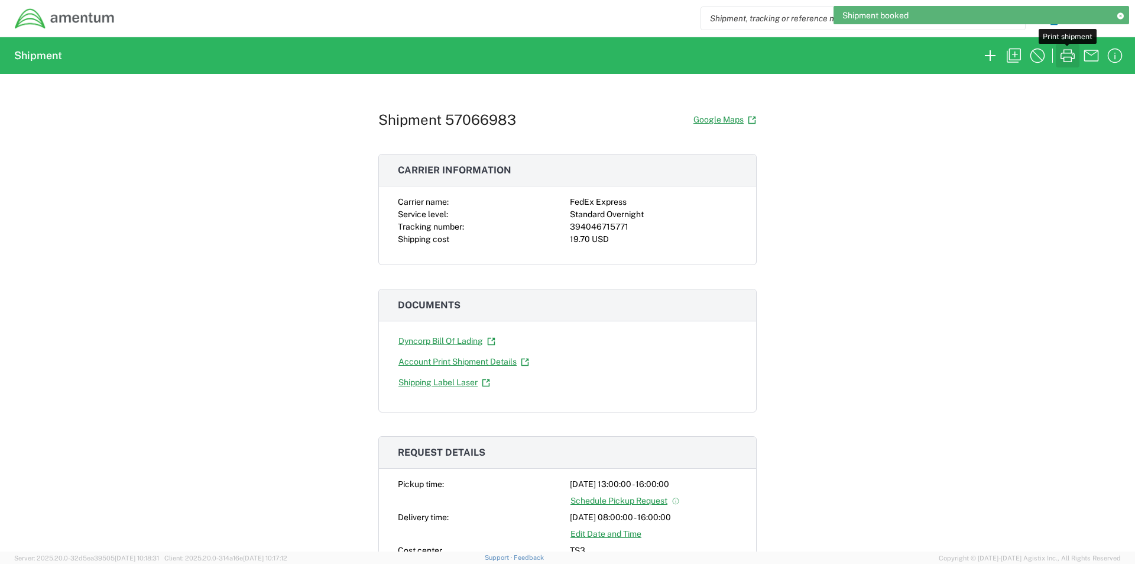
click at [1068, 60] on icon "button" at bounding box center [1067, 55] width 19 height 19
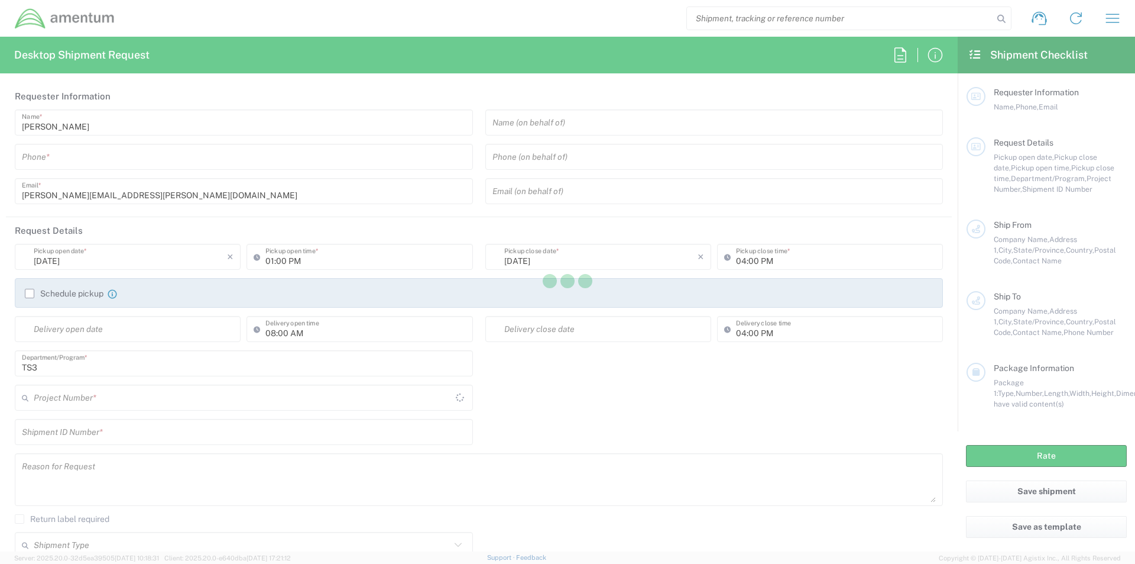
type input "[GEOGRAPHIC_DATA]"
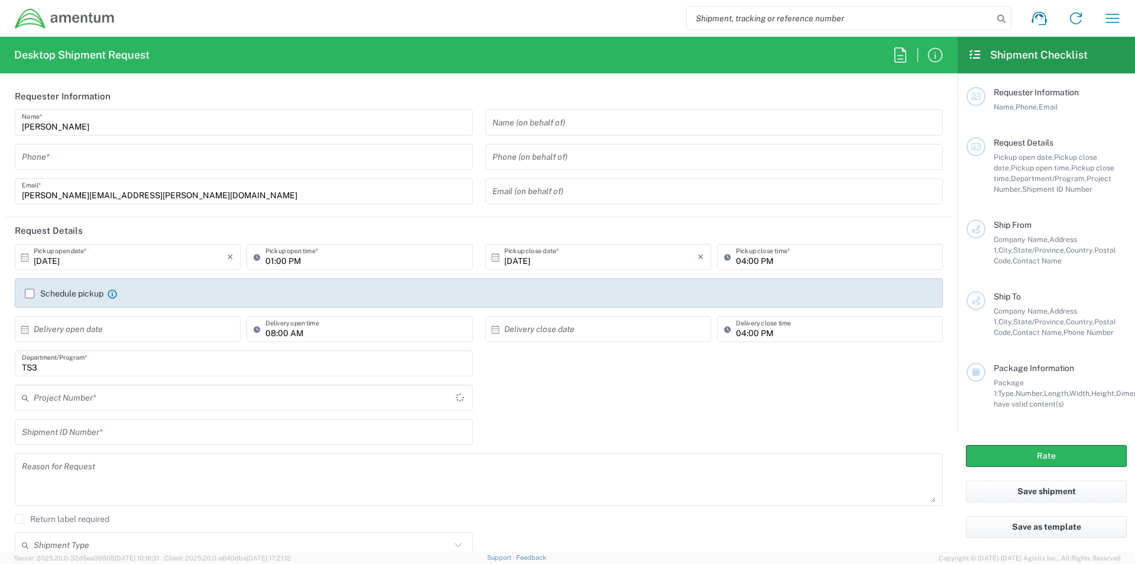
type input "TS3"
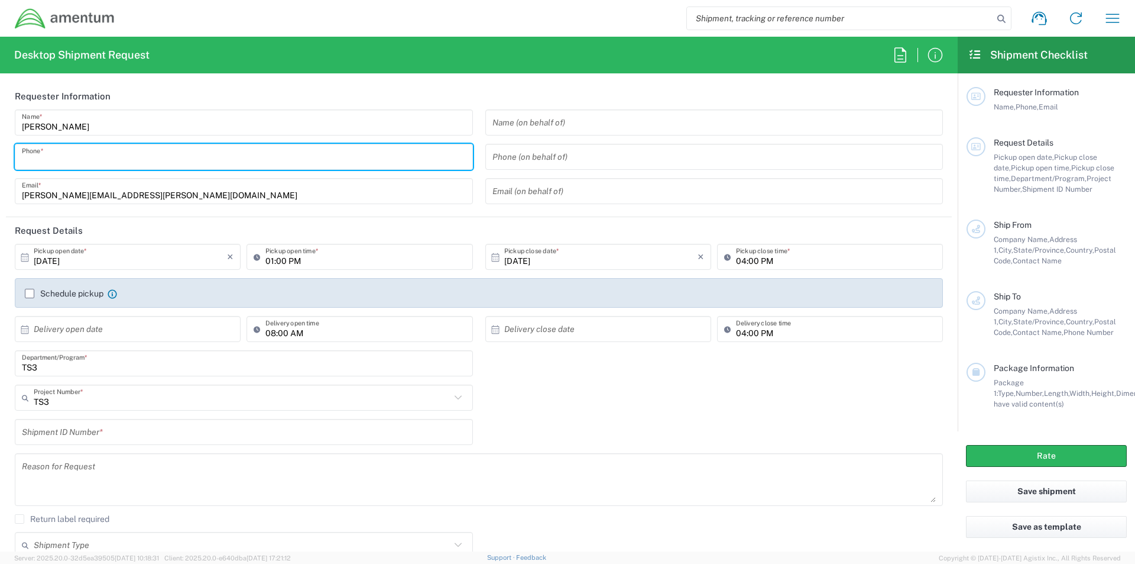
click at [60, 162] on input "tel" at bounding box center [244, 157] width 444 height 21
type input "9032239758"
click at [537, 126] on input "text" at bounding box center [715, 122] width 444 height 21
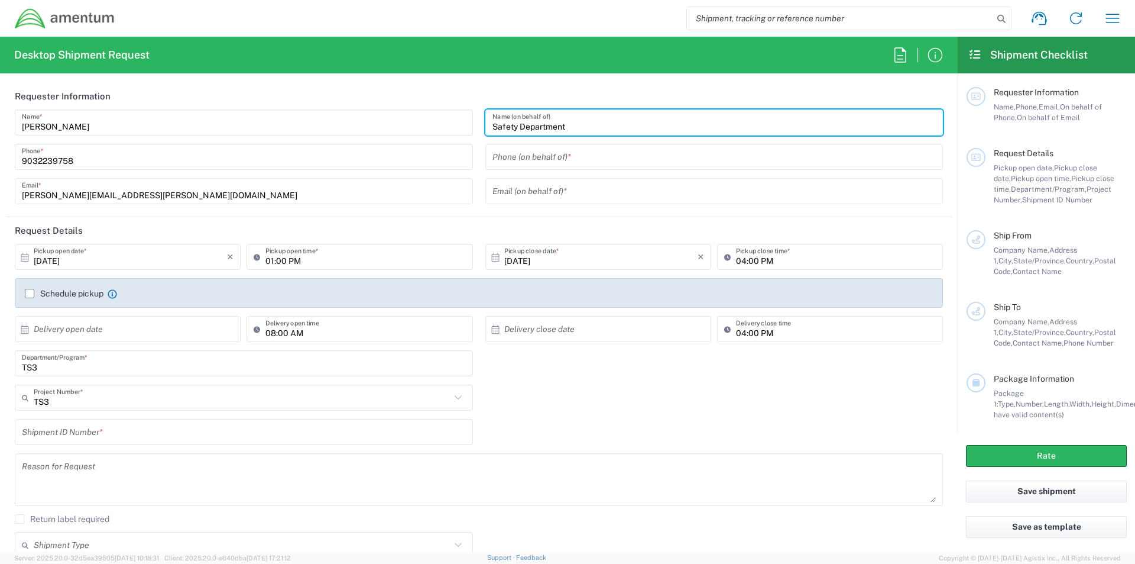
type input "Safety Department"
click at [530, 156] on input "tel" at bounding box center [715, 157] width 444 height 21
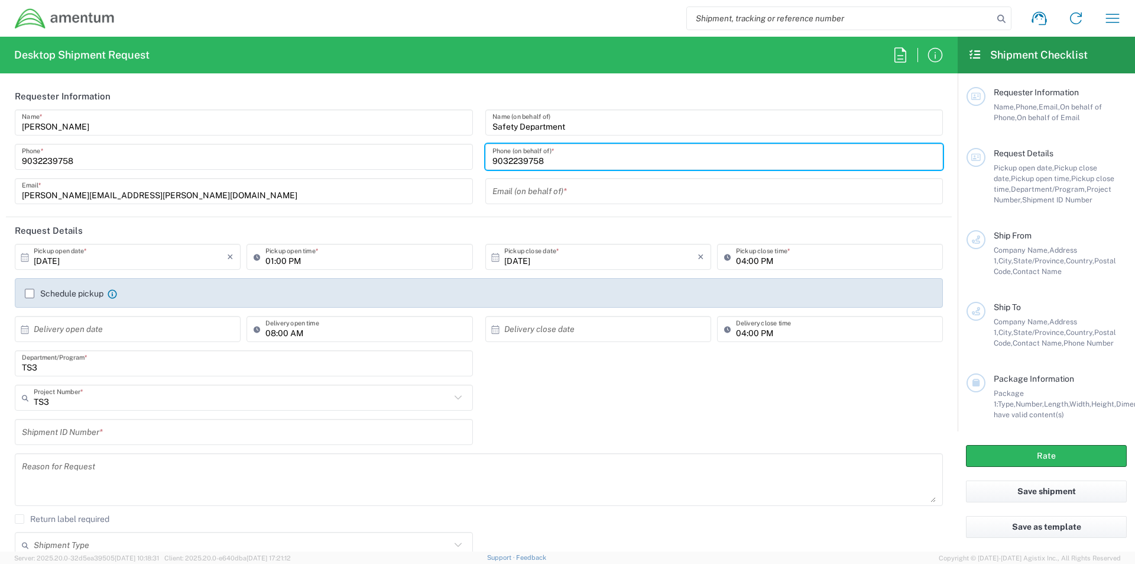
type input "9032239758"
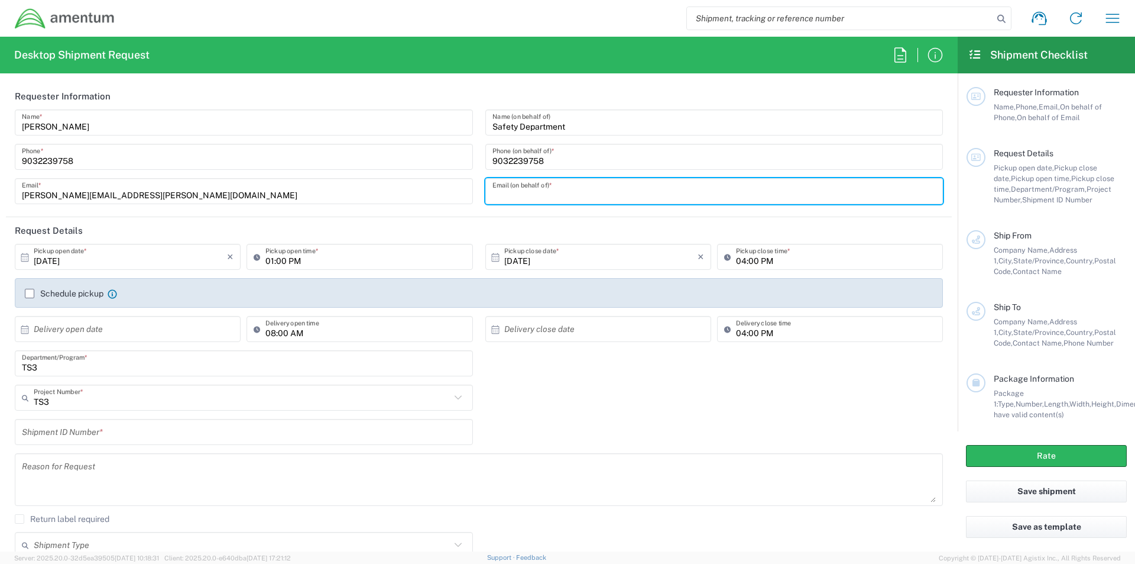
click at [514, 196] on input "text" at bounding box center [715, 191] width 444 height 21
type input "[PERSON_NAME][EMAIL_ADDRESS][PERSON_NAME][DOMAIN_NAME]"
type input "Amentum"
type input "[STREET_ADDRESS]"
type input "[GEOGRAPHIC_DATA]"
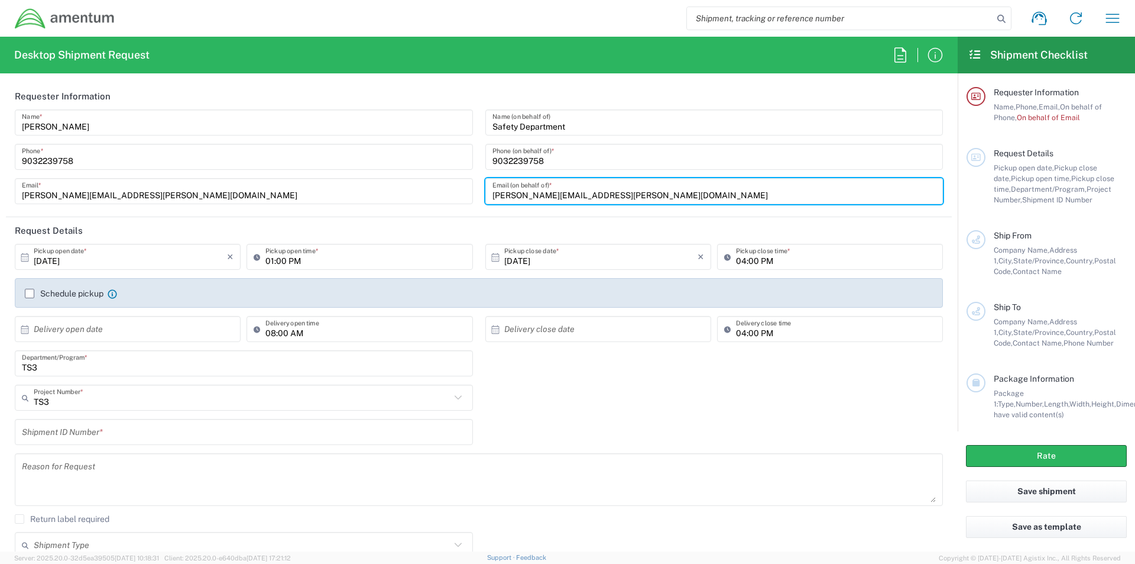
type input "[GEOGRAPHIC_DATA]"
type input "75570"
type input "9035564476"
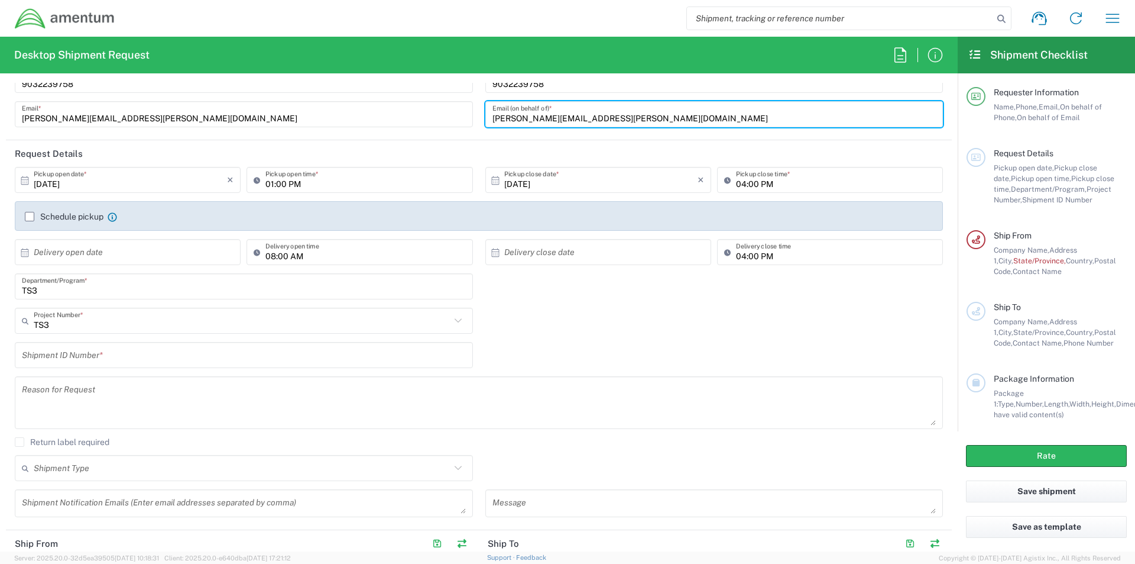
scroll to position [118, 0]
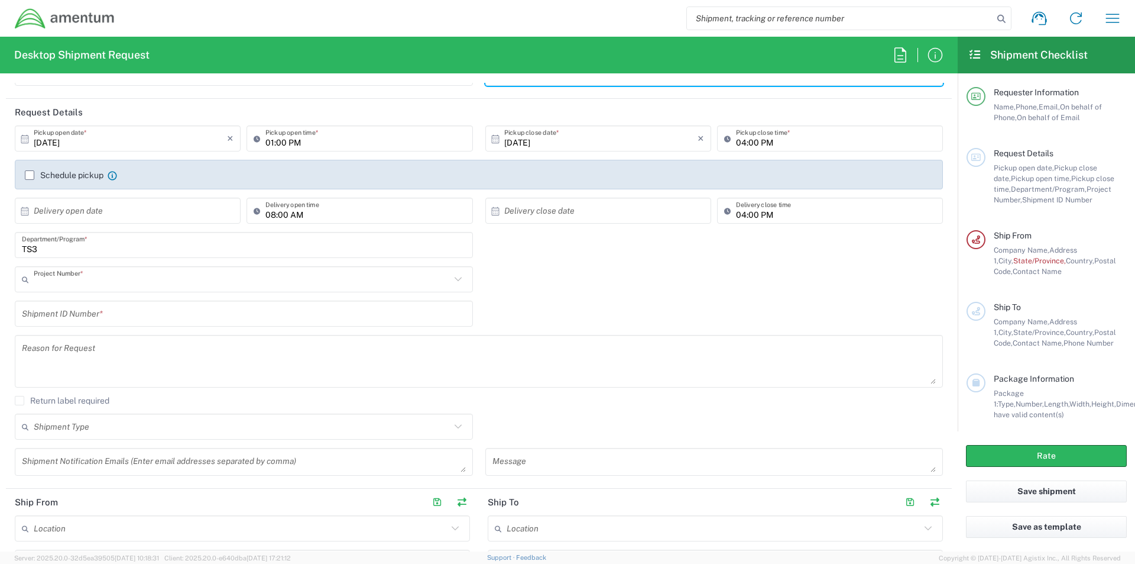
click at [85, 285] on input "text" at bounding box center [242, 279] width 417 height 21
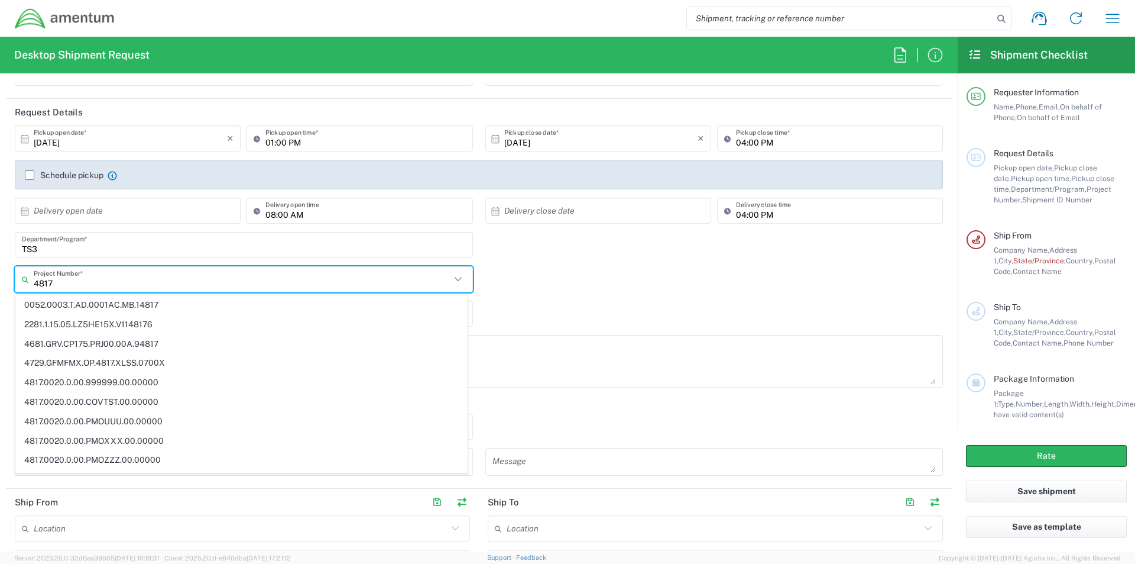
type input "4817"
click at [523, 290] on div "4817 Project Number * 0052.0003.T.AD.0001AC.MB.14817 2281.1.15.05.LZ5HE15X.V114…" at bounding box center [479, 283] width 941 height 34
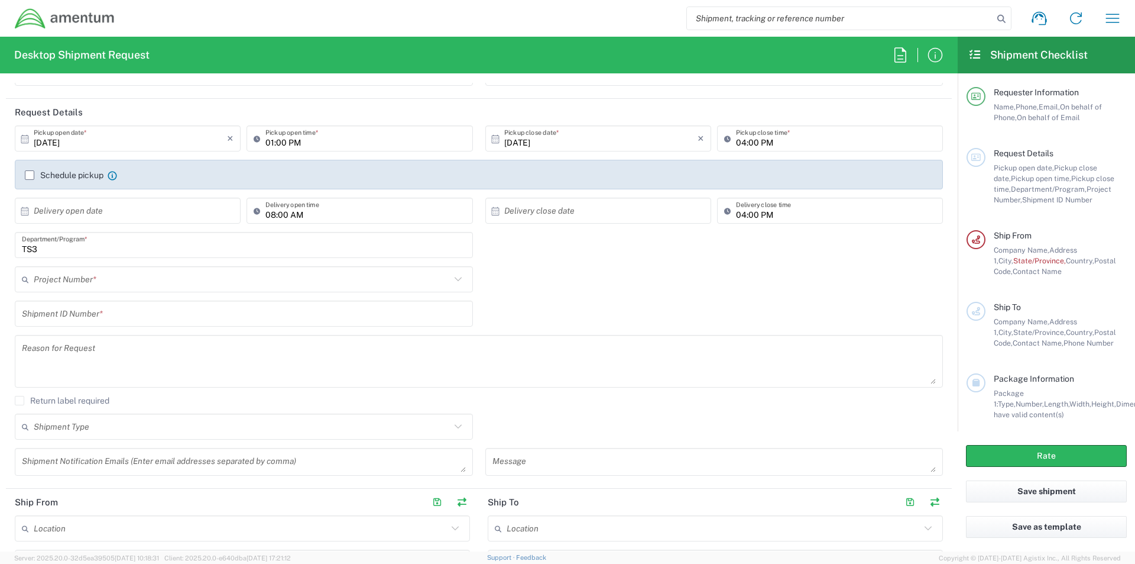
click at [38, 312] on input "text" at bounding box center [244, 313] width 444 height 21
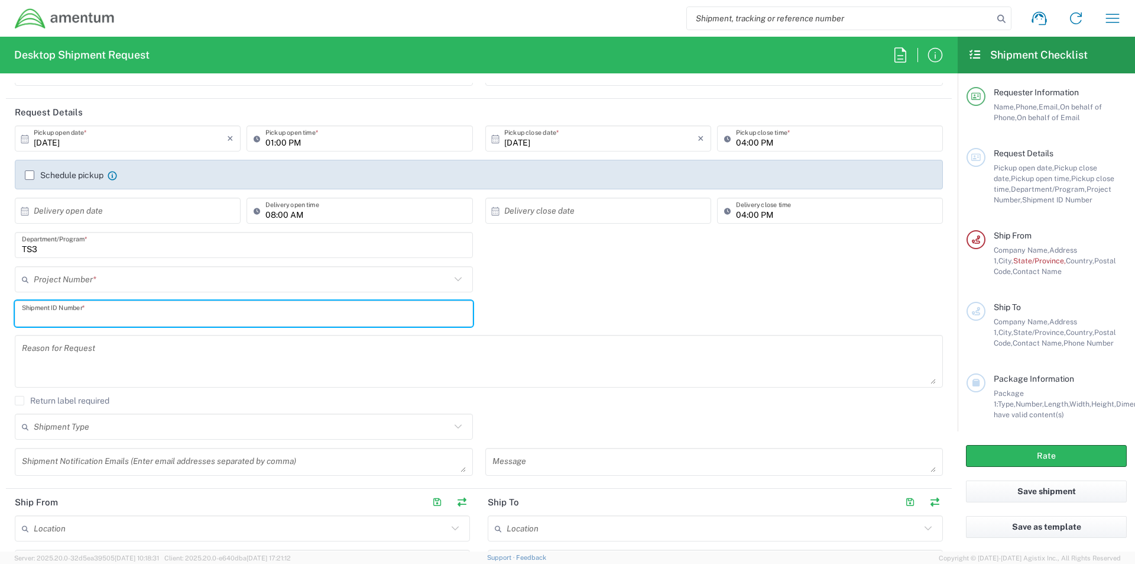
paste input "4817.0020.0.00.UUUUUU.00.00000"
type input "4817.0020.0.00.UUUUUU.00.00000"
click at [88, 284] on input "text" at bounding box center [242, 279] width 417 height 21
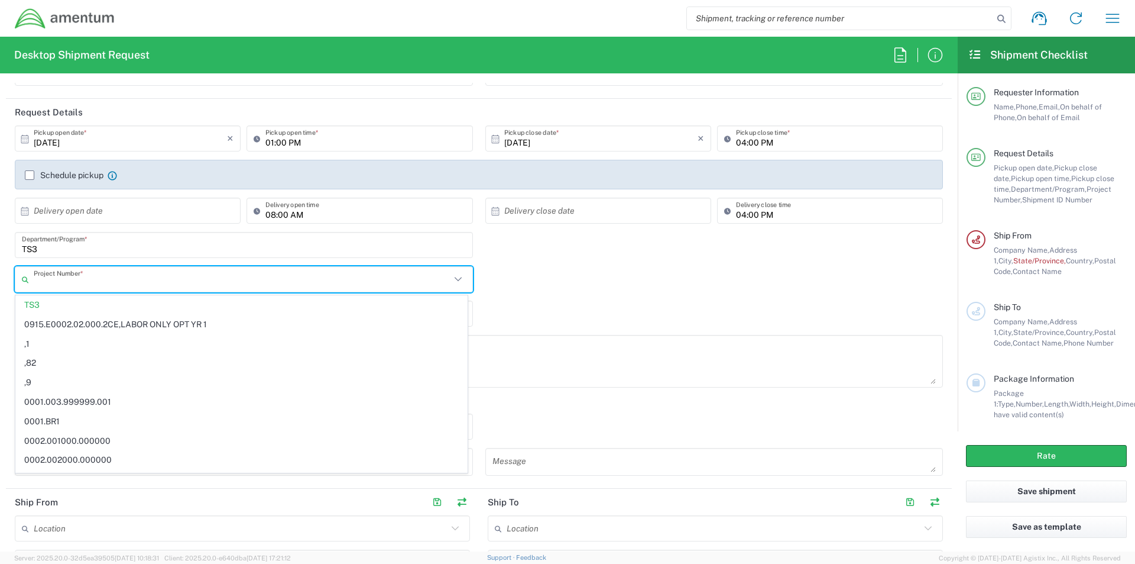
paste input "4817.0020.0.00.UUUUUU.00.00000"
click at [221, 280] on input "4817.0020.0.00.UUUUUU.00.00000" at bounding box center [245, 279] width 422 height 21
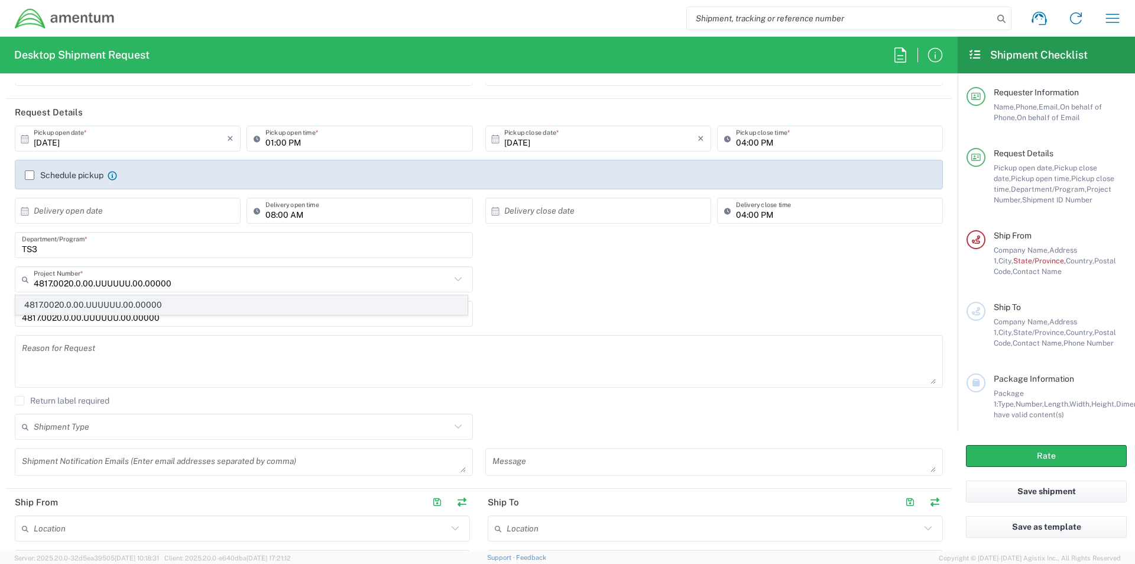
click at [177, 306] on span "4817.0020.0.00.UUUUUU.00.00000" at bounding box center [241, 305] width 451 height 18
type input "4817.0020.0.00.UUUUUU.00.00000"
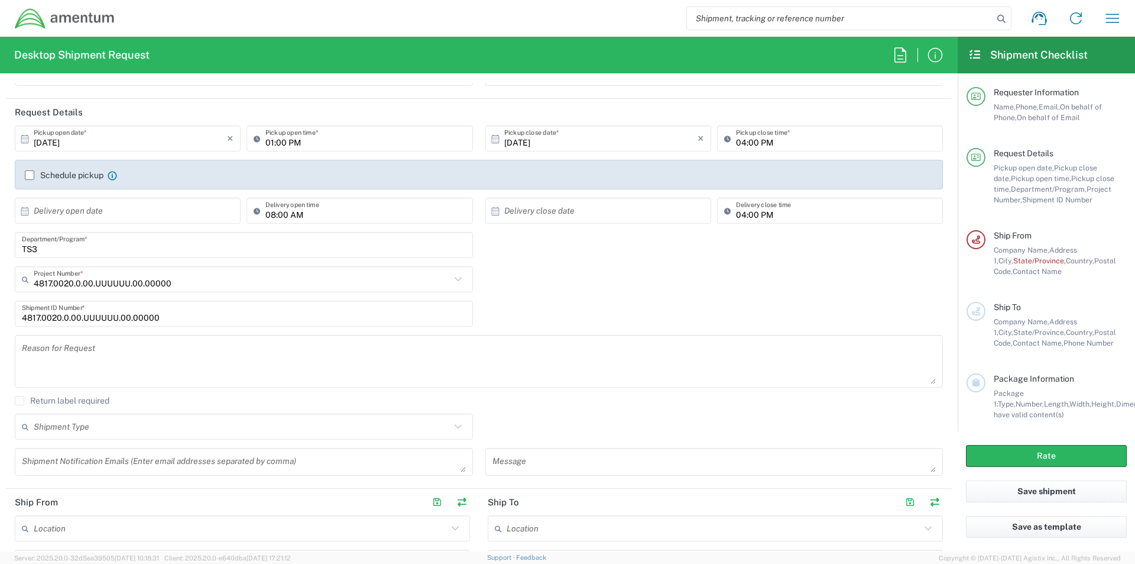
click at [99, 358] on textarea at bounding box center [479, 361] width 914 height 46
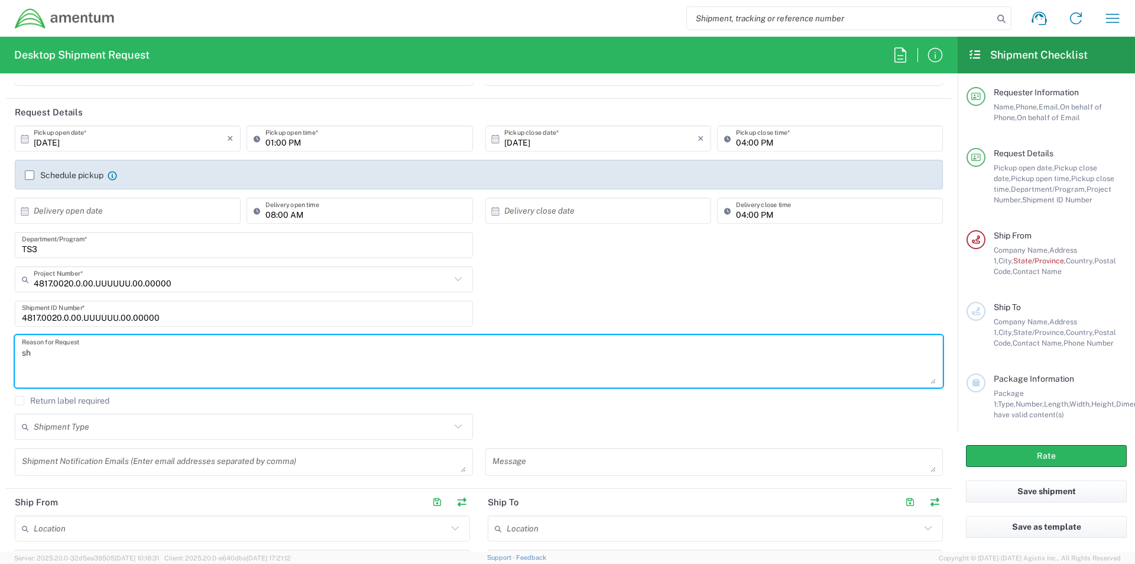
type textarea "s"
type textarea "Training documents sent to FLW to [PERSON_NAME]"
click at [335, 510] on header "Ship From" at bounding box center [242, 501] width 473 height 27
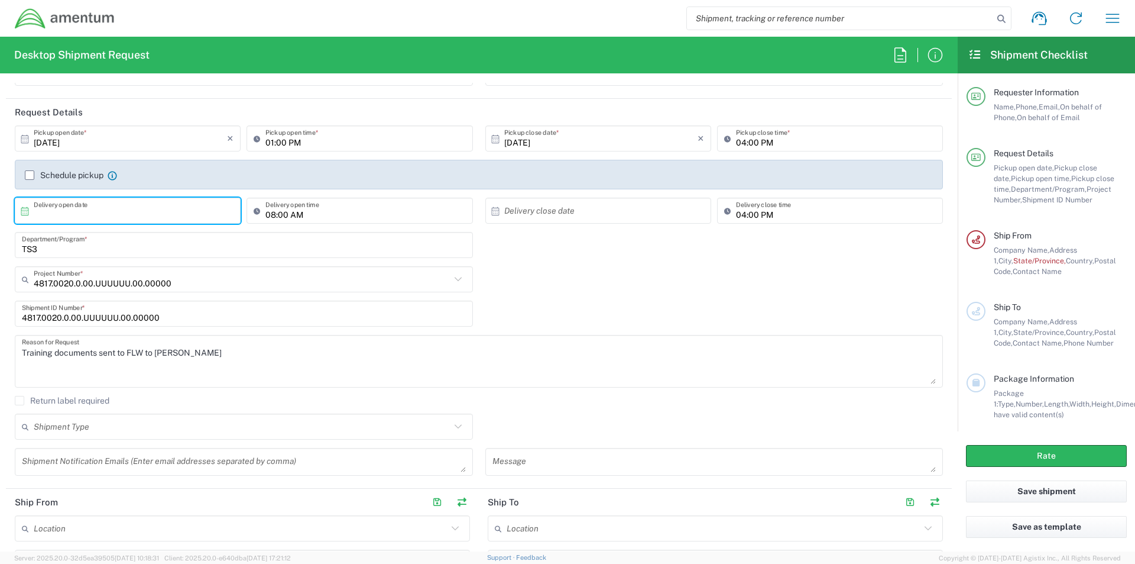
click at [109, 209] on input "text" at bounding box center [130, 210] width 193 height 21
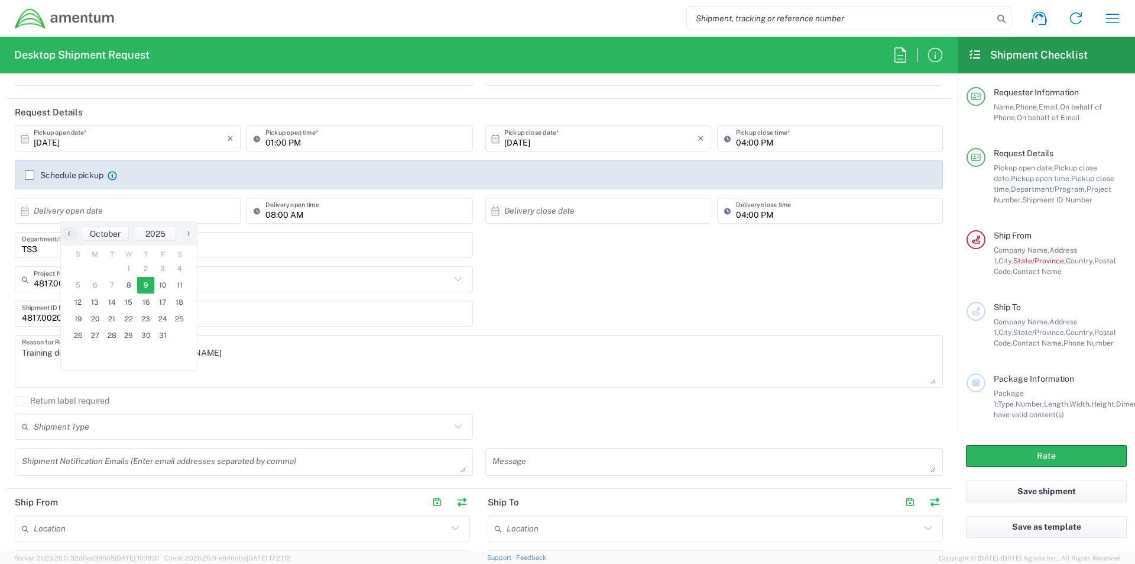
click at [144, 283] on span "9" at bounding box center [145, 285] width 17 height 17
type input "[DATE]"
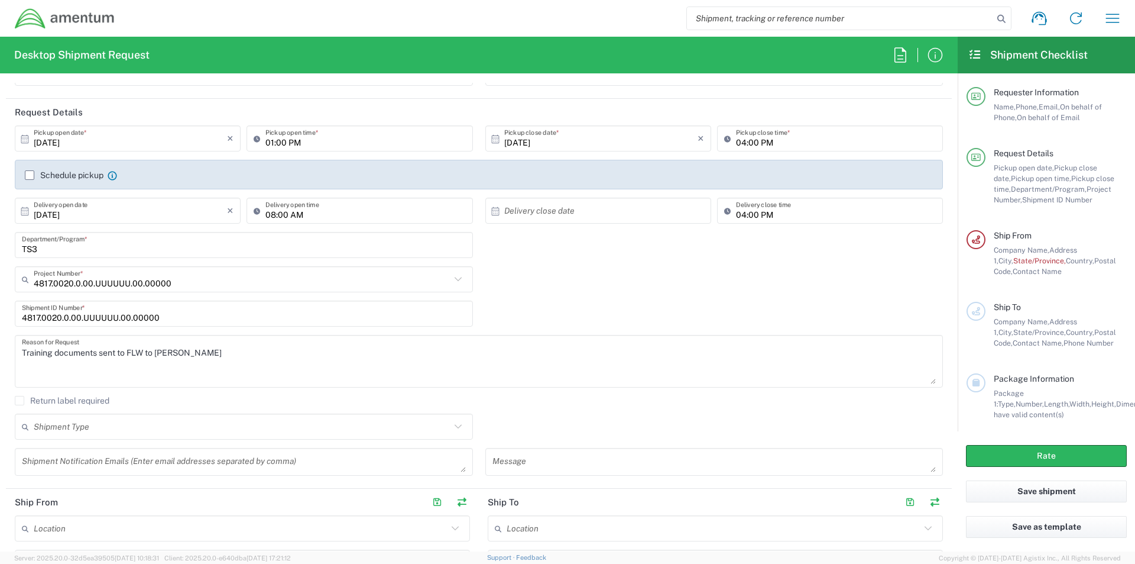
click at [547, 209] on input "text" at bounding box center [600, 210] width 193 height 21
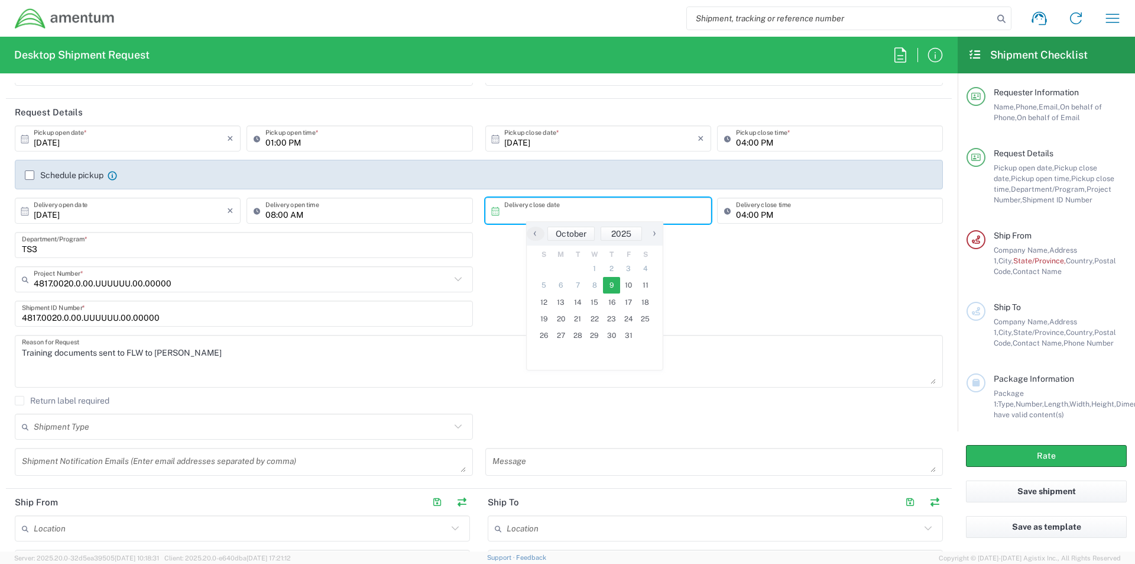
click at [610, 284] on span "9" at bounding box center [611, 285] width 17 height 17
type input "[DATE]"
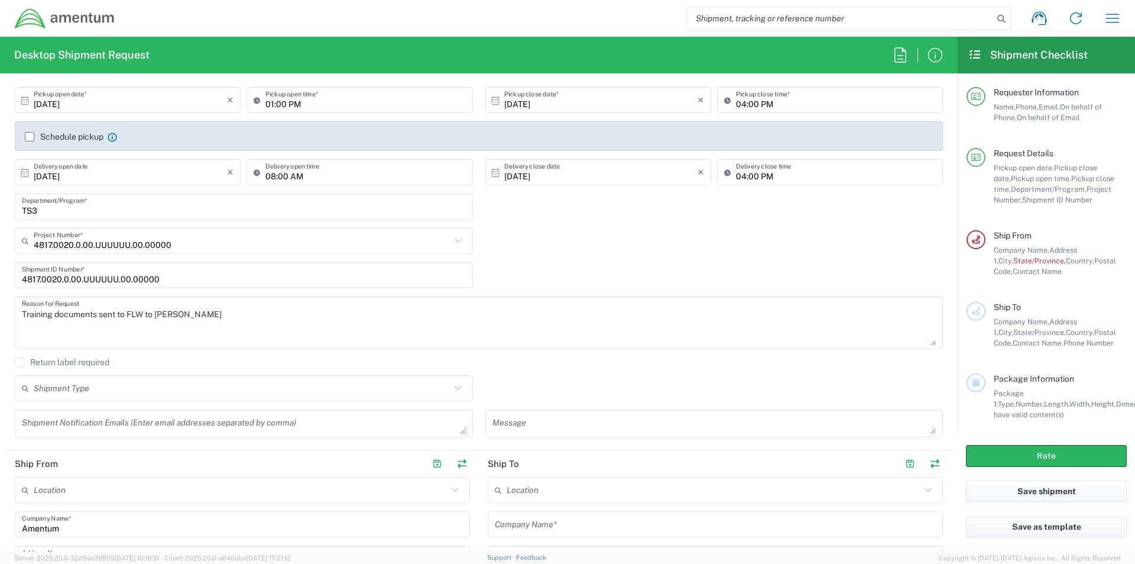
scroll to position [177, 0]
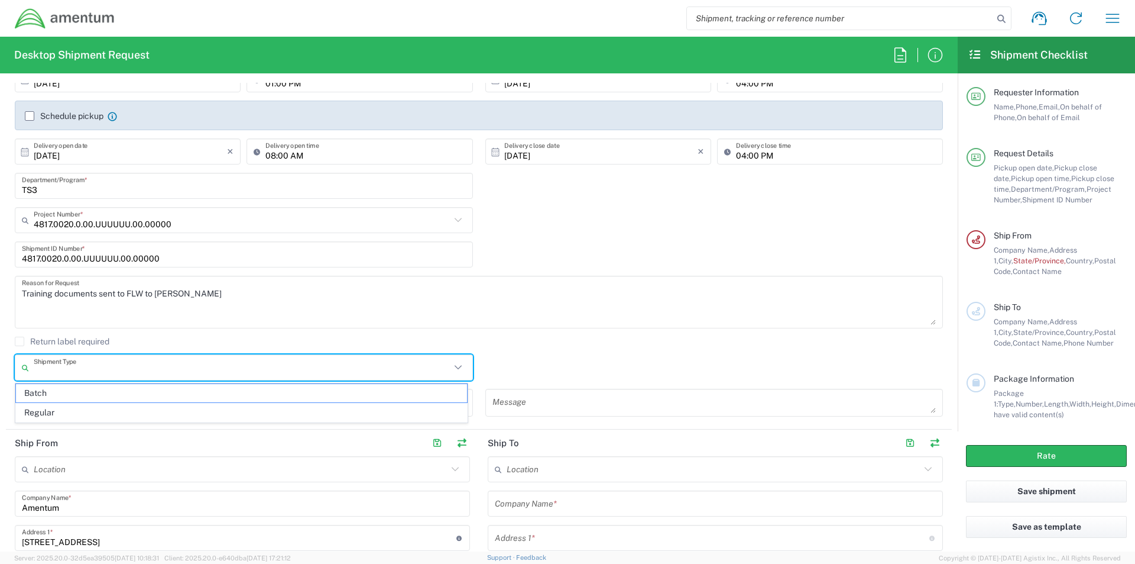
click at [77, 365] on input "text" at bounding box center [242, 367] width 417 height 21
click at [41, 414] on span "Regular" at bounding box center [241, 412] width 451 height 18
type input "Regular"
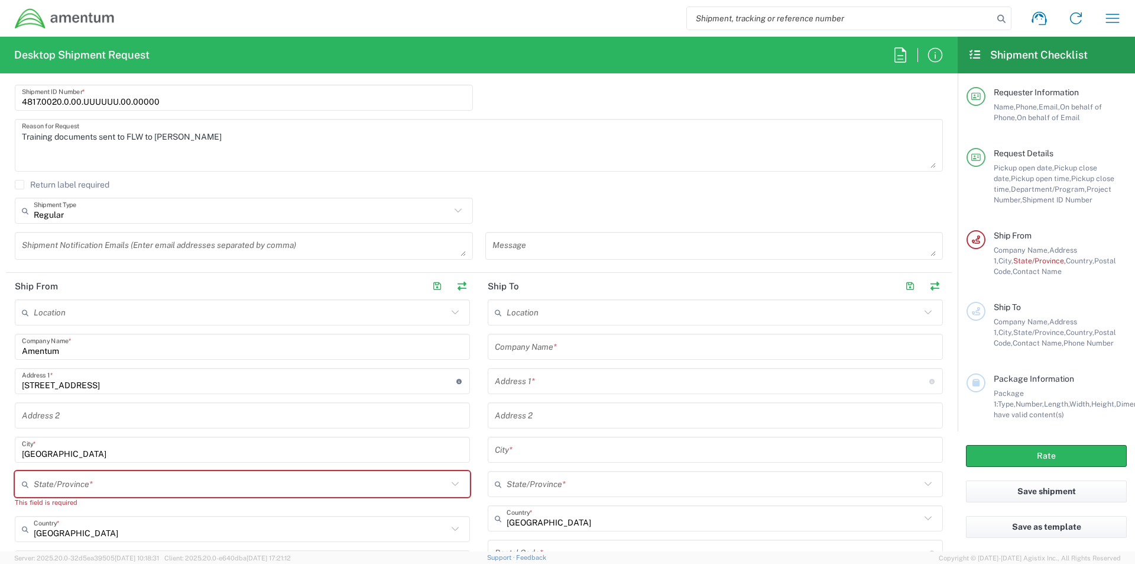
scroll to position [355, 0]
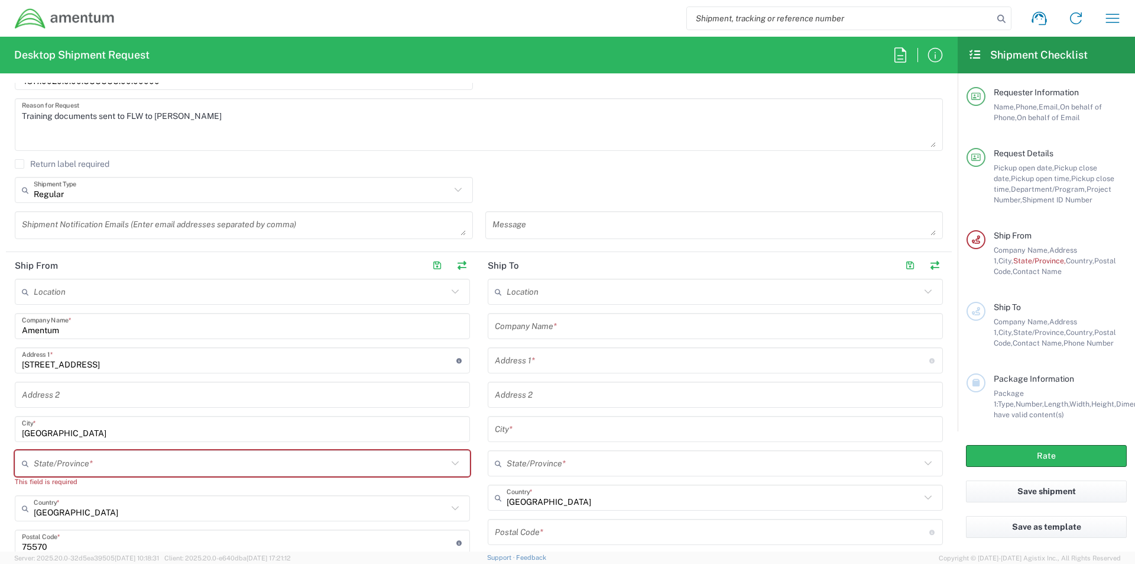
click at [48, 460] on input "text" at bounding box center [241, 463] width 414 height 21
click at [449, 465] on icon at bounding box center [455, 462] width 15 height 15
click at [96, 469] on input "texa" at bounding box center [241, 463] width 414 height 21
type input "t"
click at [450, 464] on icon at bounding box center [455, 462] width 15 height 15
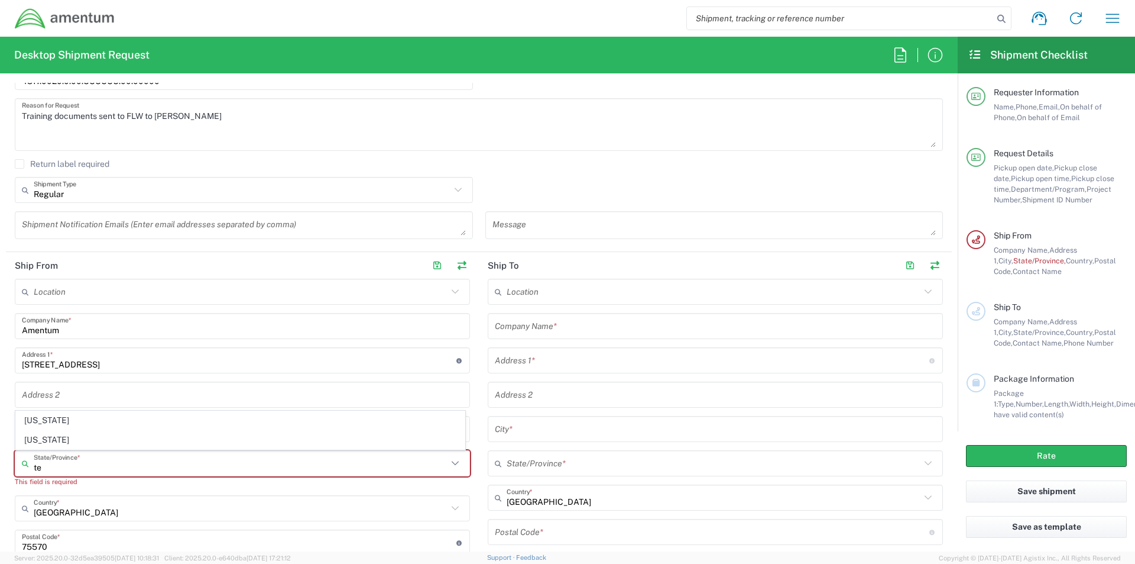
type input "t"
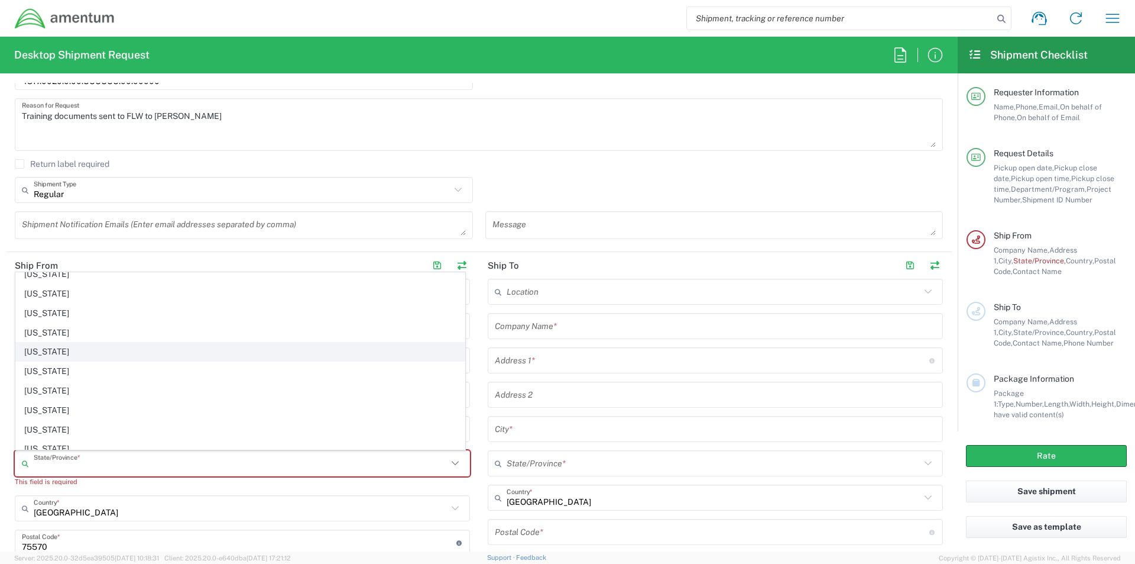
scroll to position [769, 0]
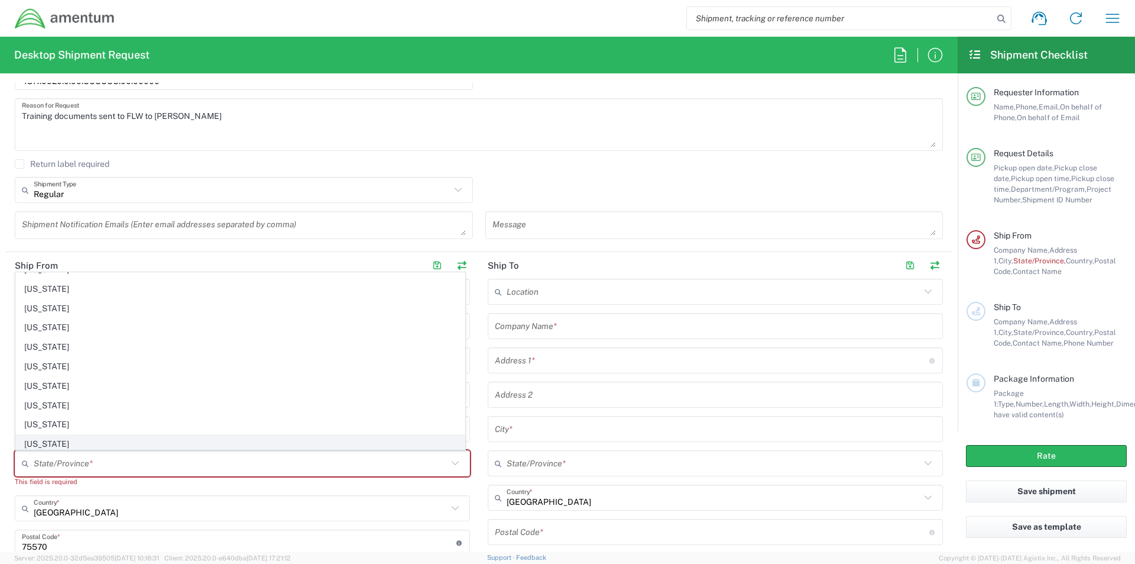
click at [84, 442] on span "[US_STATE]" at bounding box center [240, 444] width 449 height 18
type input "[US_STATE]"
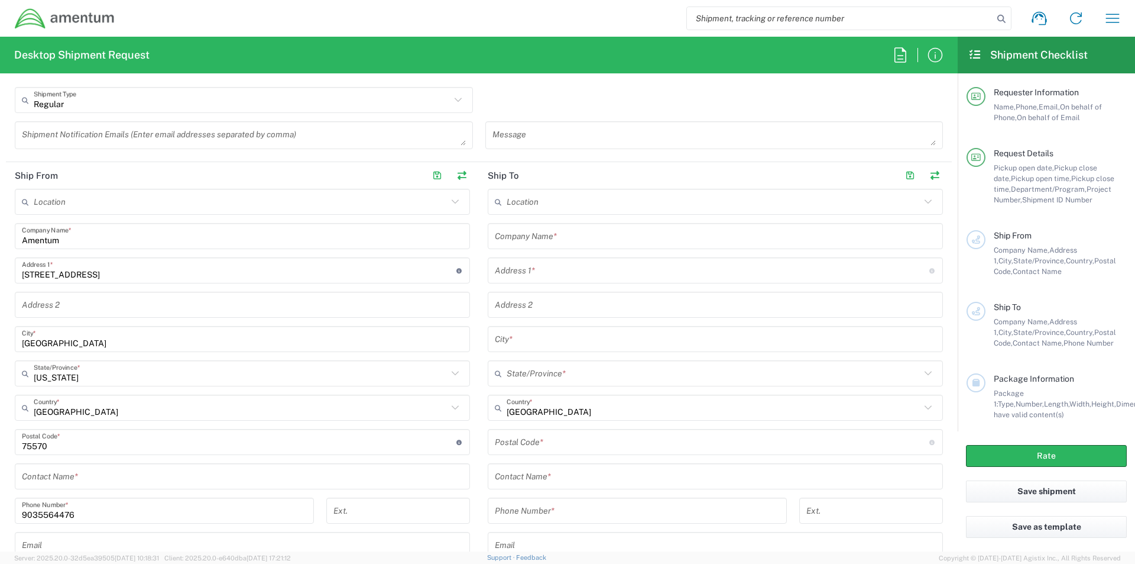
scroll to position [473, 0]
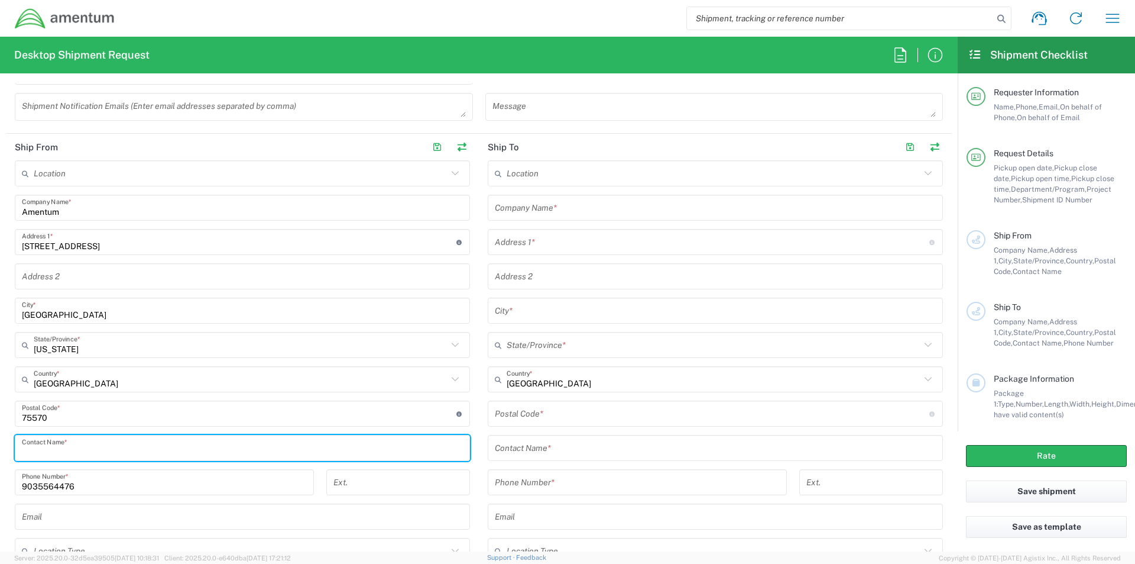
click at [76, 452] on input "text" at bounding box center [242, 448] width 441 height 21
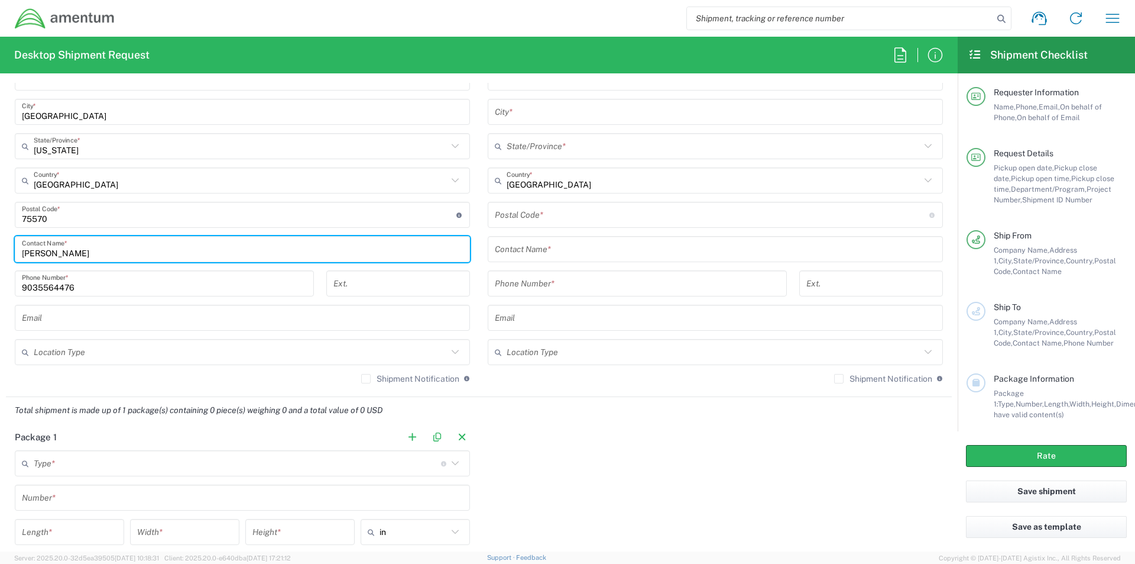
scroll to position [710, 0]
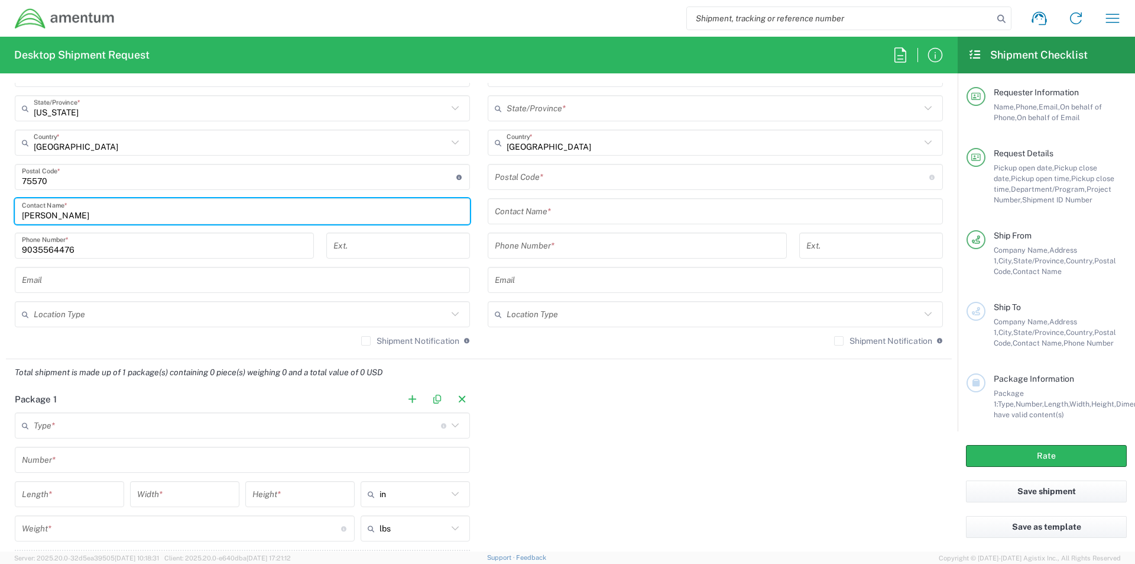
type input "[PERSON_NAME]"
click at [44, 281] on input "text" at bounding box center [242, 280] width 441 height 21
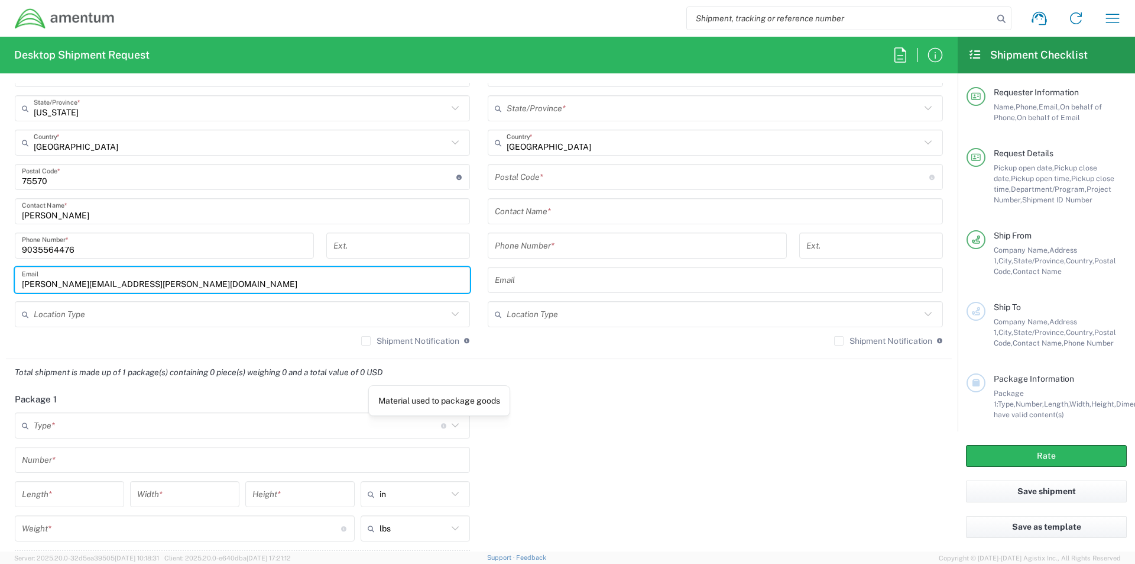
type input "[PERSON_NAME][EMAIL_ADDRESS][PERSON_NAME][DOMAIN_NAME]"
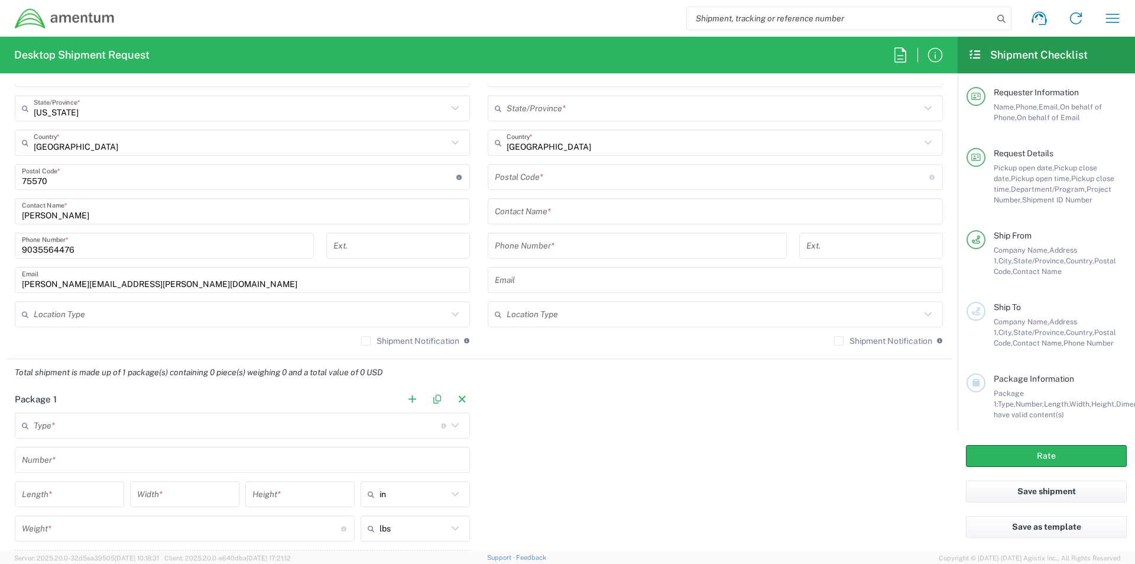
click at [410, 373] on div "Total shipment is made up of 1 package(s) containing 0 piece(s) weighing 0 and …" at bounding box center [479, 372] width 958 height 27
click at [454, 426] on icon at bounding box center [455, 424] width 15 height 15
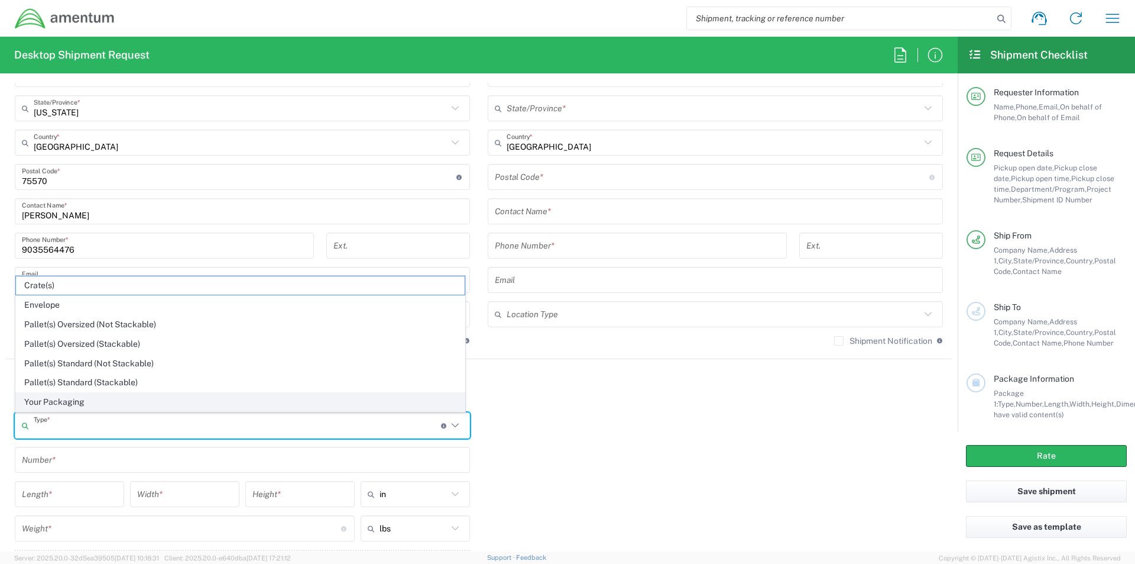
click at [76, 399] on span "Your Packaging" at bounding box center [240, 402] width 449 height 18
type input "Your Packaging"
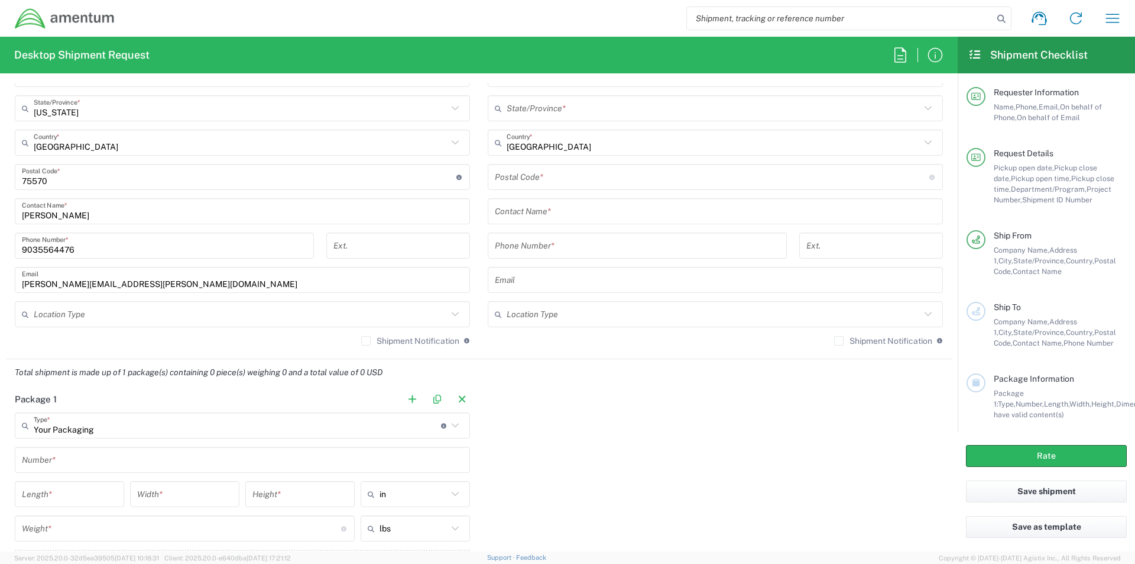
click at [66, 459] on input "text" at bounding box center [242, 459] width 441 height 21
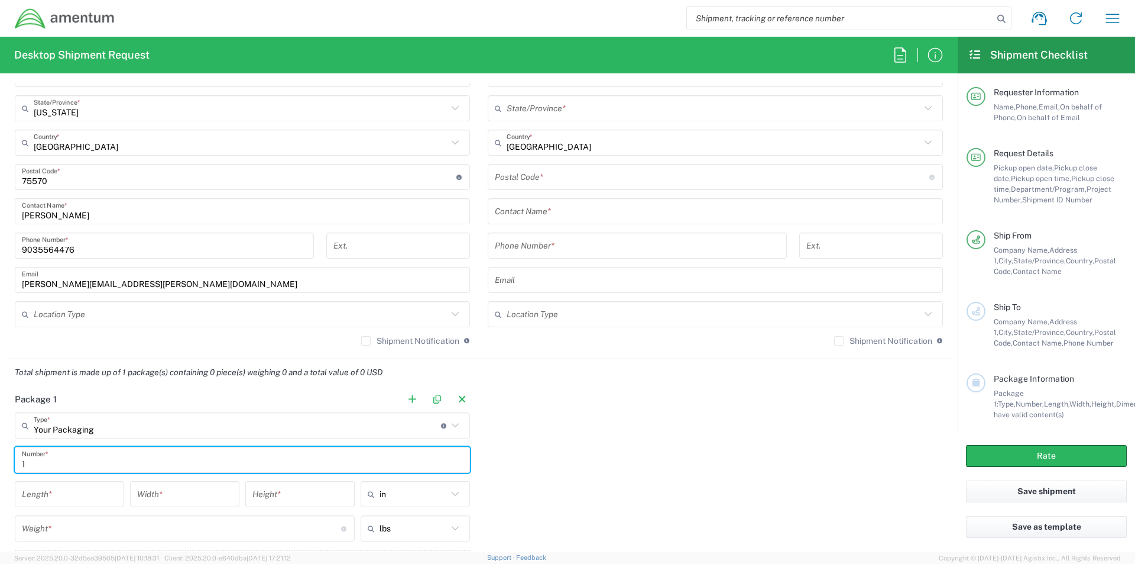
type input "1"
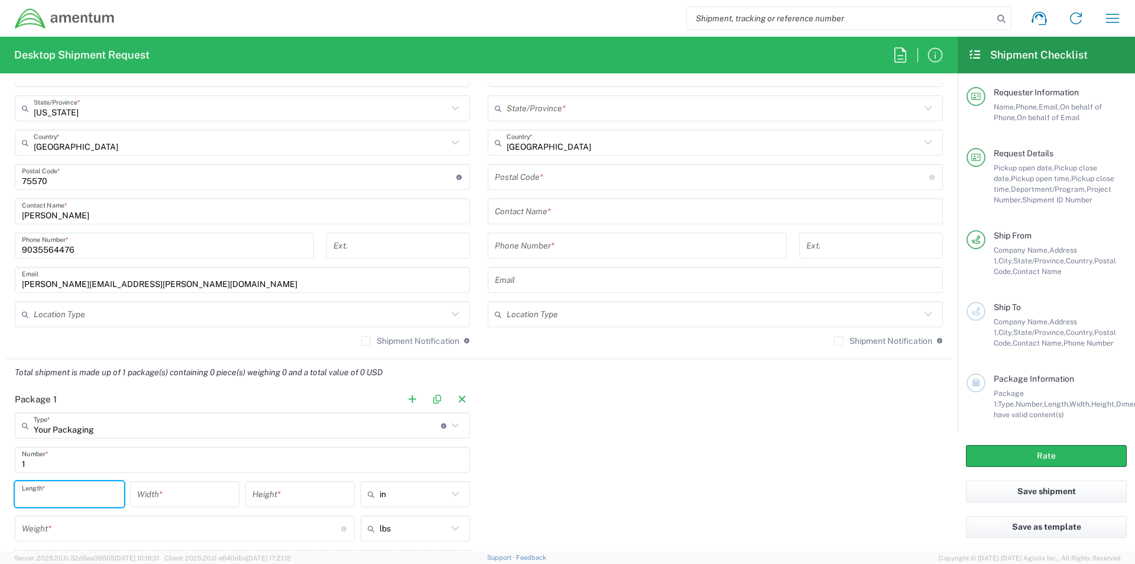
click at [79, 493] on input "number" at bounding box center [69, 494] width 95 height 21
type input "9"
click at [168, 496] on input "number" at bounding box center [184, 494] width 95 height 21
type input "3"
click at [280, 501] on input "number" at bounding box center [299, 494] width 95 height 21
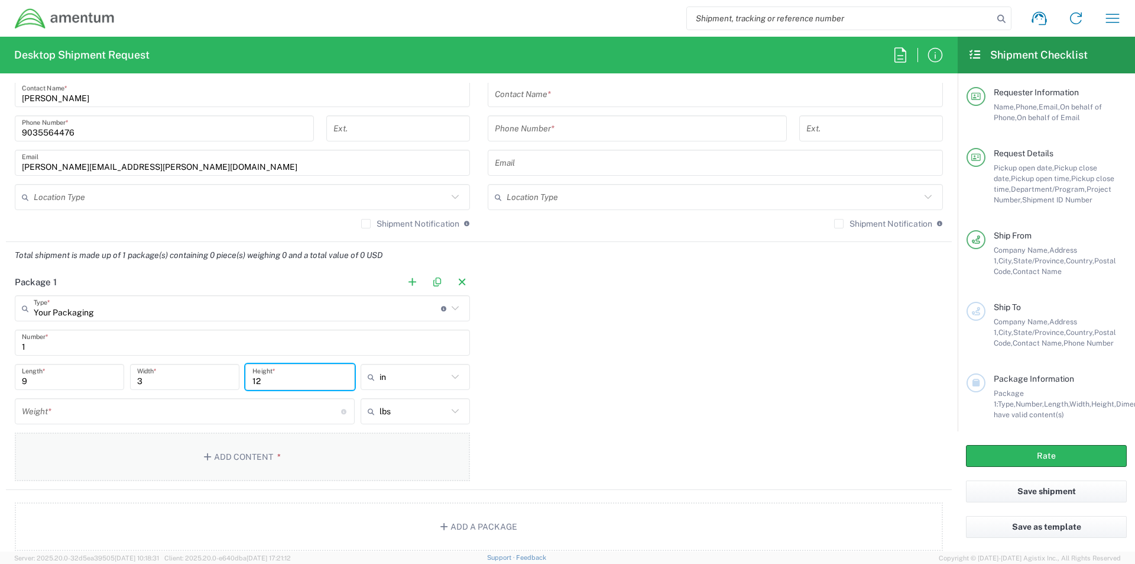
scroll to position [828, 0]
type input "12"
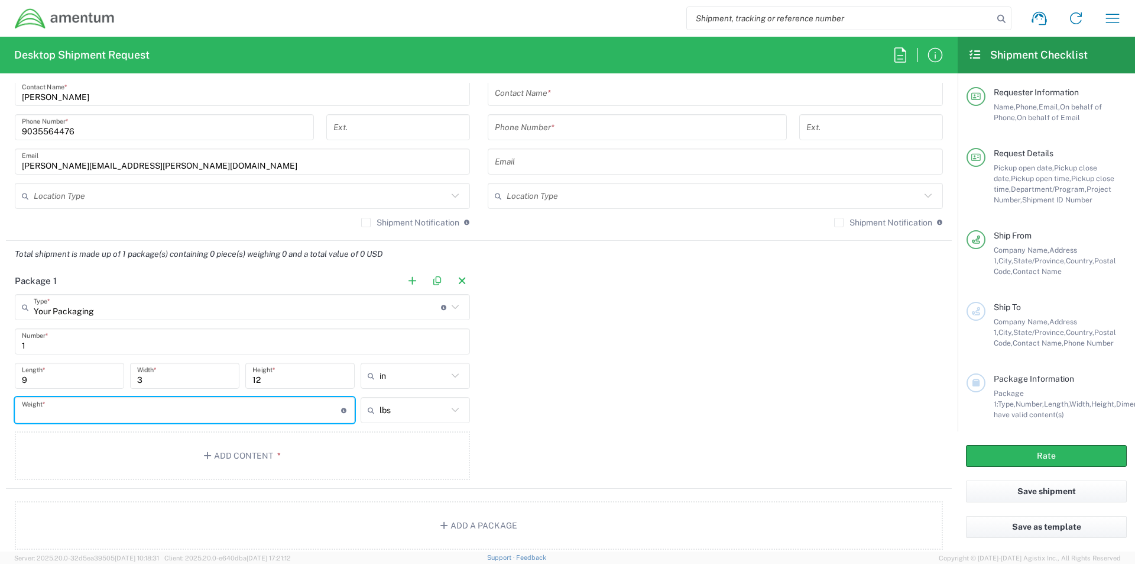
click at [95, 418] on input "number" at bounding box center [181, 410] width 319 height 21
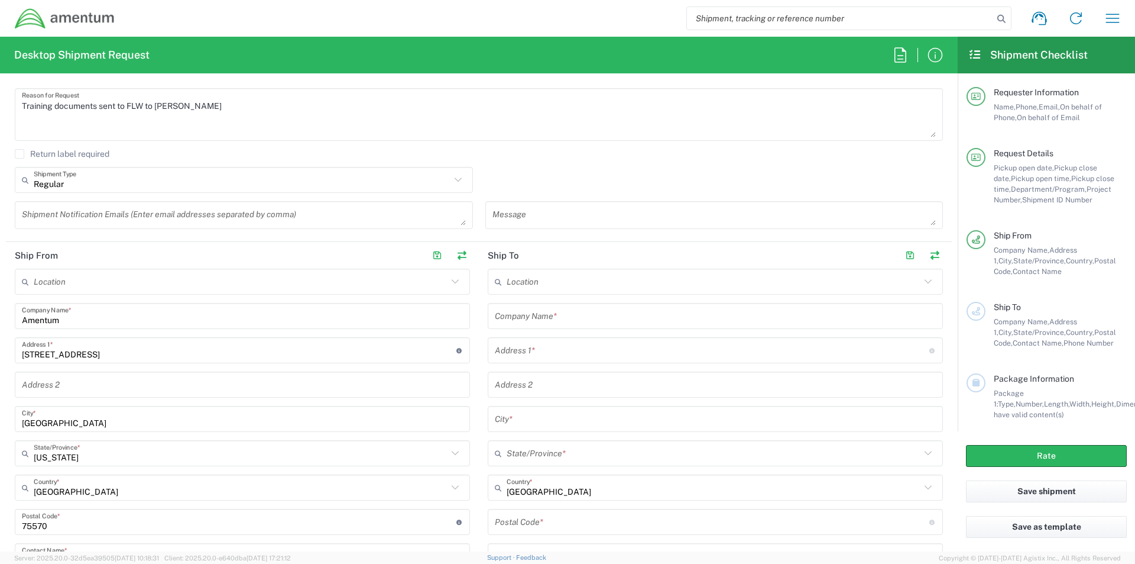
scroll to position [355, 0]
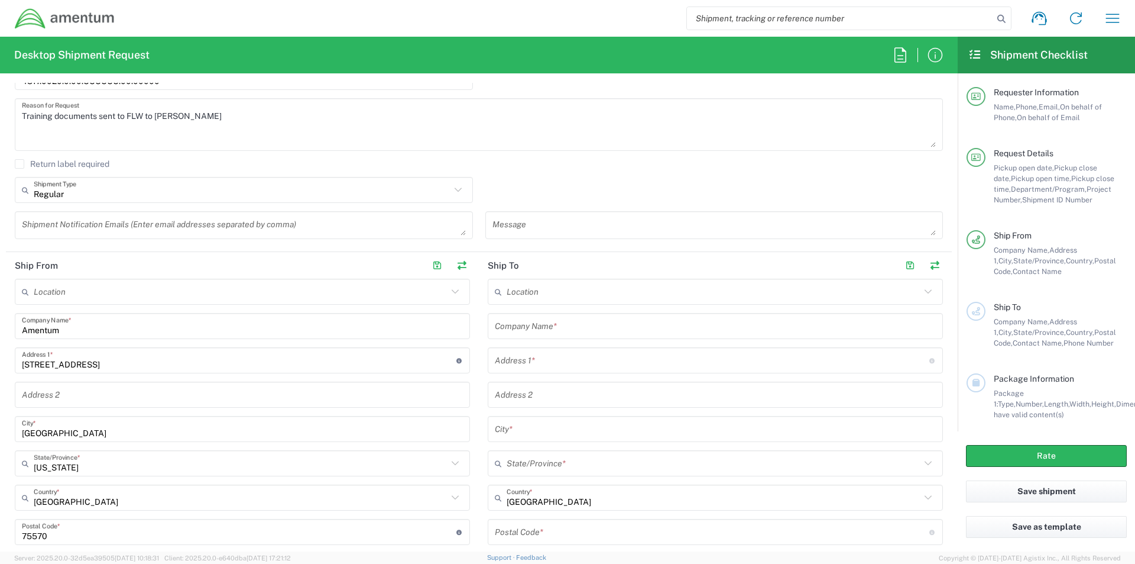
type input "5.1"
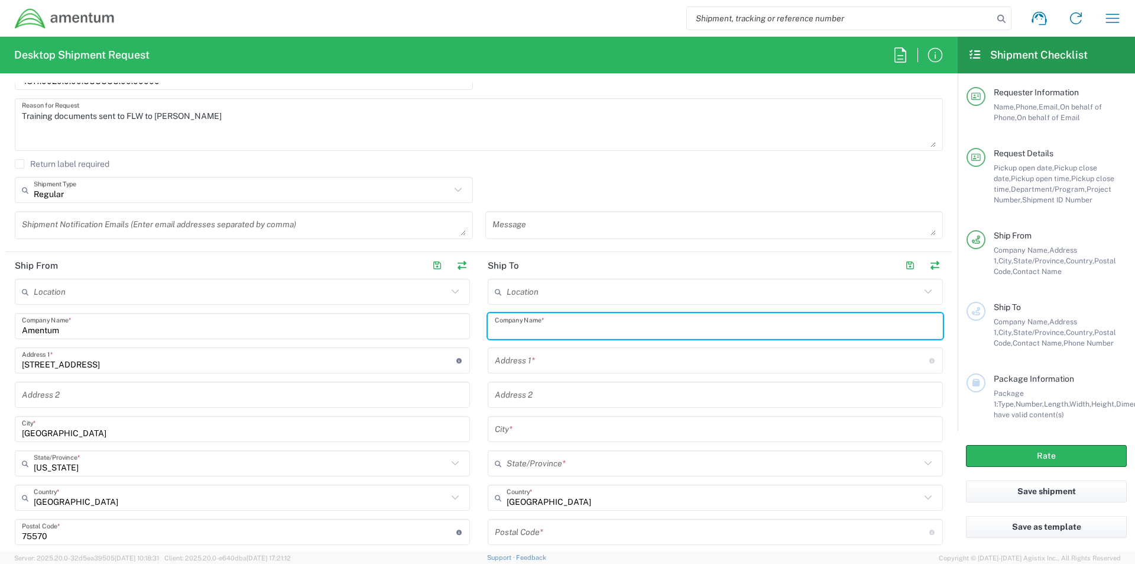
click at [519, 320] on input "text" at bounding box center [715, 326] width 441 height 21
type input "[PERSON_NAME]"
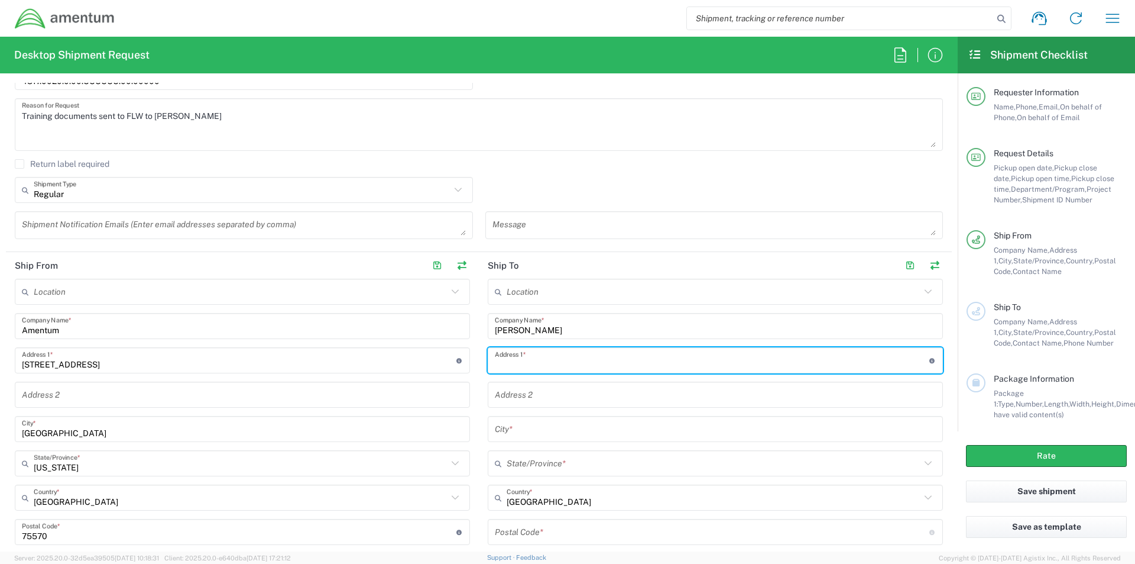
click at [541, 363] on input "text" at bounding box center [712, 360] width 435 height 21
type input "[STREET_ADDRESS][PERSON_NAME]"
click at [526, 430] on input "text" at bounding box center [715, 429] width 441 height 21
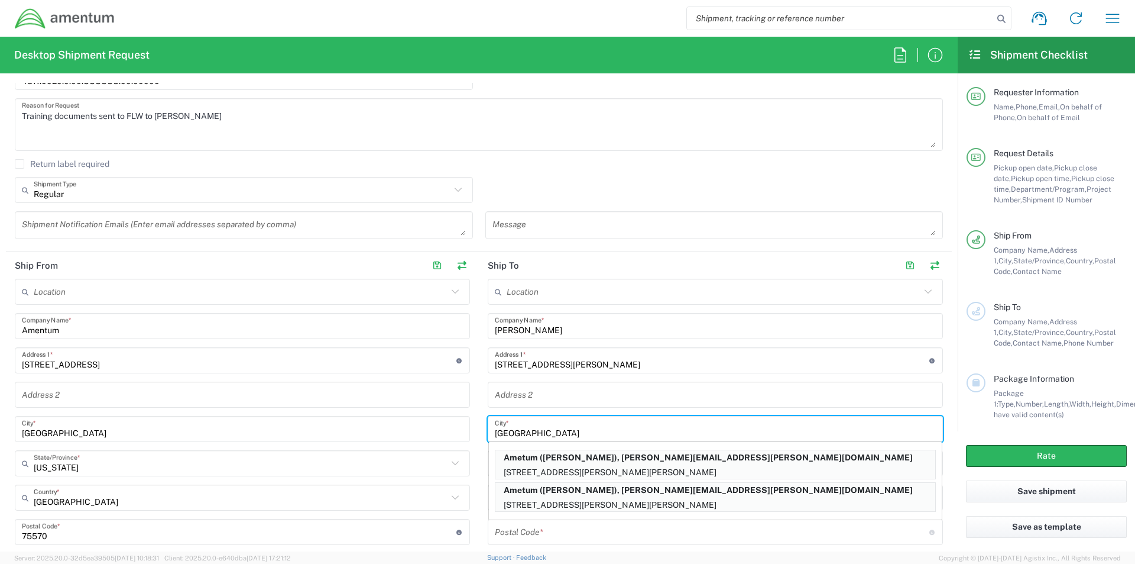
type input "[GEOGRAPHIC_DATA]"
click at [466, 440] on main "Location [PHONE_NUMBER] [PHONE_NUMBER] [PHONE_NUMBER] [PHONE_NUMBER] [PHONE_NUM…" at bounding box center [242, 494] width 473 height 430
click at [514, 428] on input "[GEOGRAPHIC_DATA]" at bounding box center [715, 429] width 441 height 21
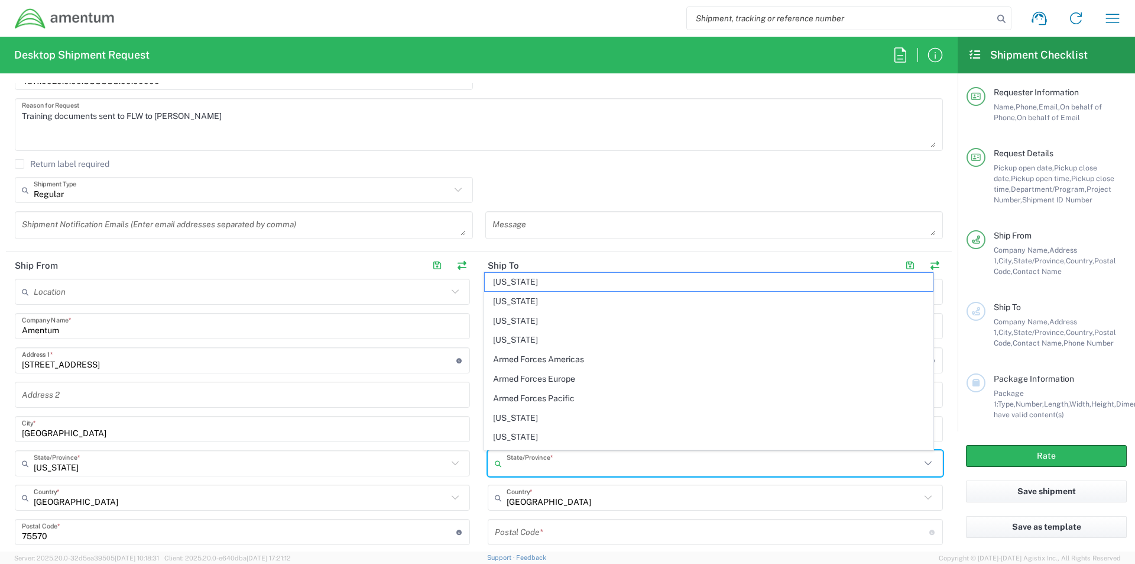
click at [508, 463] on input "text" at bounding box center [714, 463] width 414 height 21
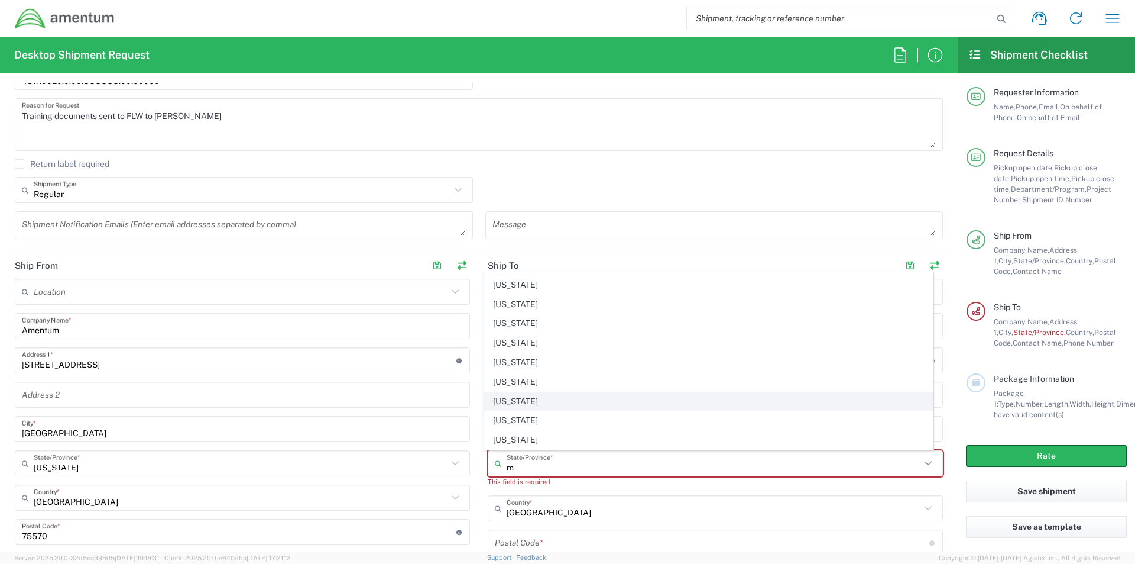
scroll to position [118, 0]
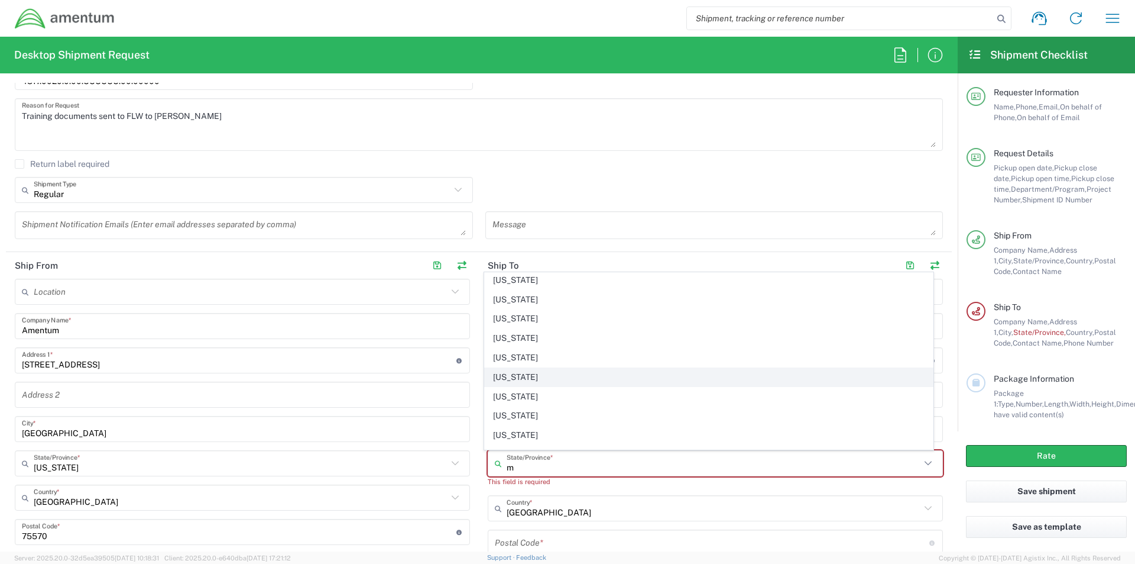
click at [502, 375] on span "[US_STATE]" at bounding box center [709, 377] width 449 height 18
type input "[US_STATE]"
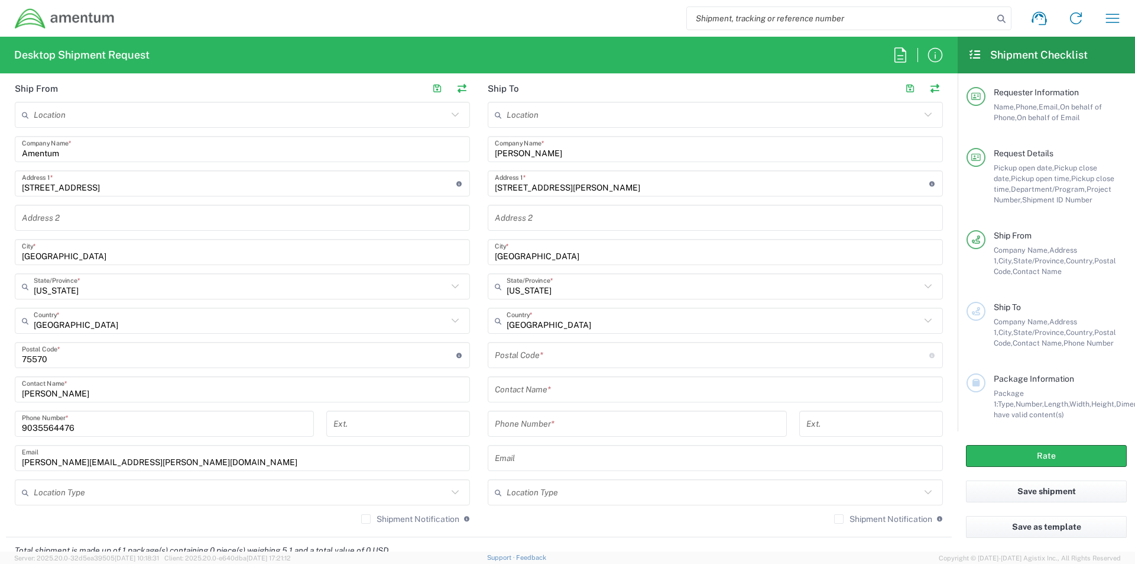
scroll to position [532, 0]
click at [523, 395] on input "text" at bounding box center [715, 388] width 441 height 21
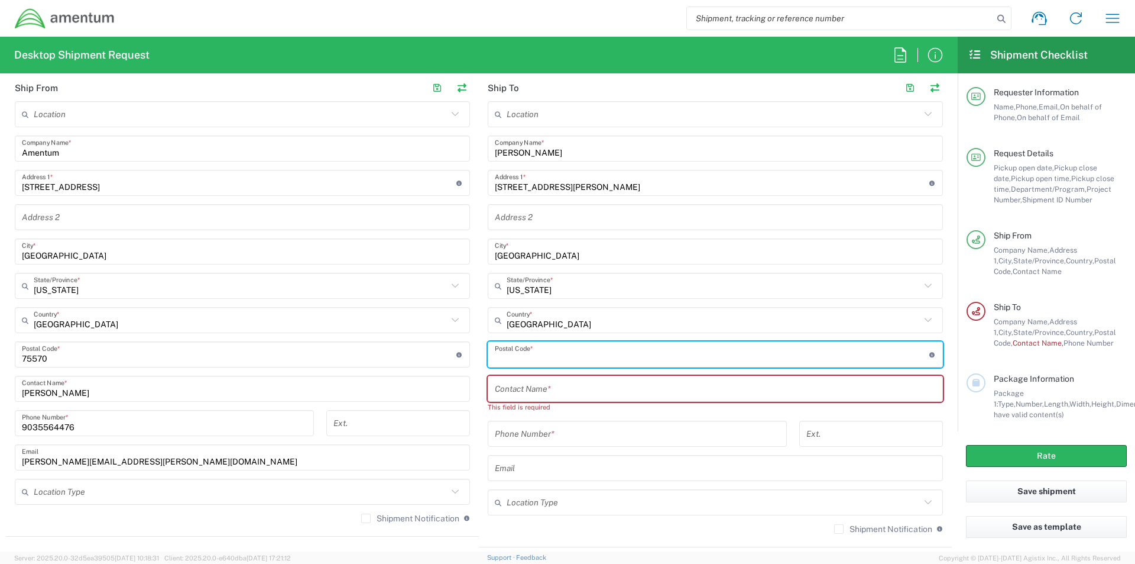
click at [521, 355] on input "undefined" at bounding box center [712, 354] width 435 height 21
type input "65536"
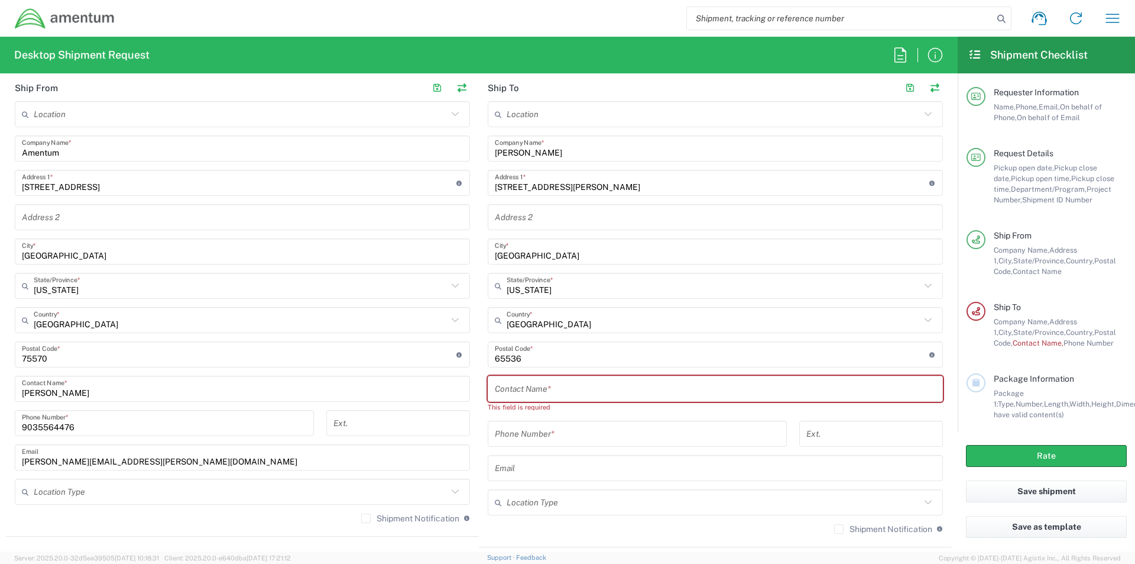
click at [525, 377] on div "Contact Name *" at bounding box center [715, 388] width 455 height 26
click at [516, 391] on input "text" at bounding box center [715, 388] width 441 height 21
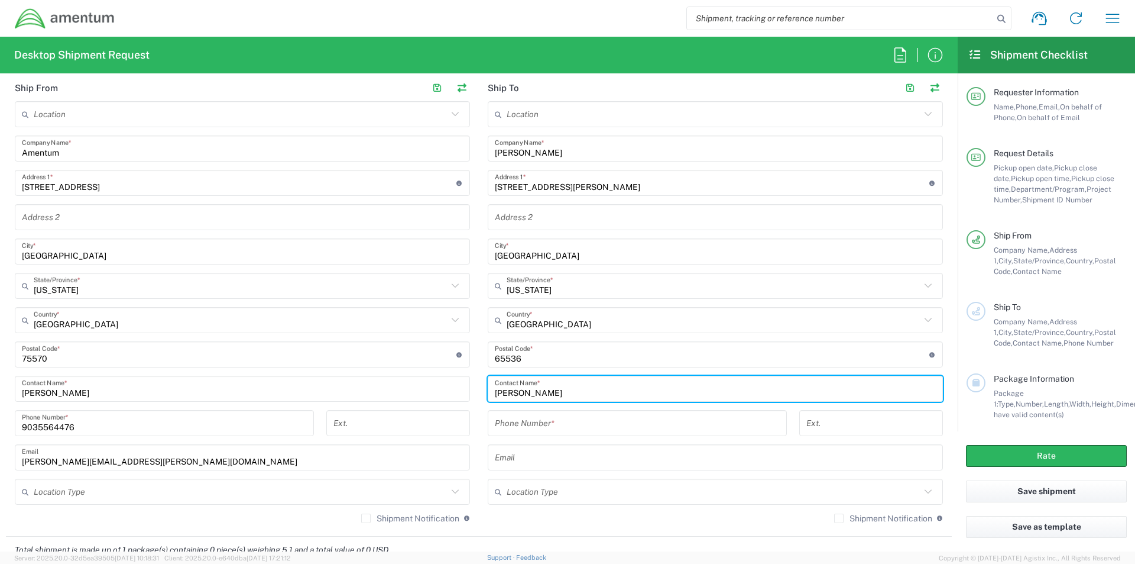
type input "[PERSON_NAME]"
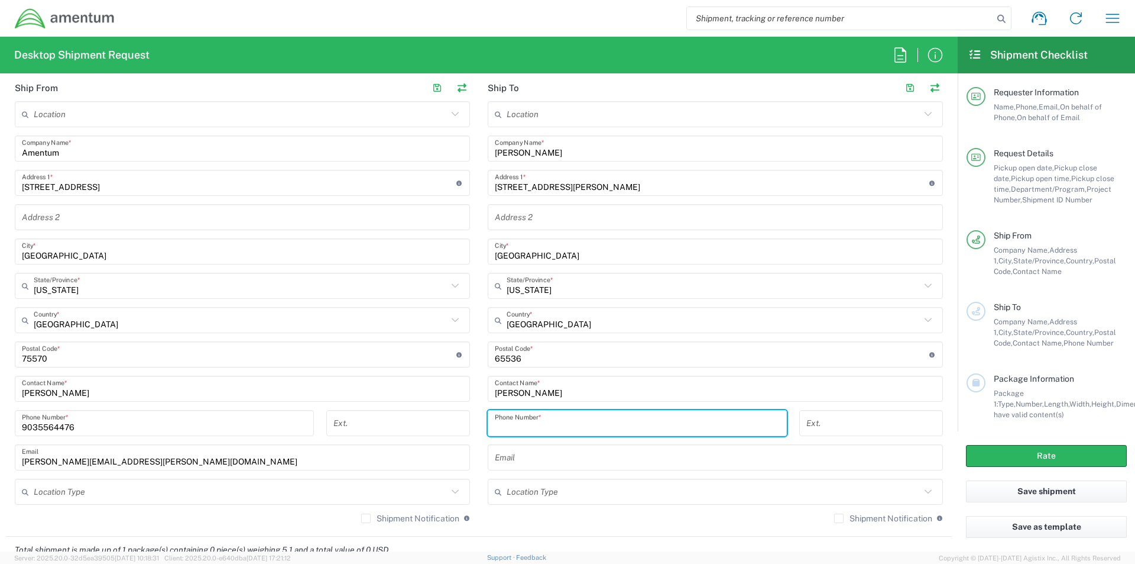
click at [534, 423] on input "tel" at bounding box center [637, 423] width 285 height 21
type input "4176642395"
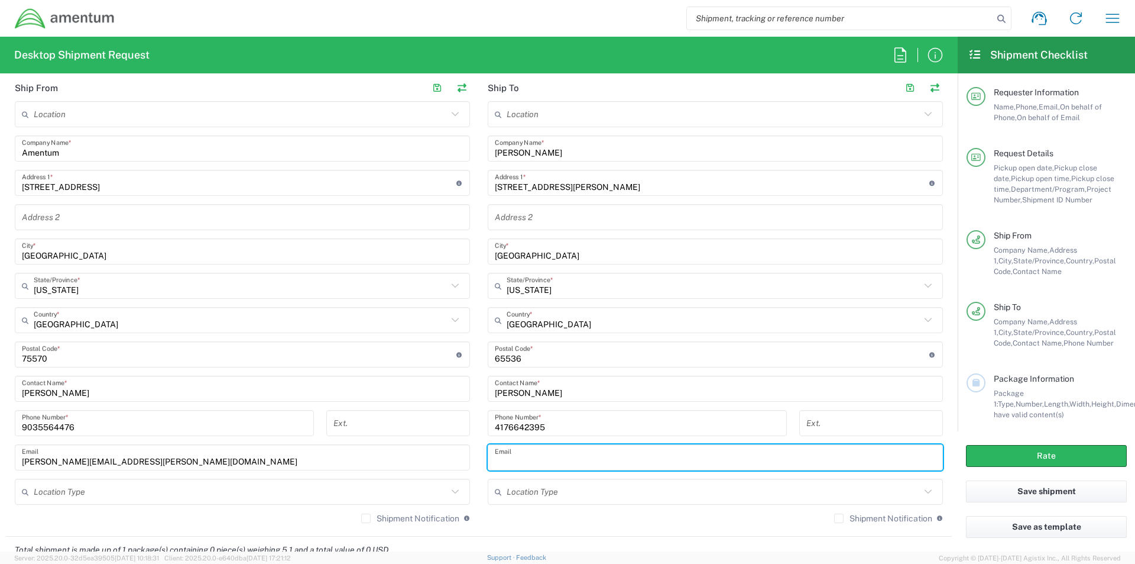
click at [547, 457] on input "text" at bounding box center [715, 457] width 441 height 21
type input "j"
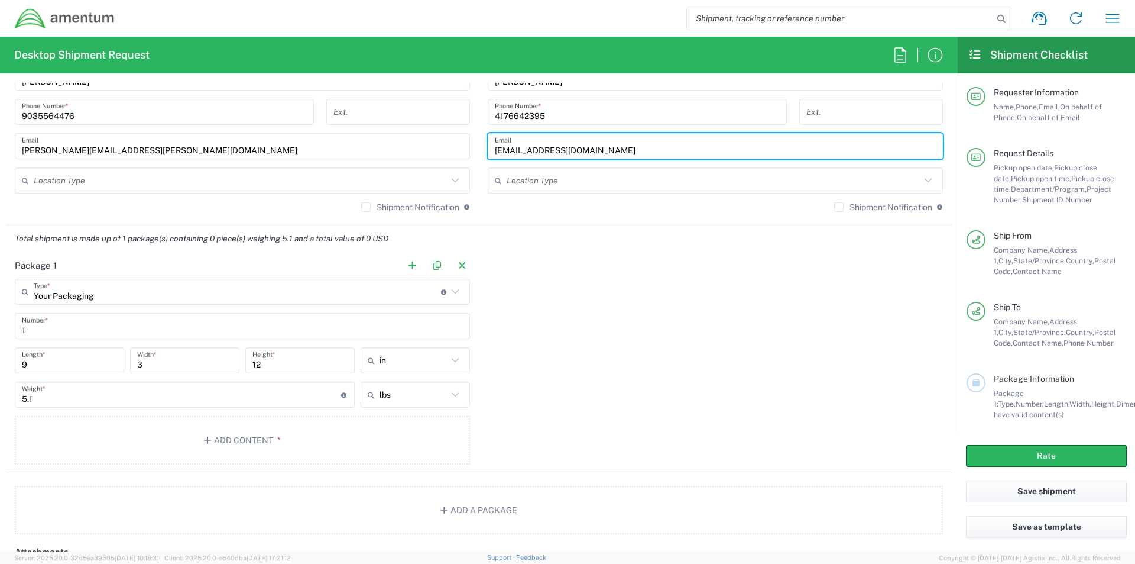
scroll to position [946, 0]
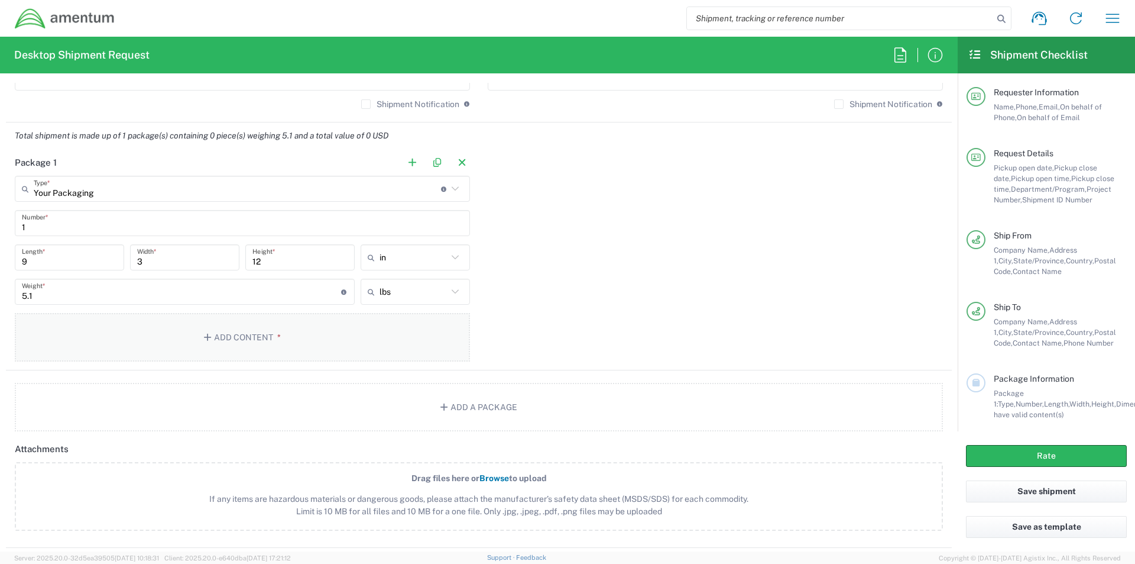
type input "[EMAIL_ADDRESS][DOMAIN_NAME]"
click at [249, 339] on button "Add Content *" at bounding box center [242, 337] width 455 height 48
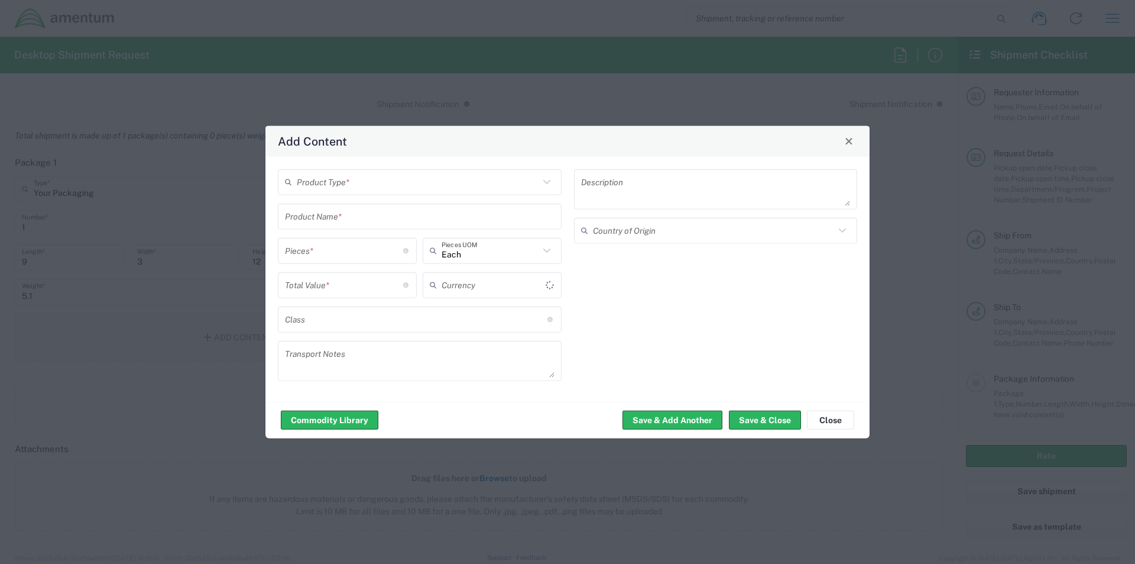
type input "US Dollar"
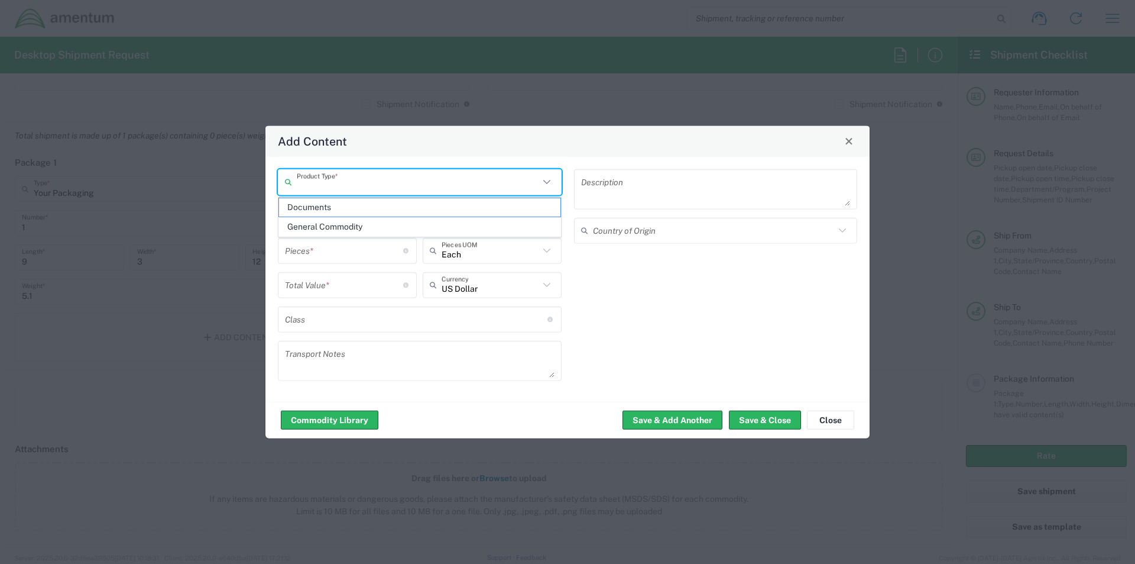
click at [378, 176] on input "text" at bounding box center [418, 181] width 242 height 21
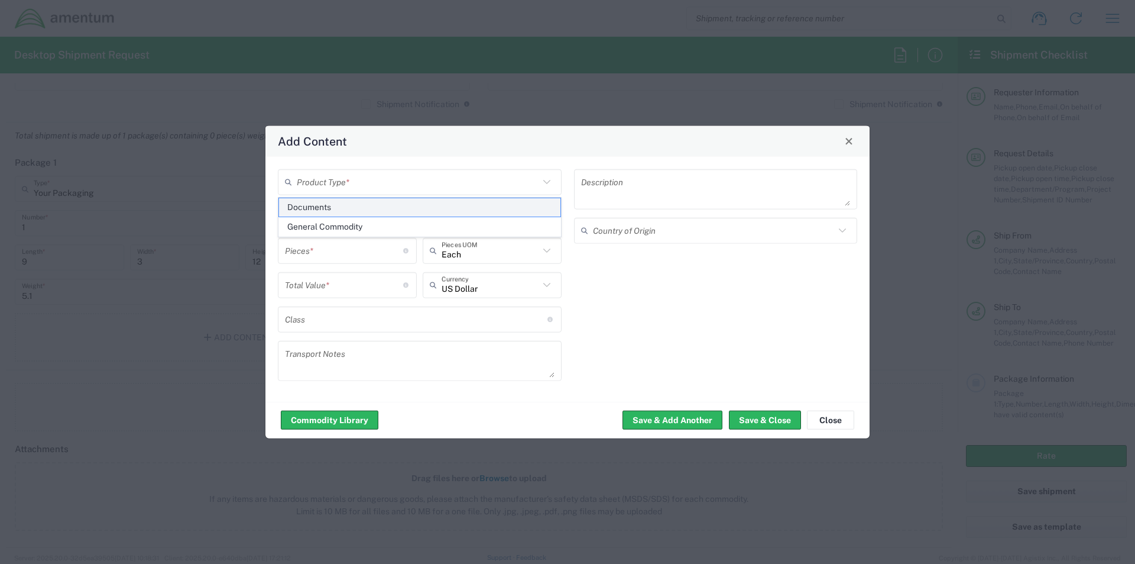
click at [361, 205] on span "Documents" at bounding box center [419, 207] width 281 height 18
type input "Documents"
type input "1"
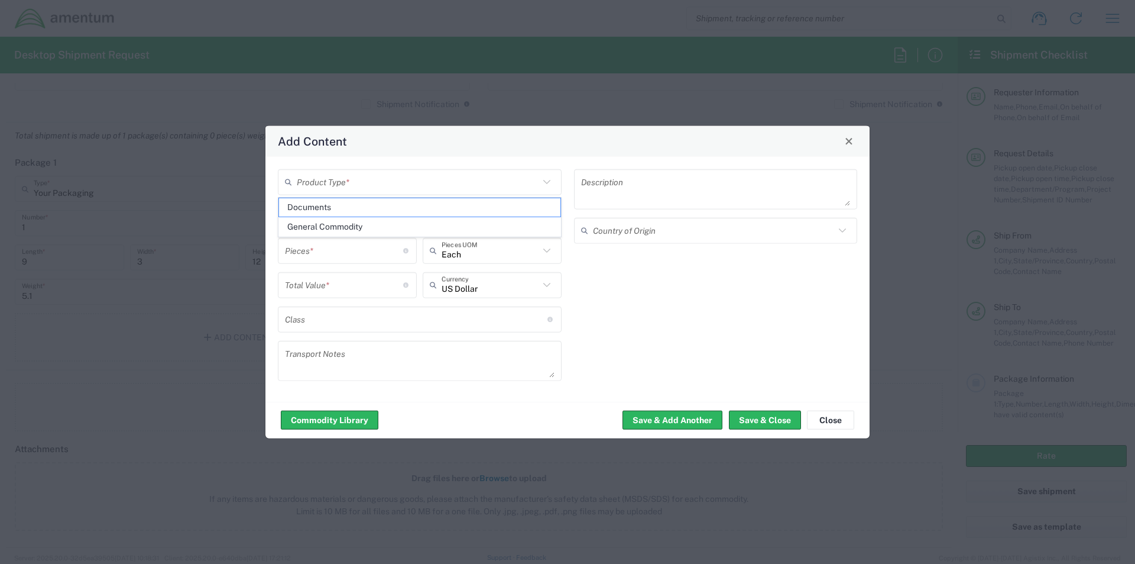
type textarea "Documents"
click at [781, 417] on button "Save & Close" at bounding box center [765, 419] width 72 height 19
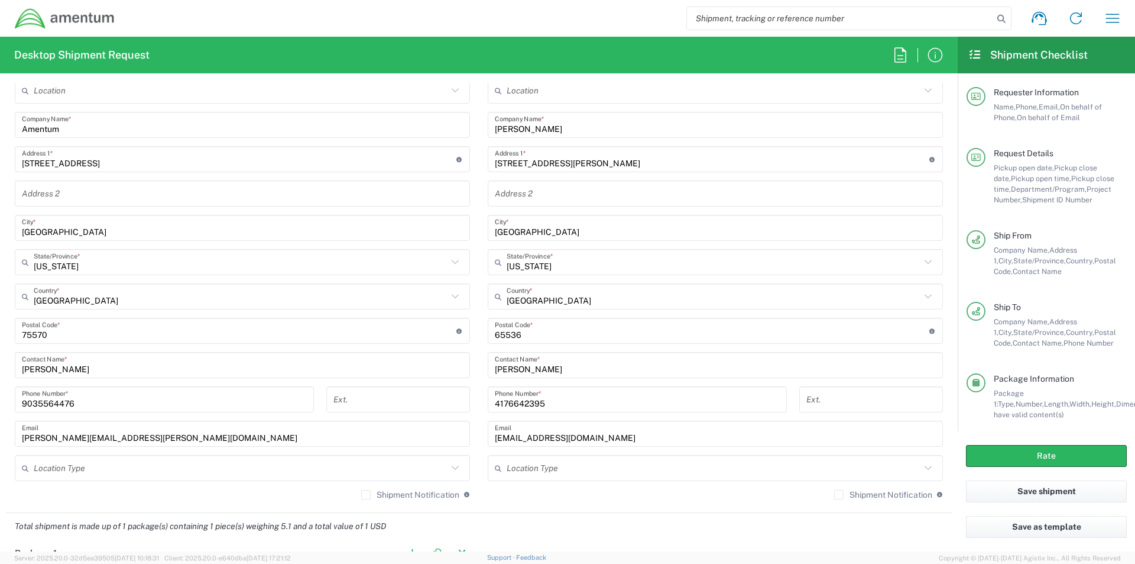
scroll to position [650, 0]
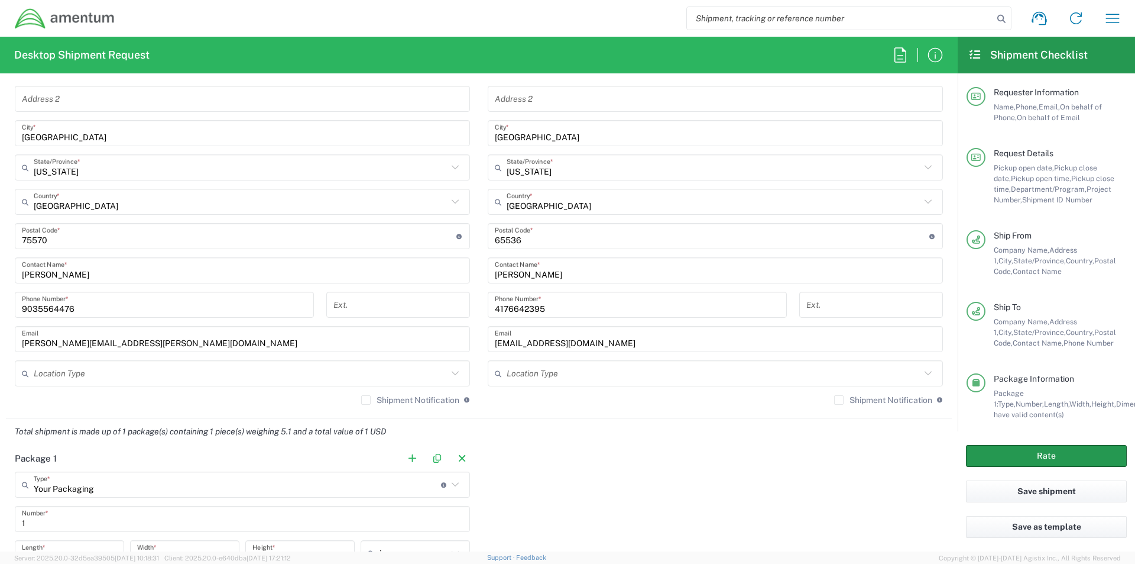
click at [1066, 452] on button "Rate" at bounding box center [1046, 456] width 161 height 22
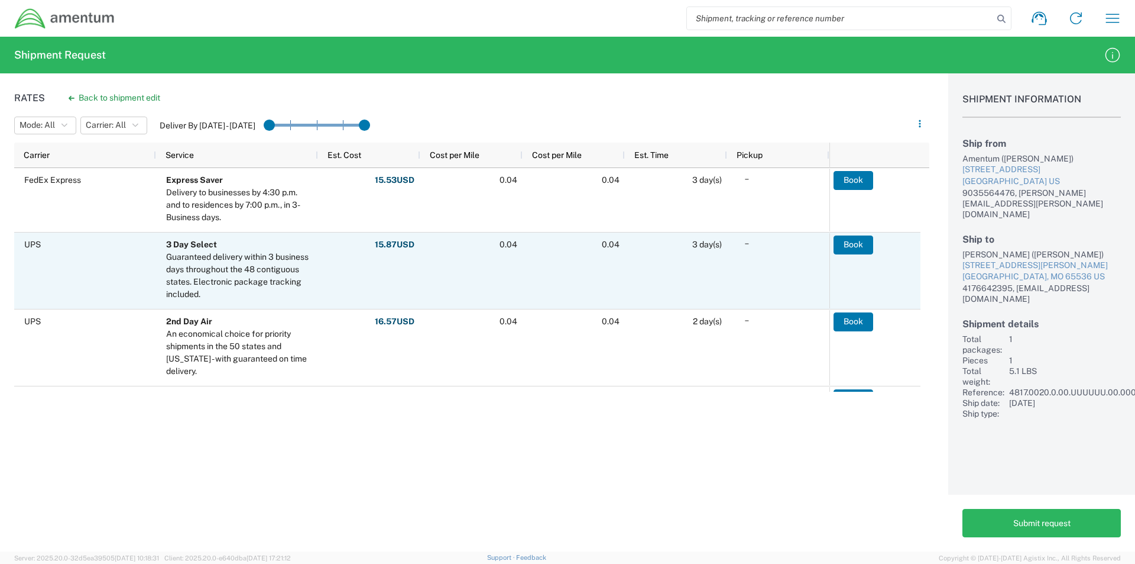
scroll to position [296, 0]
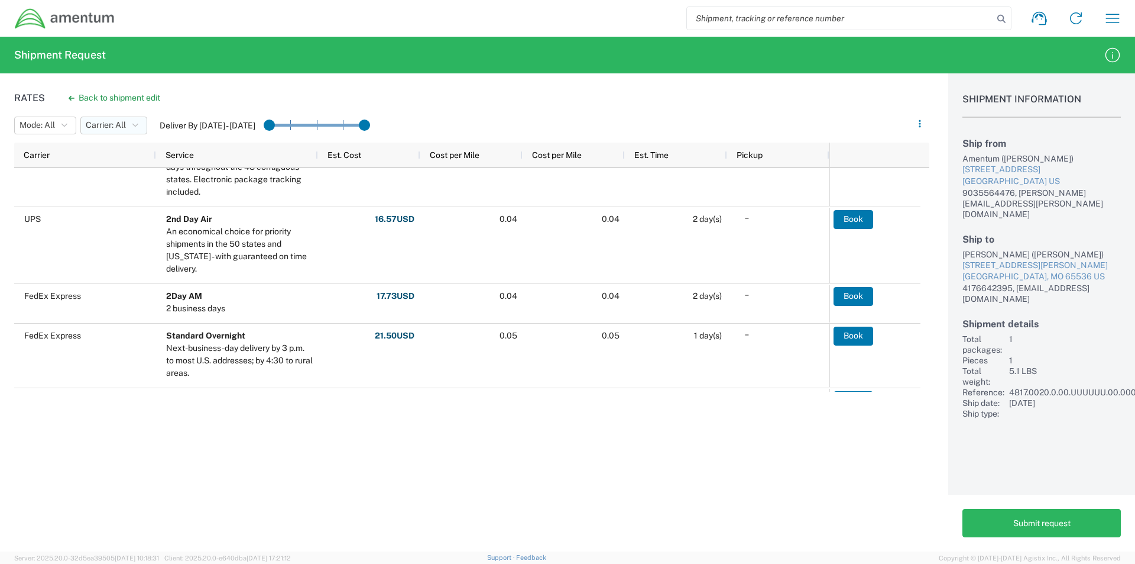
click at [134, 121] on icon "button" at bounding box center [135, 125] width 6 height 8
click at [125, 171] on span "FedEx Express" at bounding box center [151, 169] width 138 height 18
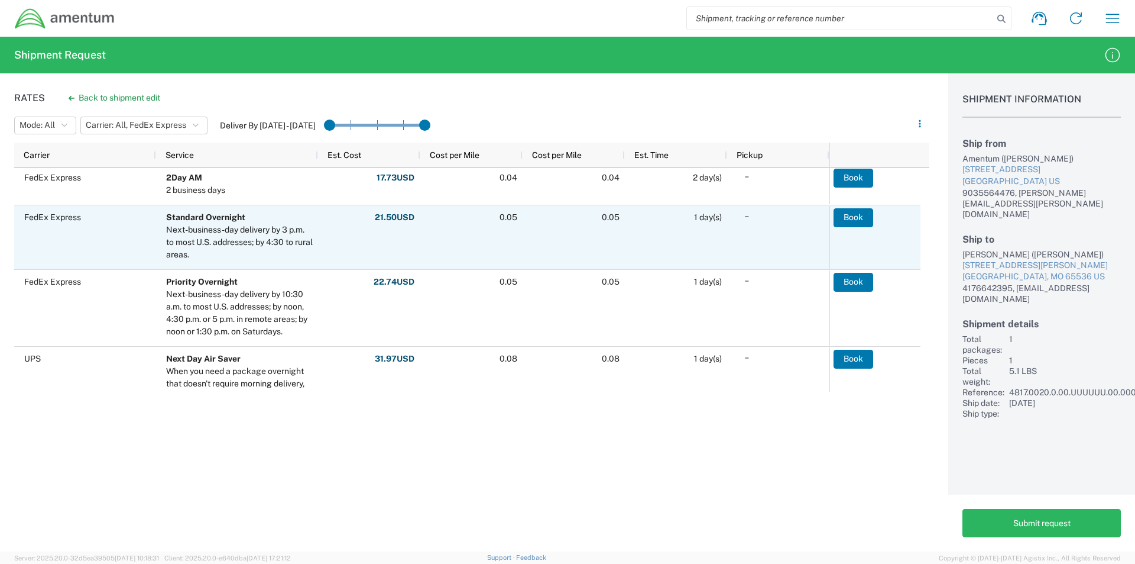
click at [271, 234] on div "Next-business-day delivery by 3 p.m. to most U.S. addresses; by 4:30 to rural a…" at bounding box center [239, 242] width 147 height 37
click at [859, 215] on button "Book" at bounding box center [854, 217] width 40 height 19
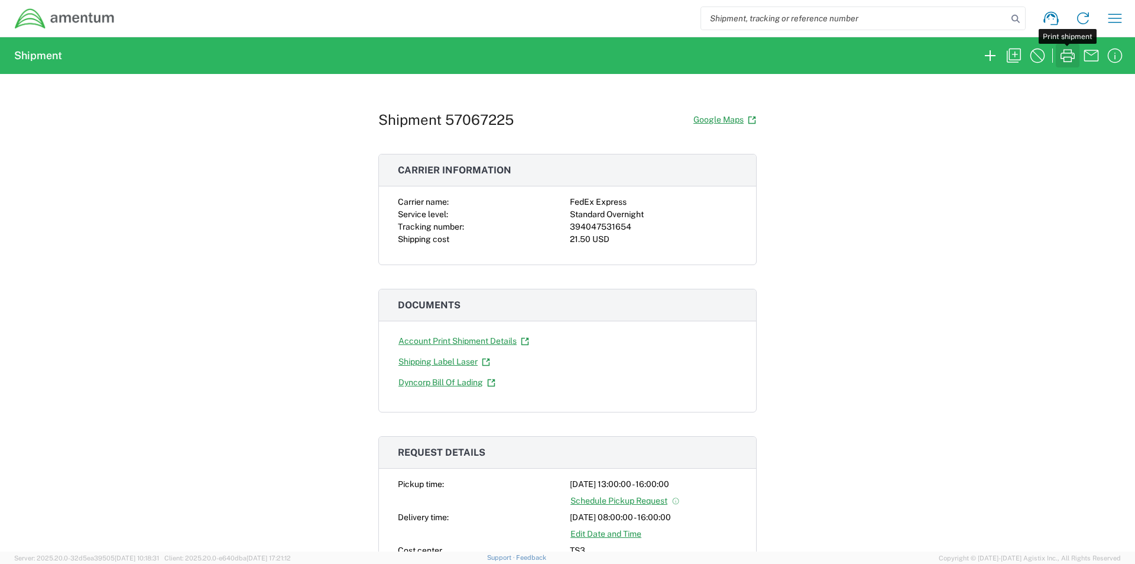
click at [1071, 54] on icon "button" at bounding box center [1067, 55] width 19 height 19
